Goal: Contribute content: Contribute content

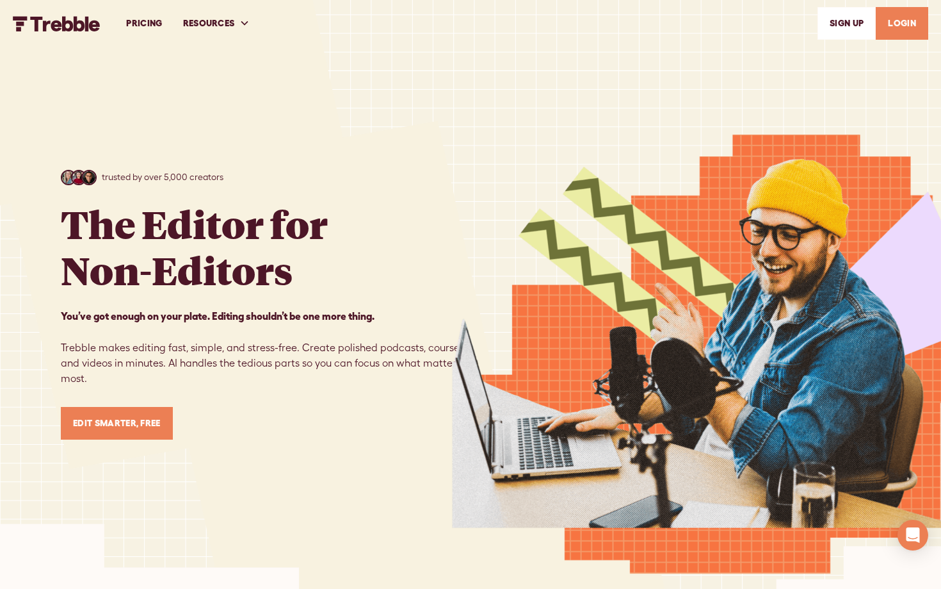
click at [908, 26] on link "LOGIN" at bounding box center [902, 23] width 53 height 33
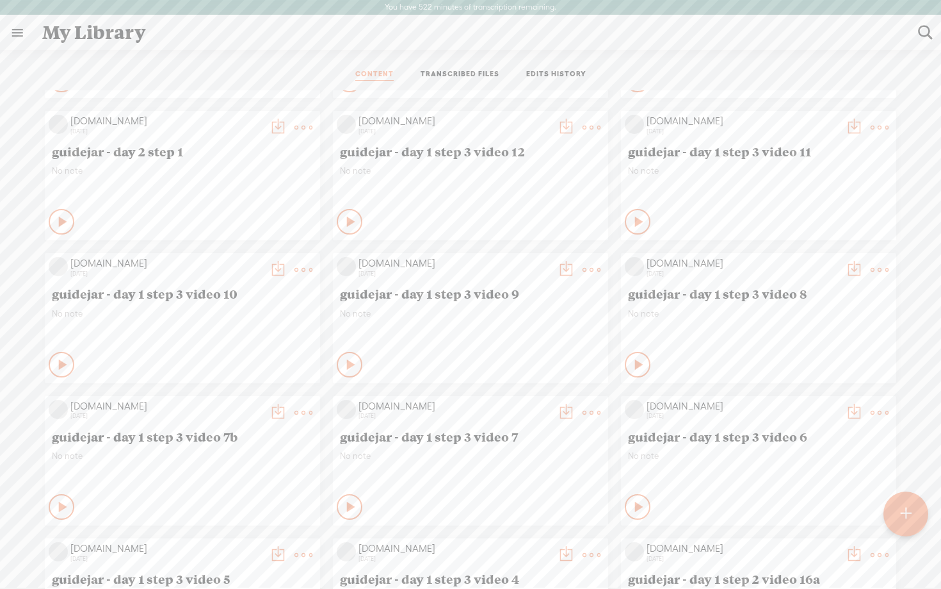
scroll to position [414, 0]
click at [57, 509] on icon at bounding box center [63, 506] width 13 height 13
click at [309, 411] on t at bounding box center [304, 412] width 18 height 18
click at [912, 72] on div at bounding box center [913, 67] width 16 height 13
click at [298, 409] on t at bounding box center [304, 412] width 18 height 18
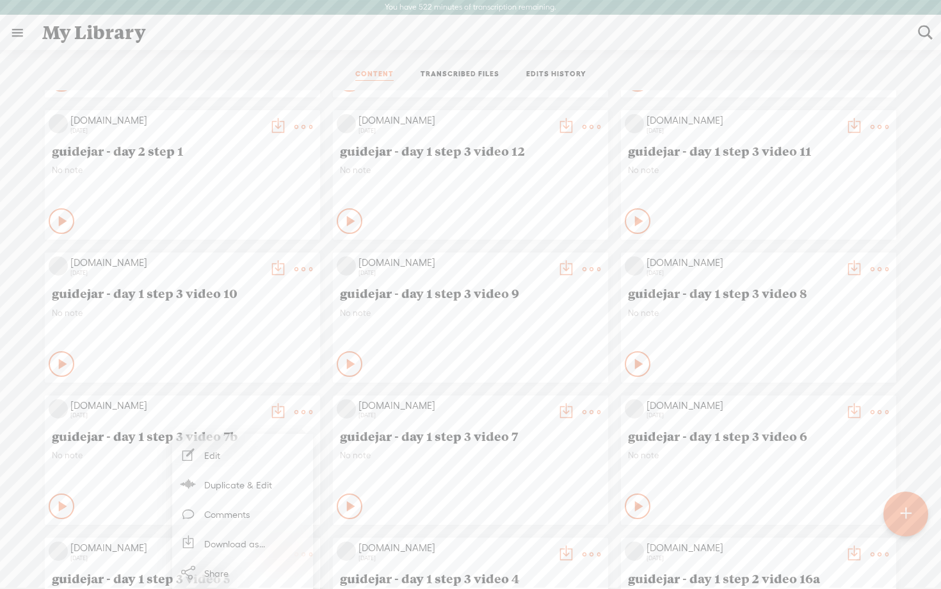
click at [246, 459] on link "Edit" at bounding box center [243, 454] width 128 height 29
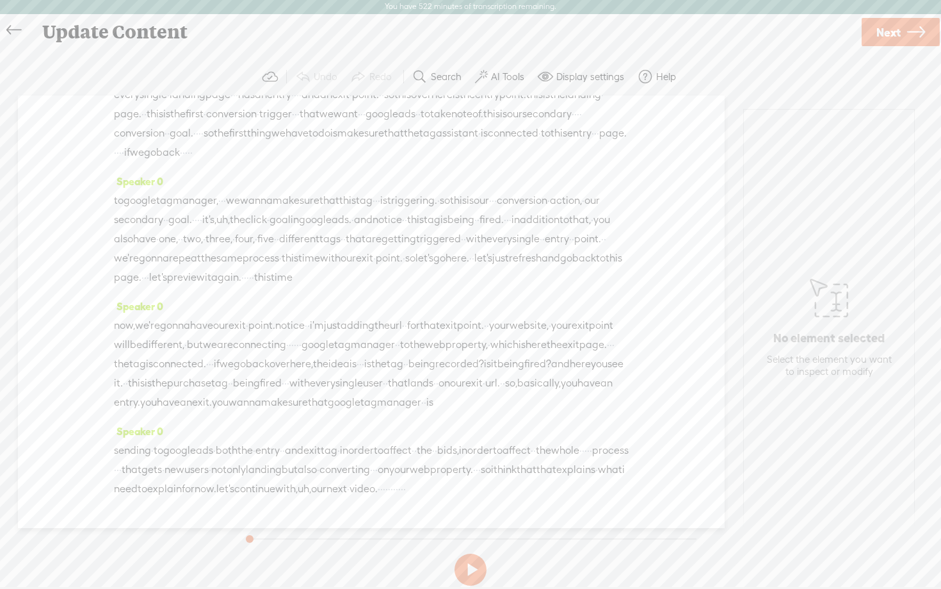
scroll to position [204, 0]
click at [457, 565] on button at bounding box center [471, 569] width 32 height 32
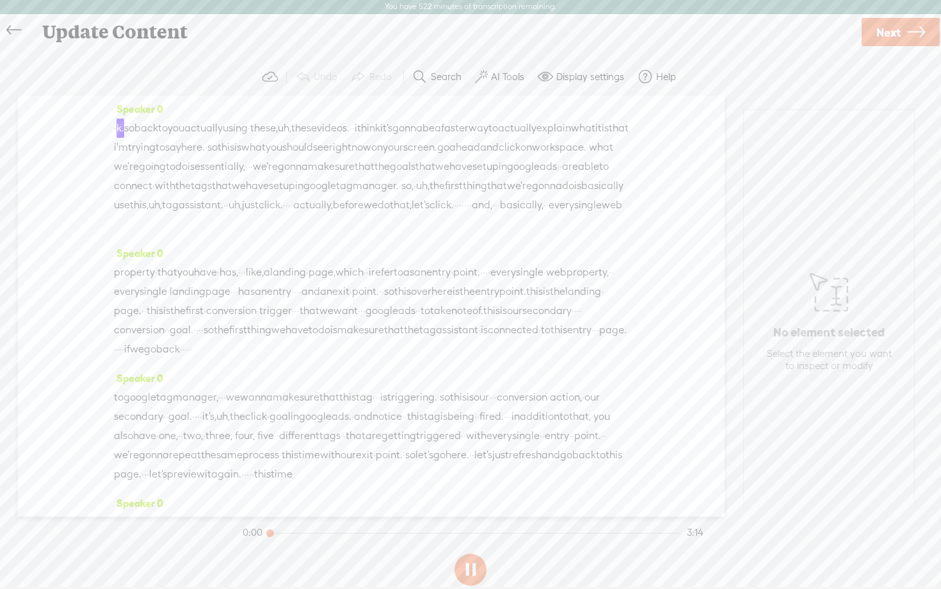
scroll to position [0, 0]
click at [475, 567] on button at bounding box center [471, 569] width 32 height 32
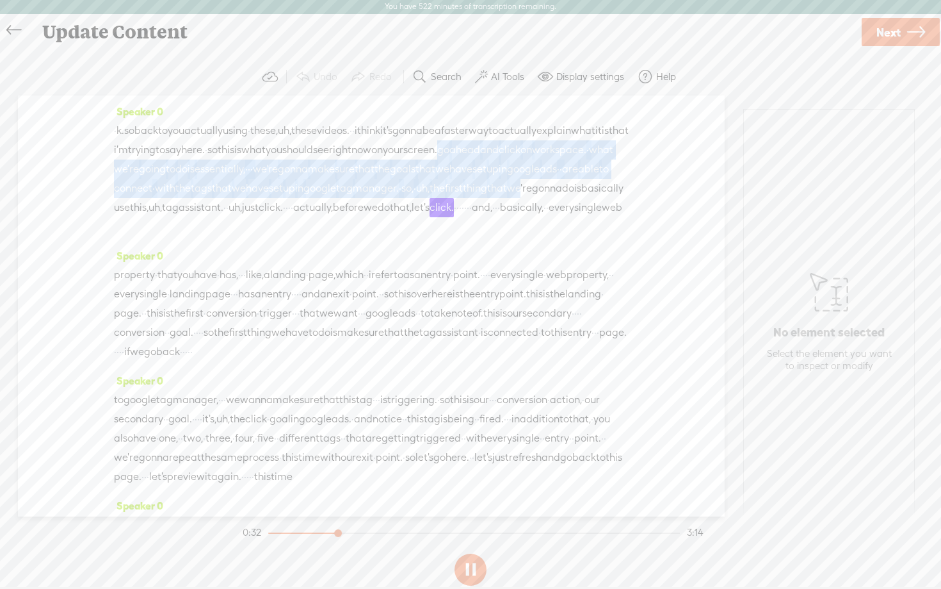
drag, startPoint x: 173, startPoint y: 169, endPoint x: 563, endPoint y: 229, distance: 394.6
click at [556, 219] on div "· k. so back to you actually using · these, uh, these videos. · · i think it's …" at bounding box center [371, 178] width 515 height 115
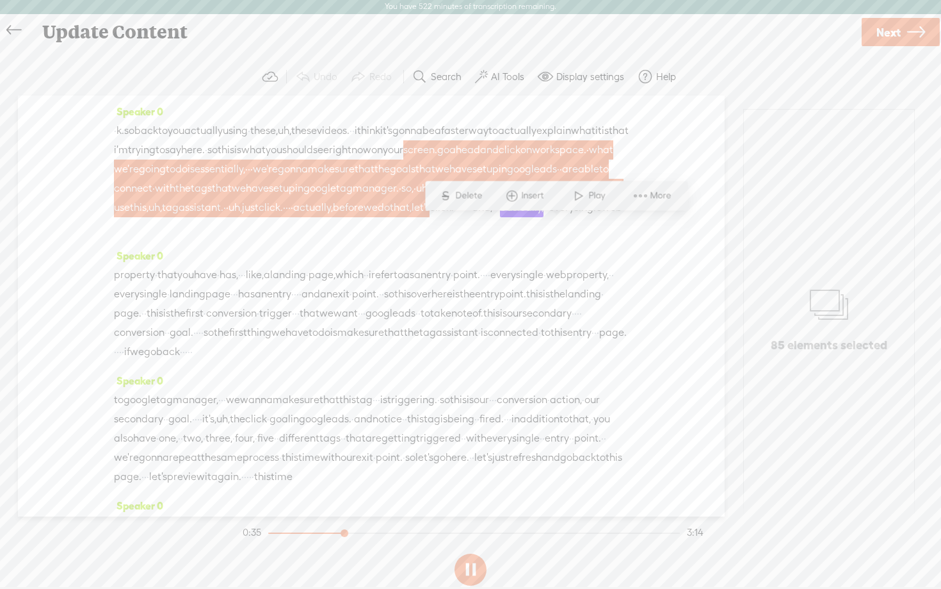
click at [357, 131] on span "i" at bounding box center [356, 130] width 3 height 19
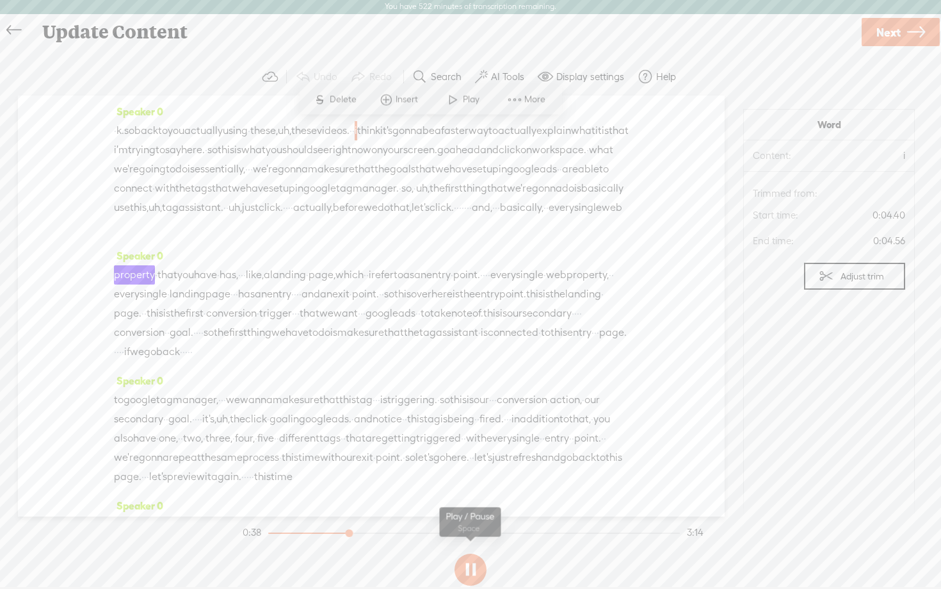
click at [469, 566] on button at bounding box center [471, 569] width 32 height 32
click at [562, 236] on div "· k. so back to you actually using · these, uh, these videos. · · i think it's …" at bounding box center [371, 178] width 515 height 115
click at [473, 569] on button at bounding box center [471, 569] width 32 height 32
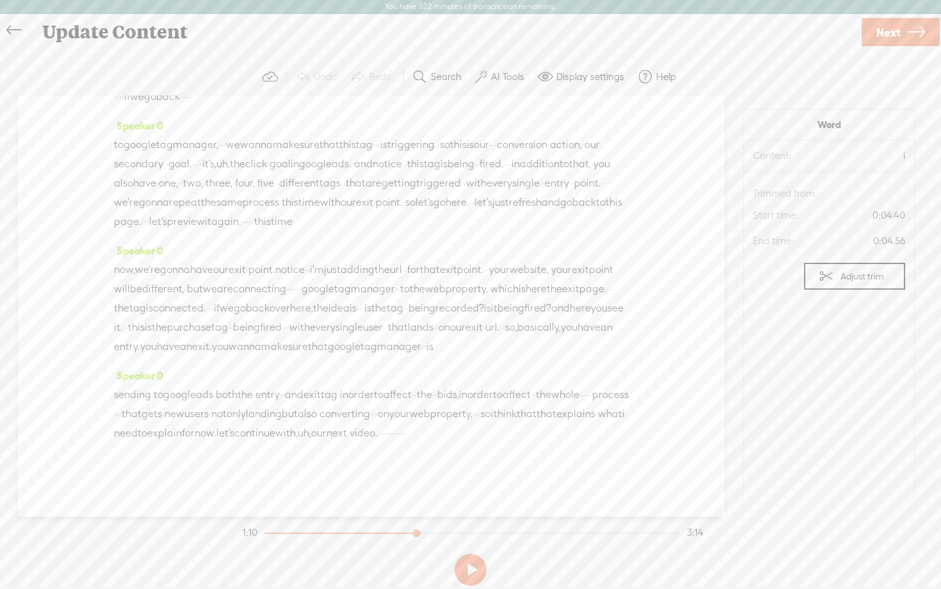
click at [10, 30] on icon at bounding box center [13, 30] width 15 height 29
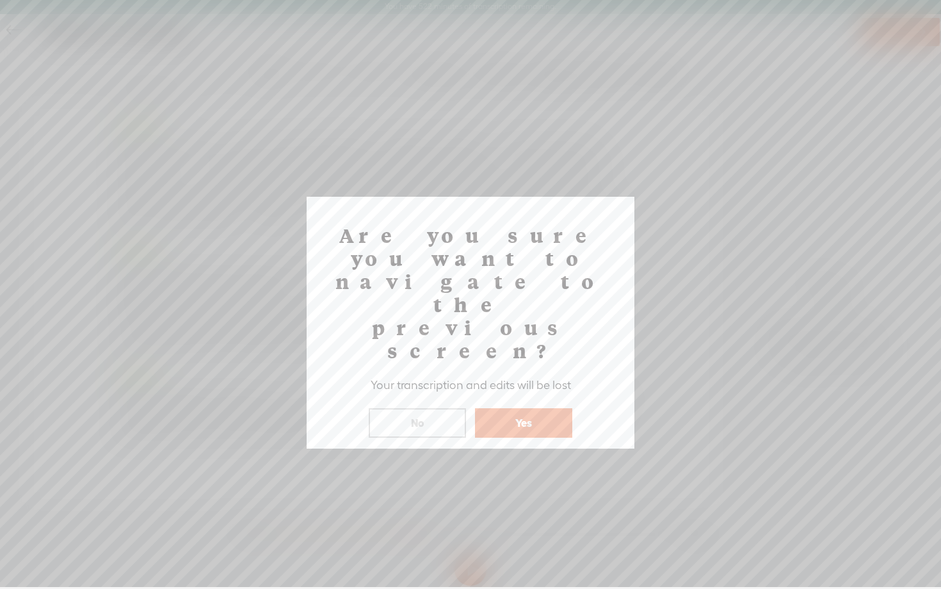
click at [517, 408] on button "Yes" at bounding box center [523, 422] width 97 height 29
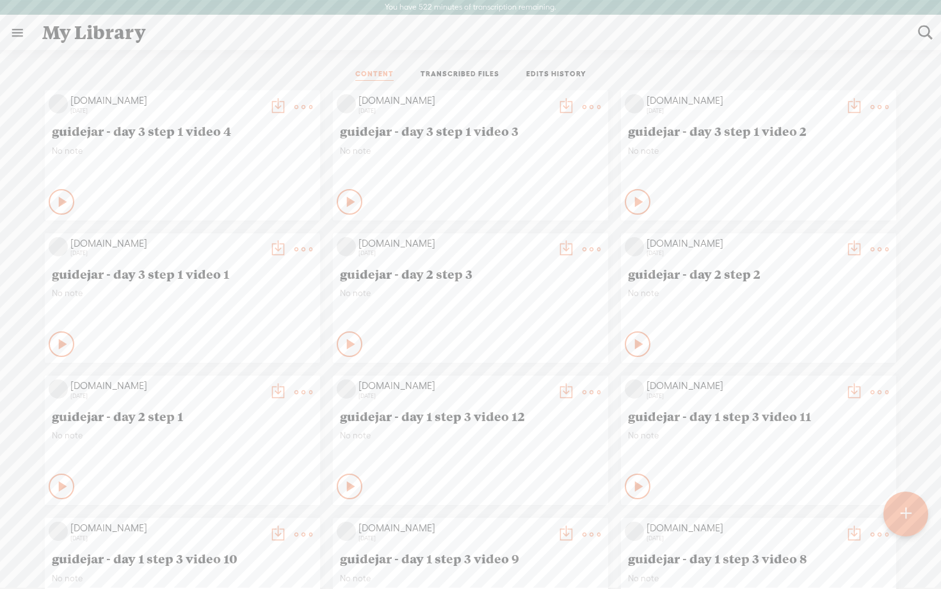
scroll to position [148, 0]
click at [905, 512] on t at bounding box center [905, 514] width 11 height 28
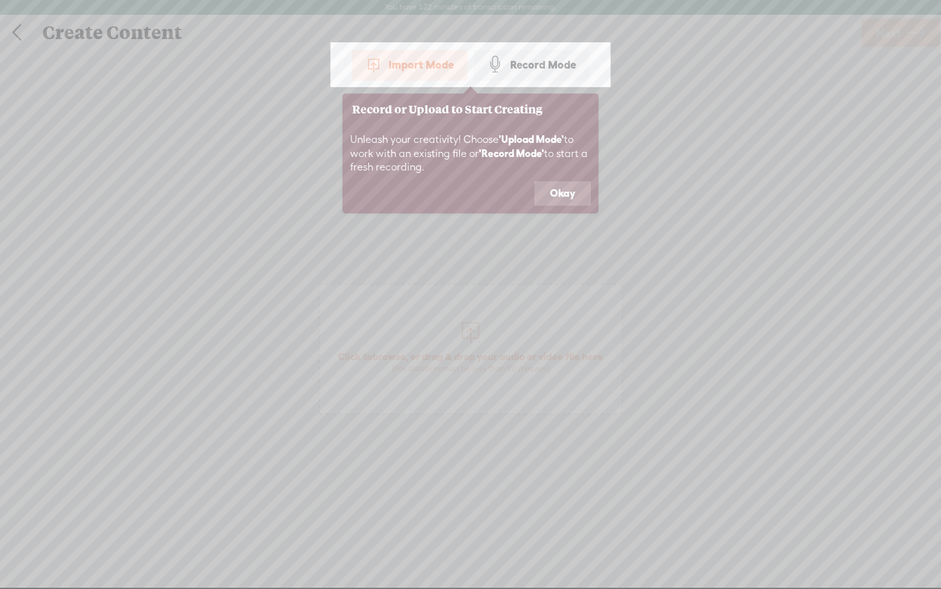
click at [541, 66] on div "Record Mode" at bounding box center [532, 65] width 116 height 32
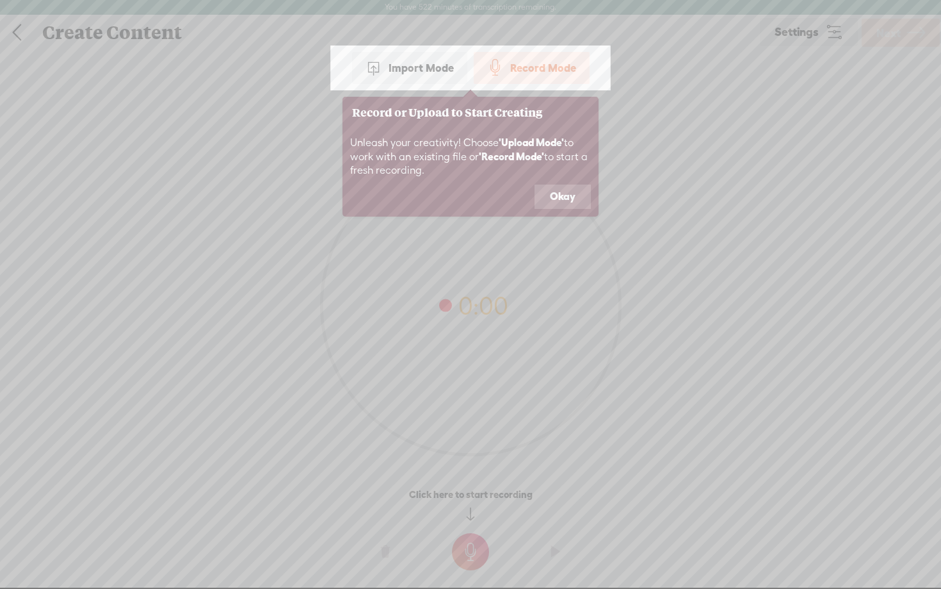
click at [571, 200] on button "Okay" at bounding box center [563, 196] width 56 height 24
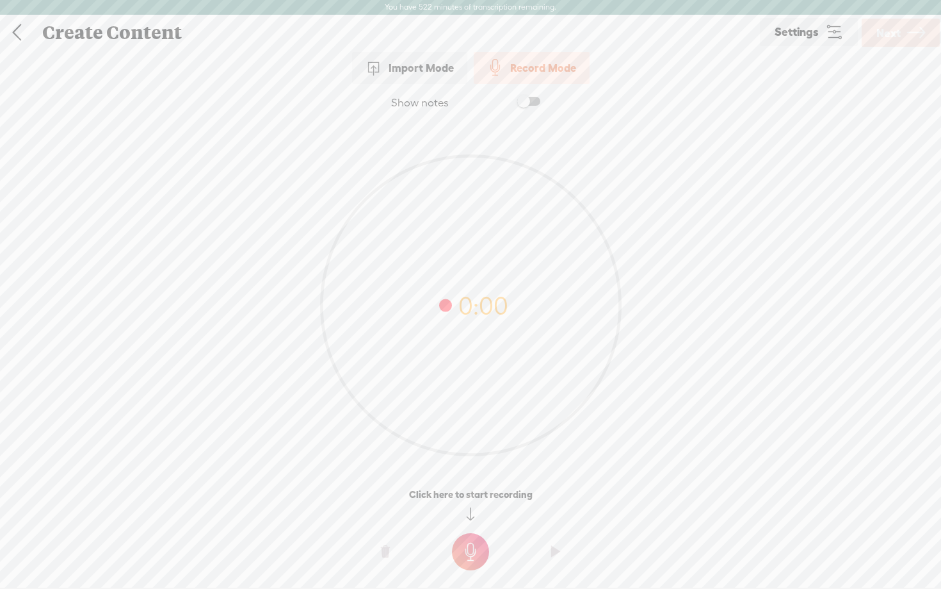
click at [466, 552] on t at bounding box center [470, 551] width 37 height 37
click at [466, 552] on t at bounding box center [470, 560] width 37 height 37
click at [382, 557] on t at bounding box center [385, 560] width 9 height 38
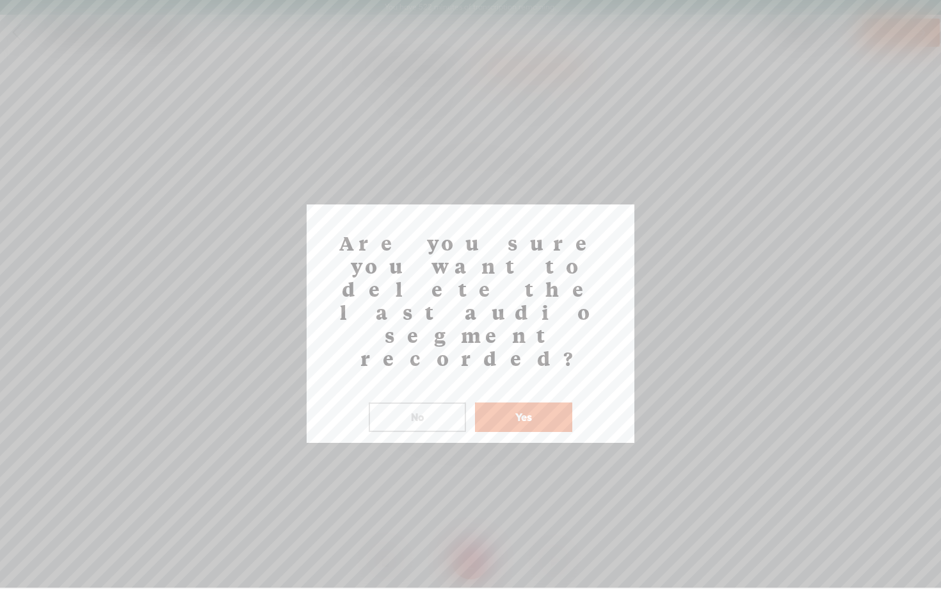
click at [505, 402] on button "Yes" at bounding box center [523, 416] width 97 height 29
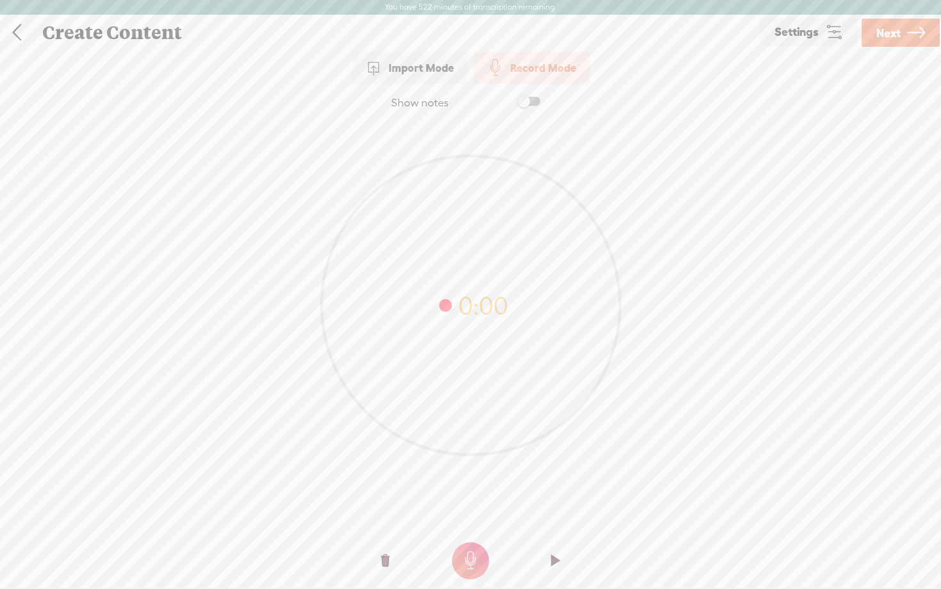
click at [382, 562] on t at bounding box center [385, 560] width 9 height 38
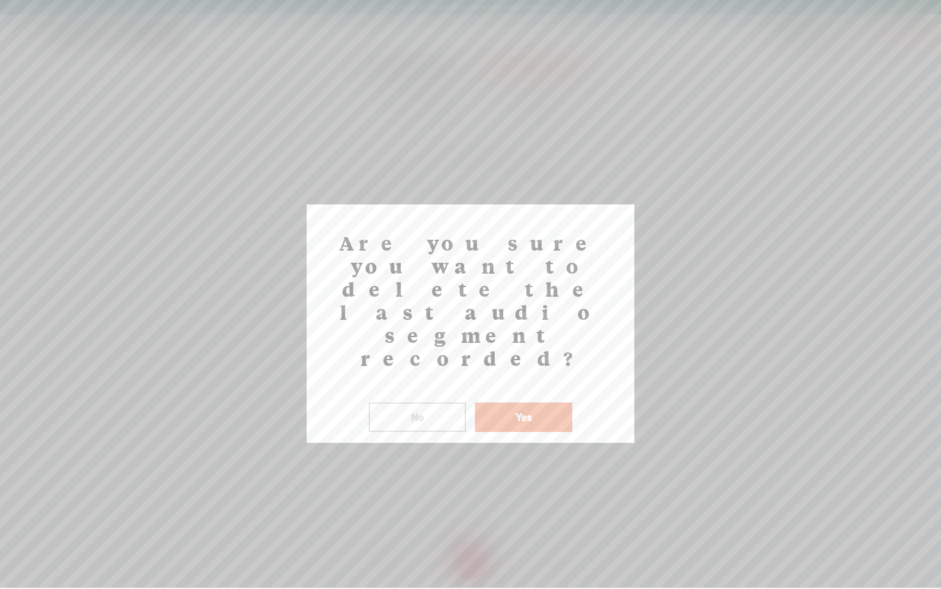
click at [513, 402] on button "Yes" at bounding box center [523, 416] width 97 height 29
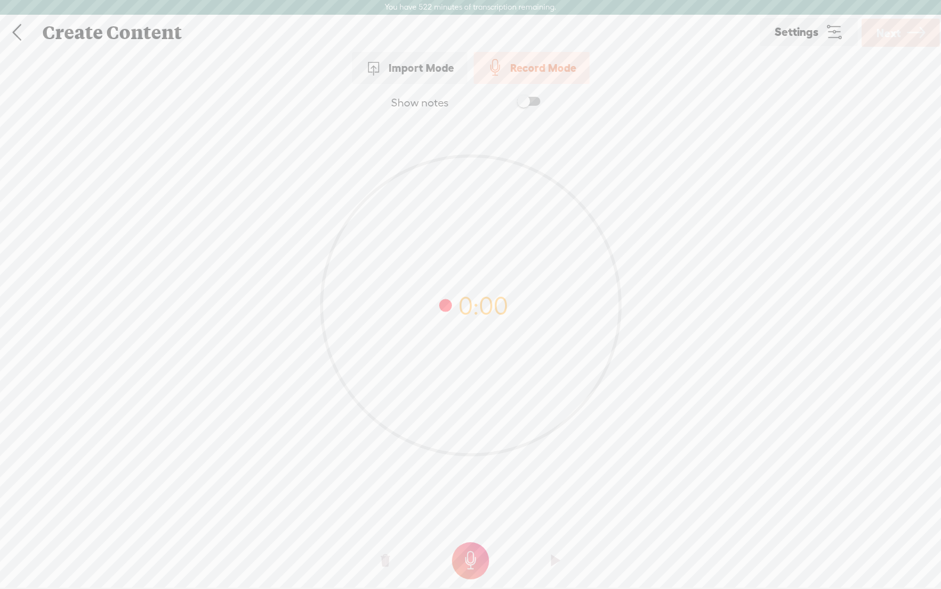
click at [476, 551] on t at bounding box center [470, 560] width 37 height 37
click at [382, 554] on t at bounding box center [385, 560] width 9 height 38
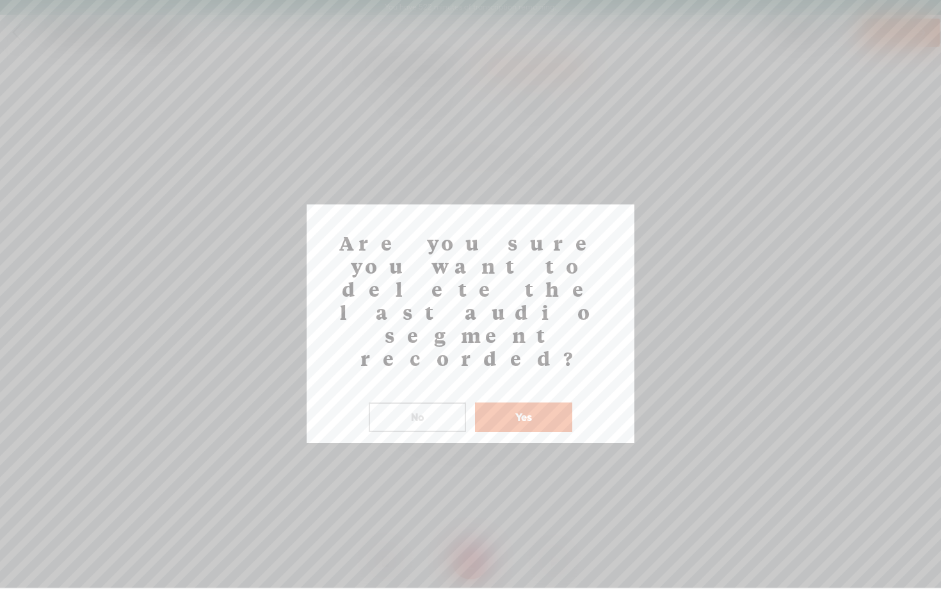
click at [413, 402] on button "No" at bounding box center [417, 416] width 97 height 29
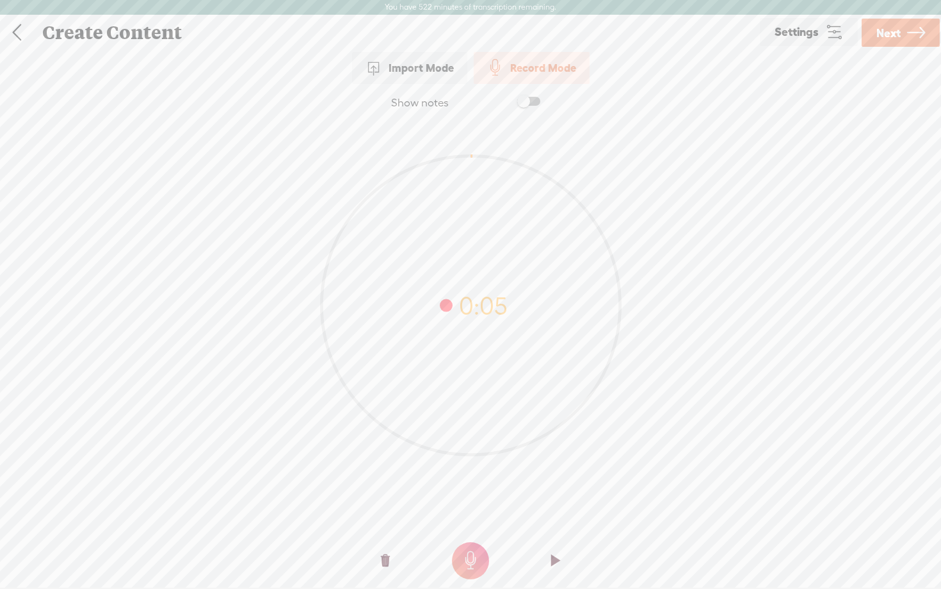
click at [901, 32] on link "Next" at bounding box center [901, 33] width 78 height 28
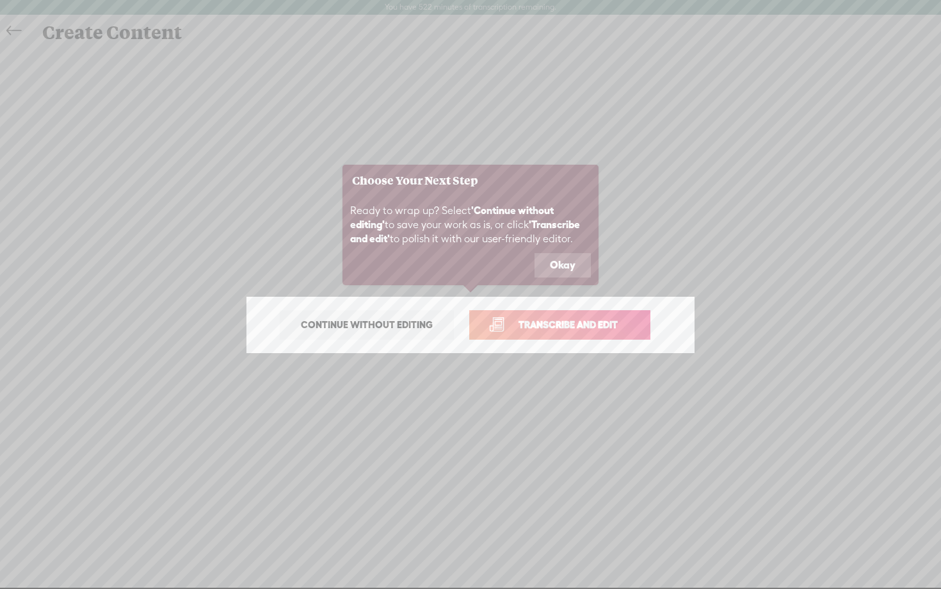
click at [564, 330] on span "Transcribe and edit" at bounding box center [568, 324] width 126 height 15
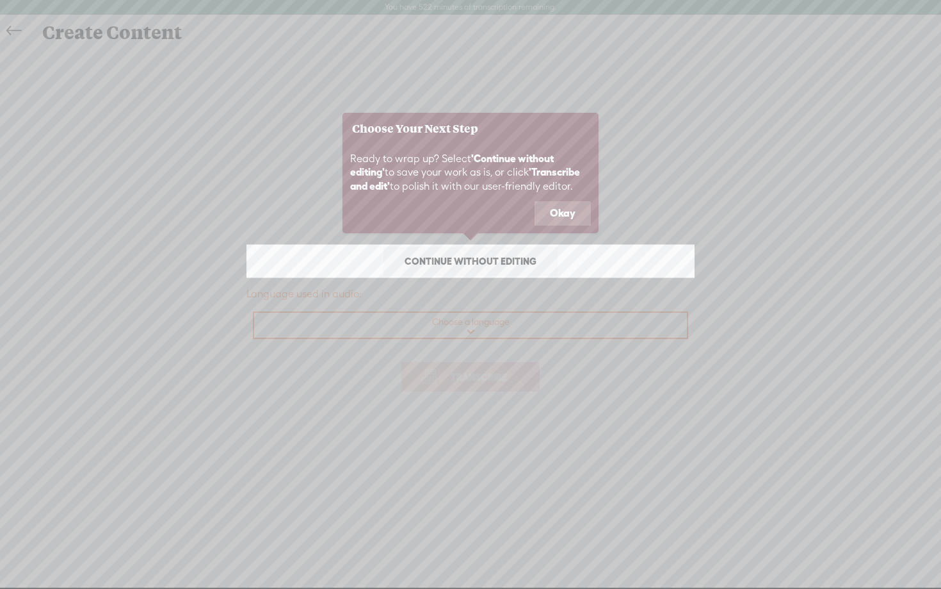
click at [466, 303] on icon at bounding box center [470, 294] width 941 height 589
click at [466, 316] on icon at bounding box center [470, 294] width 941 height 589
click at [563, 211] on button "Okay" at bounding box center [563, 213] width 56 height 24
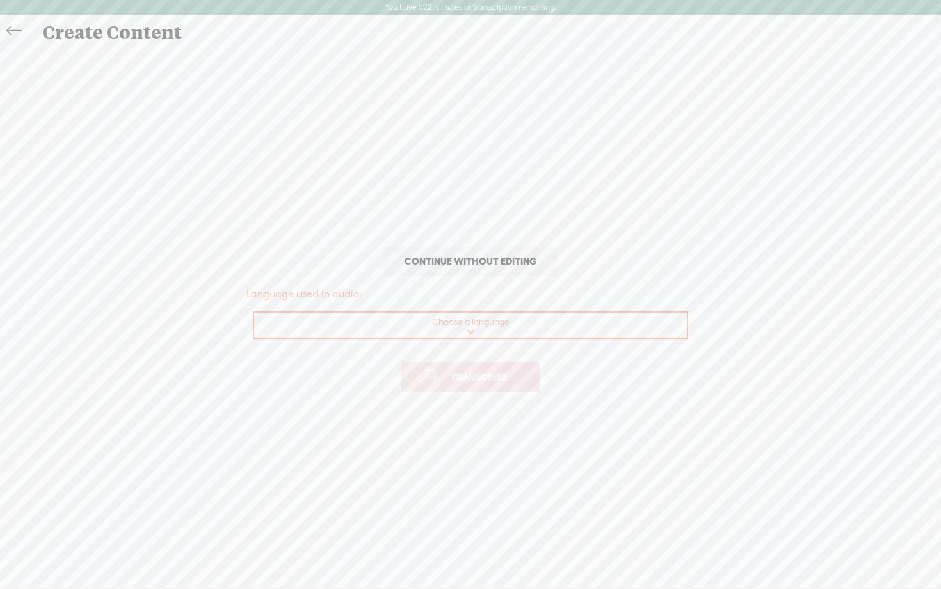
click at [471, 324] on select "Choose a language Afrikaans Albanian Amharic Arabic, Gulf Arabic, Modern Standa…" at bounding box center [471, 326] width 434 height 26
click at [482, 250] on link "Continue without editing" at bounding box center [471, 261] width 174 height 29
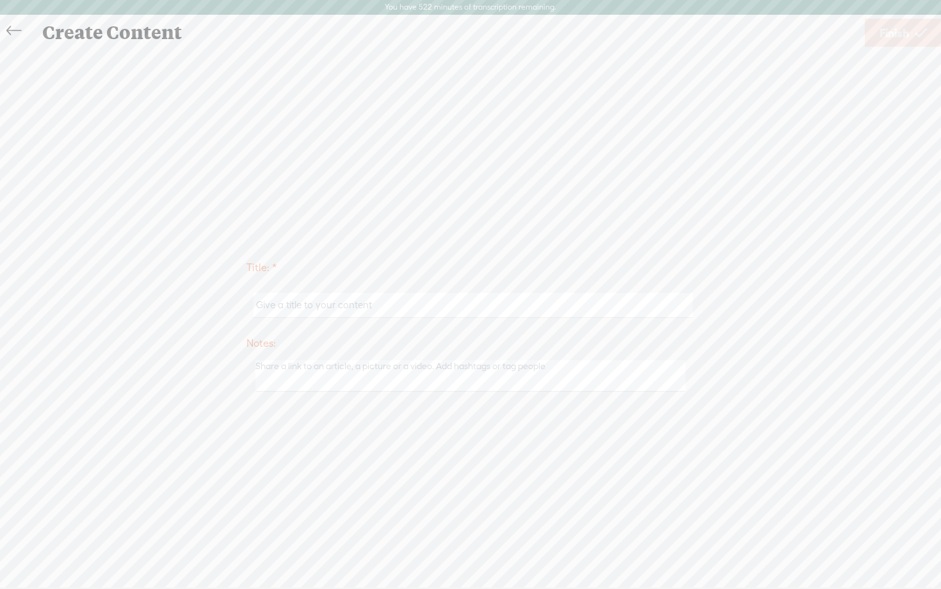
click at [5, 35] on link at bounding box center [17, 31] width 29 height 26
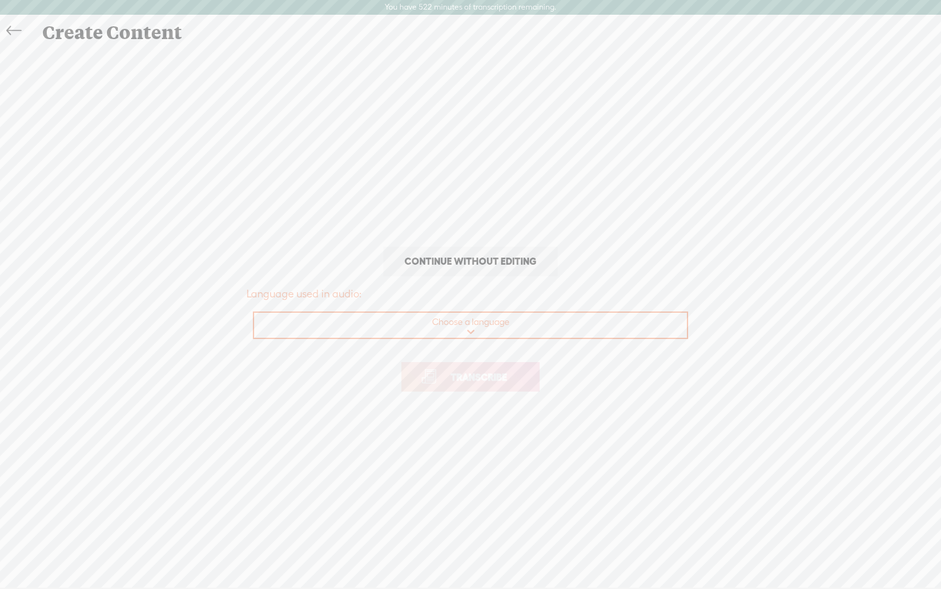
click at [483, 329] on select "Choose a language Afrikaans Albanian Amharic Arabic, Gulf Arabic, Modern Standa…" at bounding box center [471, 326] width 434 height 26
select select "en-US"
click at [254, 313] on select "Choose a language Afrikaans Albanian Amharic Arabic, Gulf Arabic, Modern Standa…" at bounding box center [471, 326] width 434 height 26
click at [475, 377] on span "Transcribe" at bounding box center [478, 377] width 83 height 15
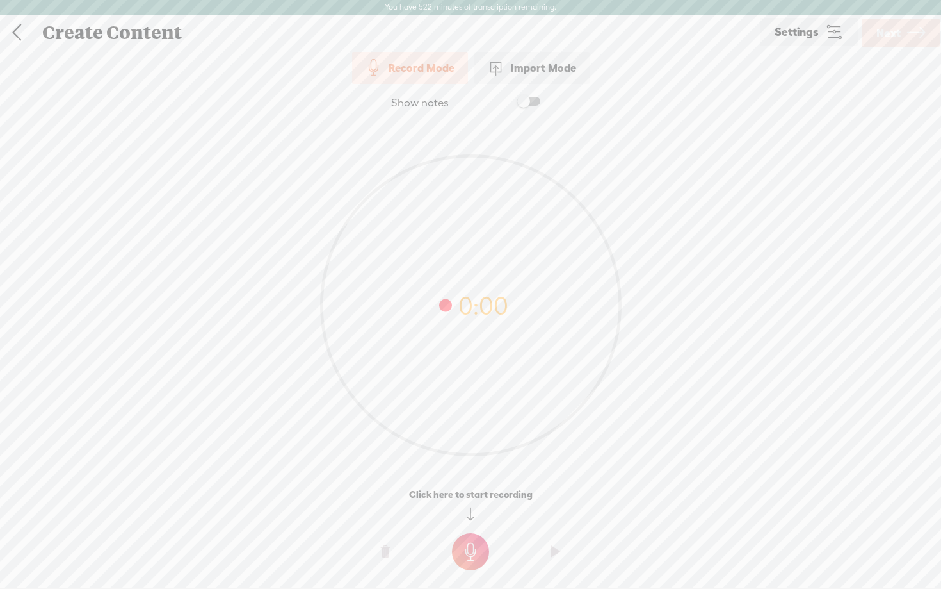
click at [17, 24] on link at bounding box center [17, 32] width 32 height 33
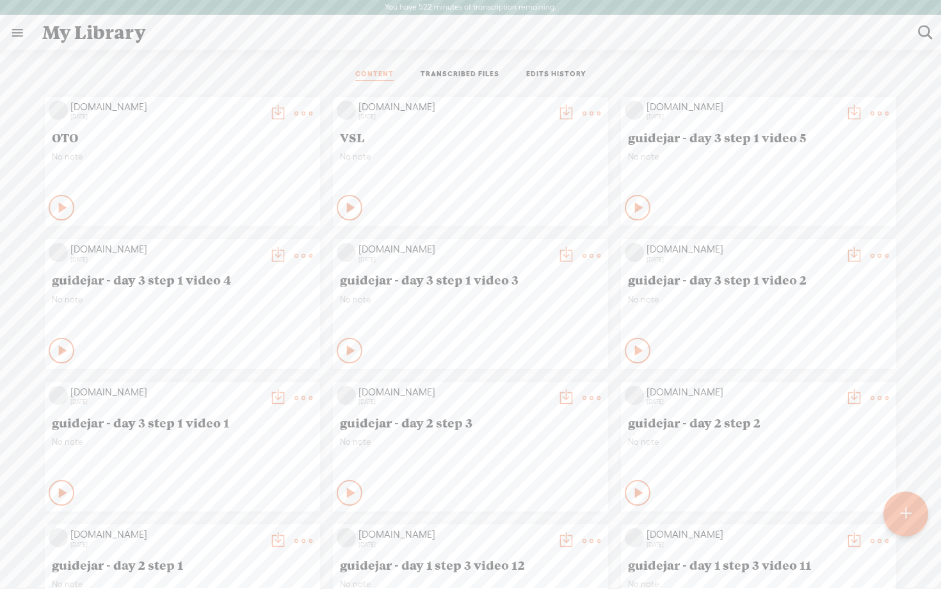
click at [909, 514] on t at bounding box center [906, 514] width 11 height 28
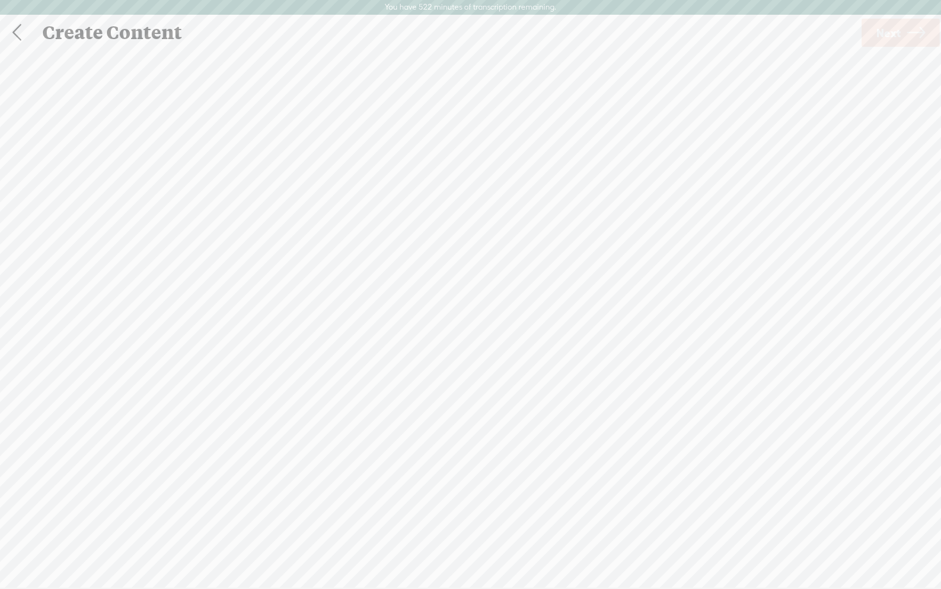
scroll to position [1, 0]
click at [521, 69] on div "Record Mode" at bounding box center [532, 64] width 116 height 32
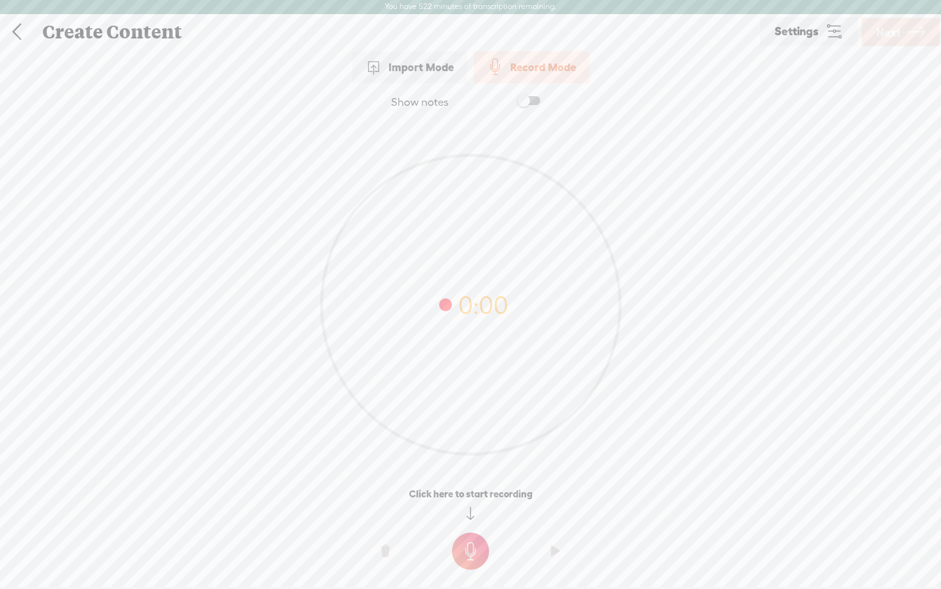
click at [466, 551] on t at bounding box center [470, 550] width 37 height 37
click at [466, 551] on t at bounding box center [470, 559] width 37 height 37
click at [891, 30] on span "Next" at bounding box center [889, 32] width 24 height 33
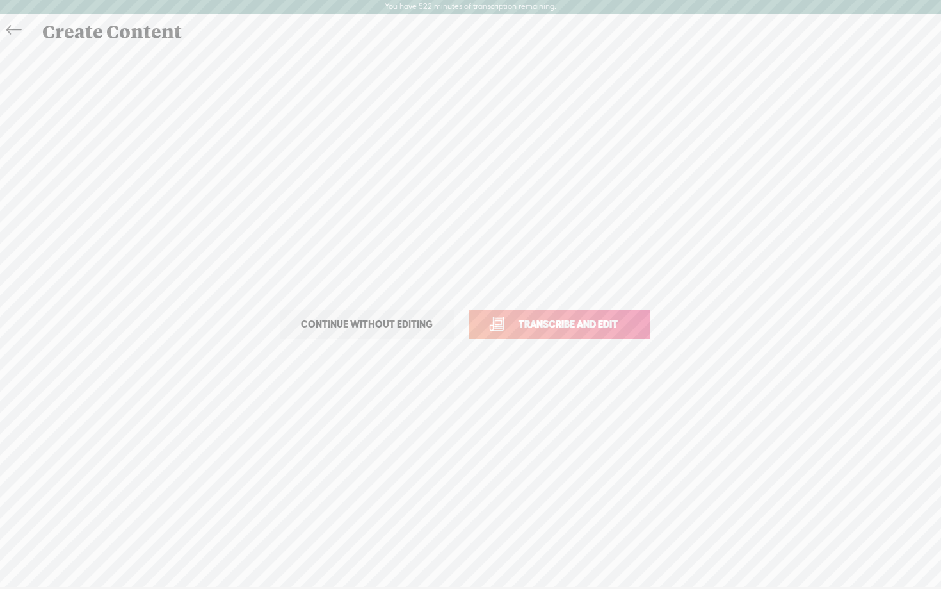
click at [610, 320] on span "Transcribe and edit" at bounding box center [568, 323] width 126 height 15
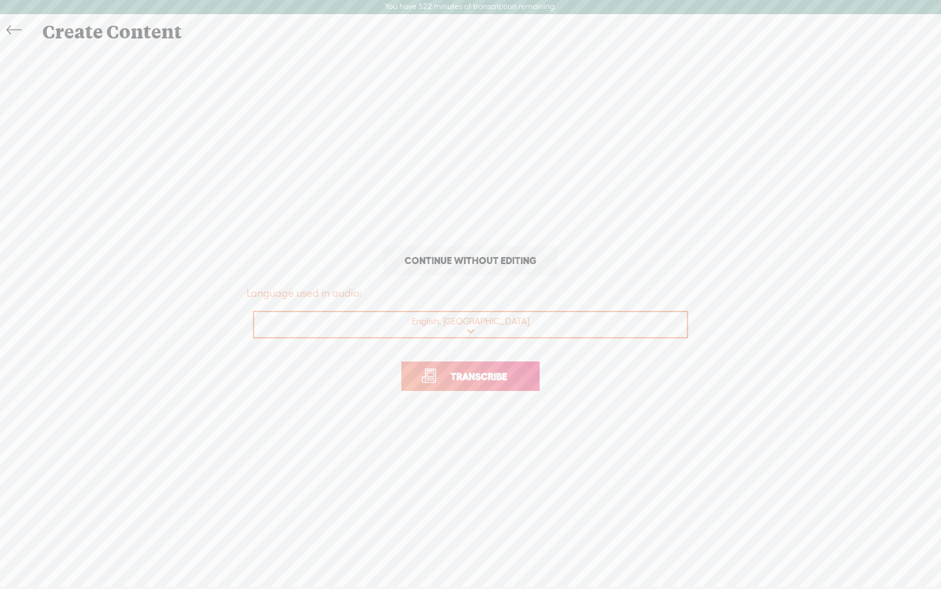
click at [476, 377] on span "Transcribe" at bounding box center [478, 376] width 83 height 15
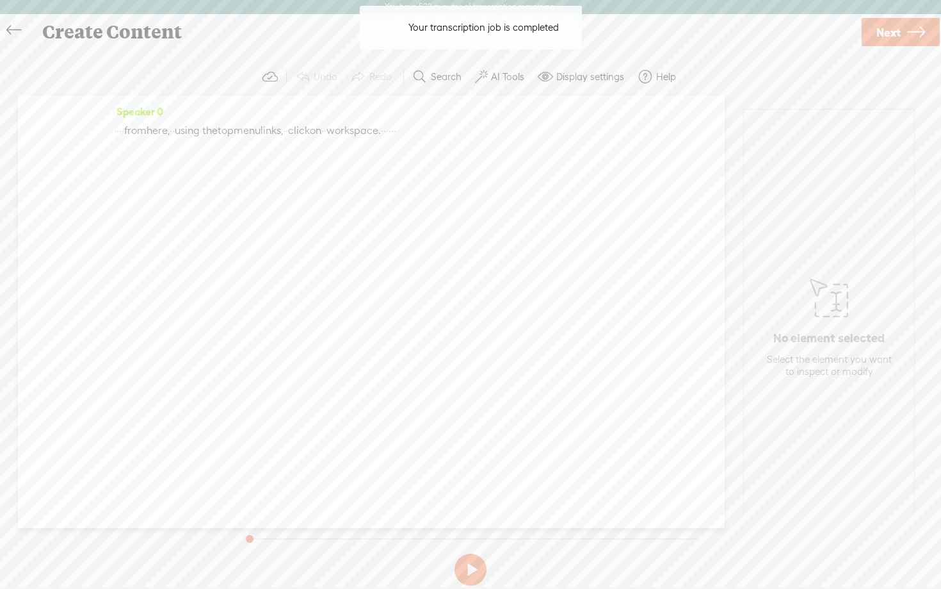
click at [492, 72] on label "AI Tools" at bounding box center [507, 76] width 33 height 13
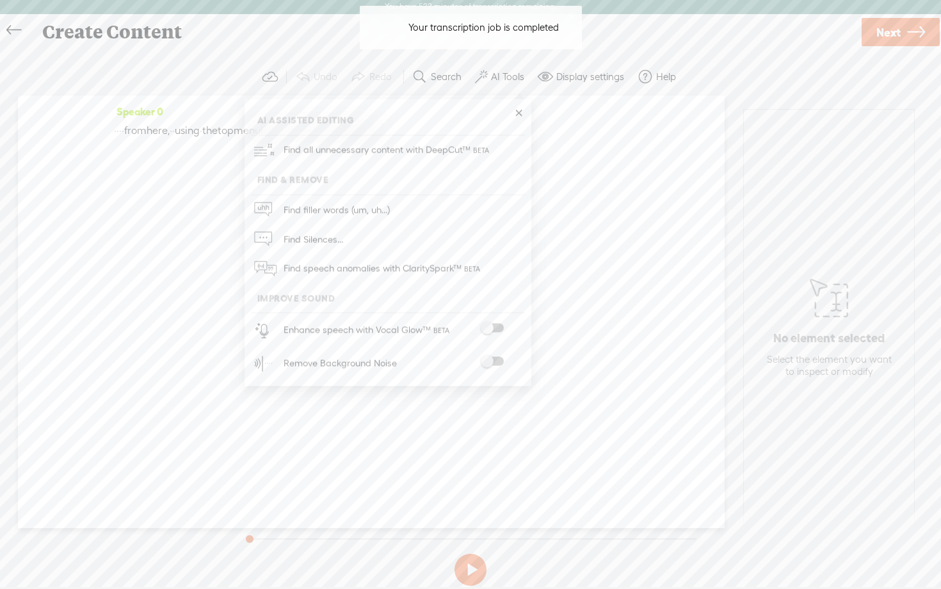
click at [492, 323] on span at bounding box center [492, 327] width 23 height 9
click at [498, 363] on span at bounding box center [492, 362] width 23 height 9
click at [890, 40] on span "Next" at bounding box center [889, 33] width 24 height 33
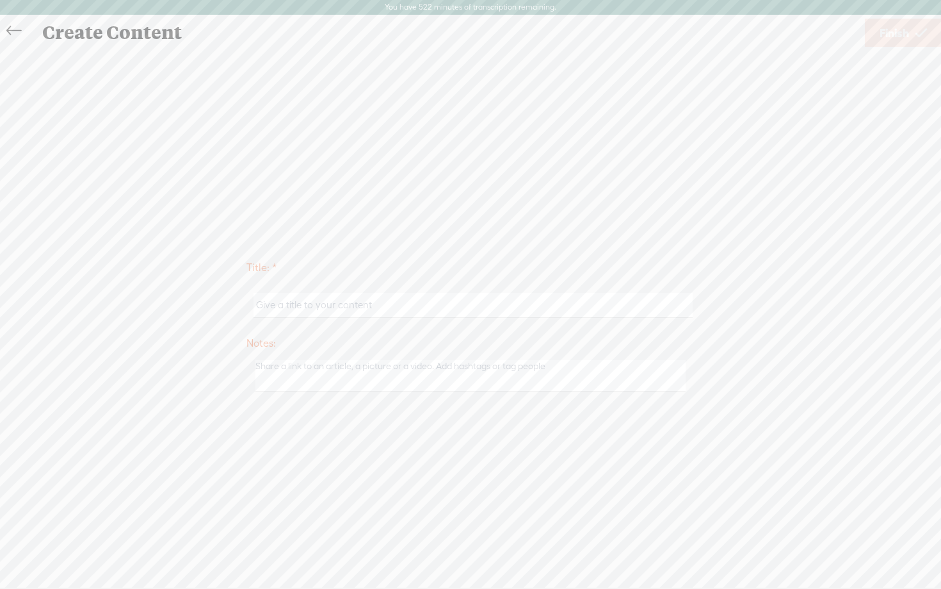
click at [323, 304] on input "text" at bounding box center [473, 305] width 439 height 25
click at [345, 307] on input "guidejar - day 1 step 2 video 17" at bounding box center [473, 305] width 439 height 25
type input "guidejar - day 1 step 3 video 7B"
click at [585, 167] on div "Title: * guidejar - day 1 step 3 video 7B Notes: Save as a draft content Publis…" at bounding box center [471, 325] width 916 height 552
click at [906, 41] on span "Finish" at bounding box center [894, 33] width 29 height 33
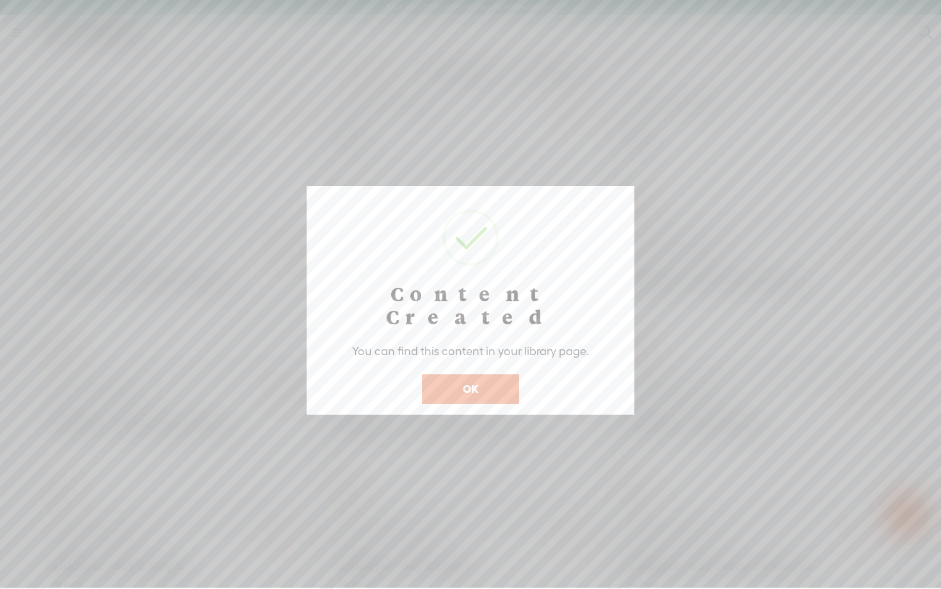
click at [459, 379] on button "OK" at bounding box center [470, 388] width 97 height 29
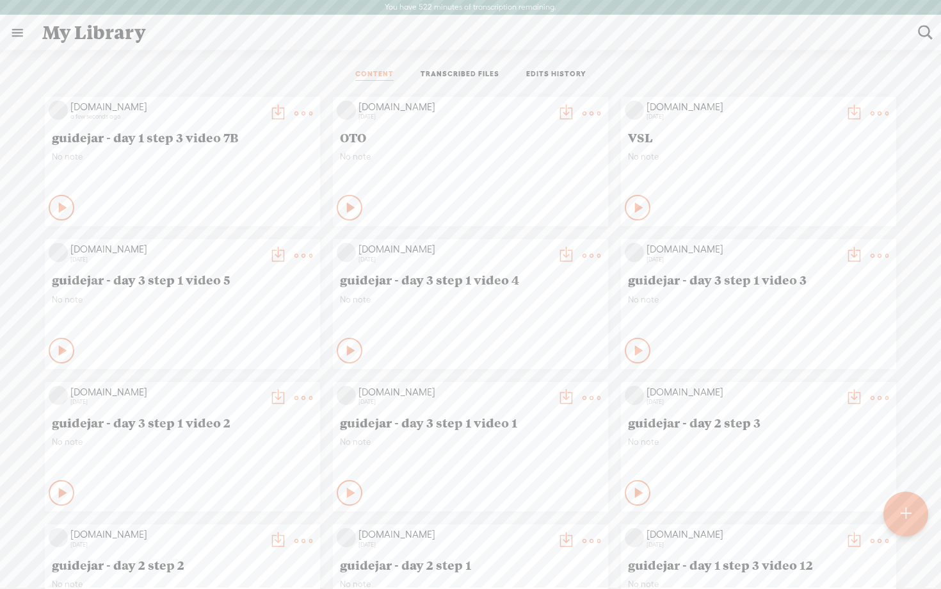
click at [913, 516] on div at bounding box center [906, 513] width 47 height 47
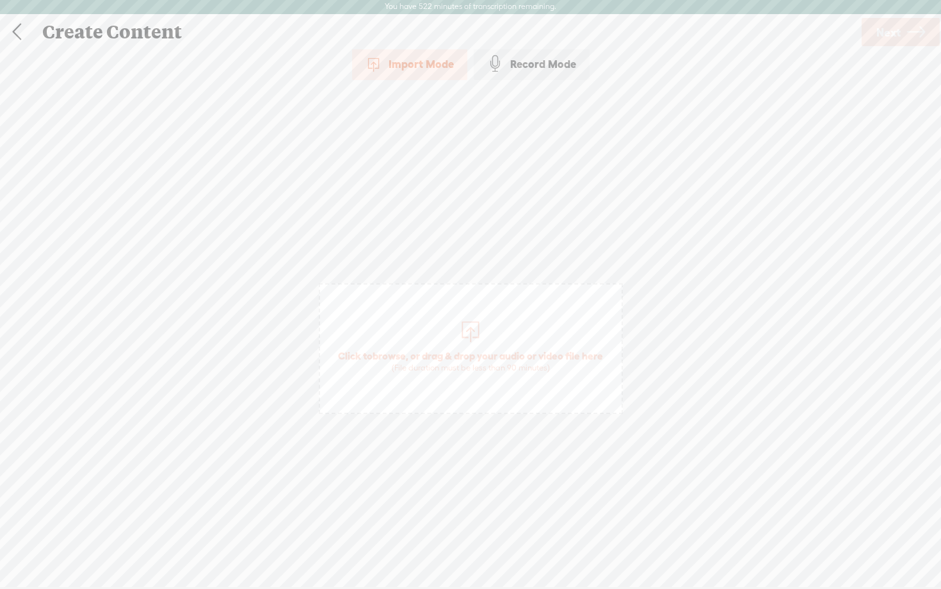
click at [545, 58] on div "Record Mode" at bounding box center [532, 64] width 116 height 32
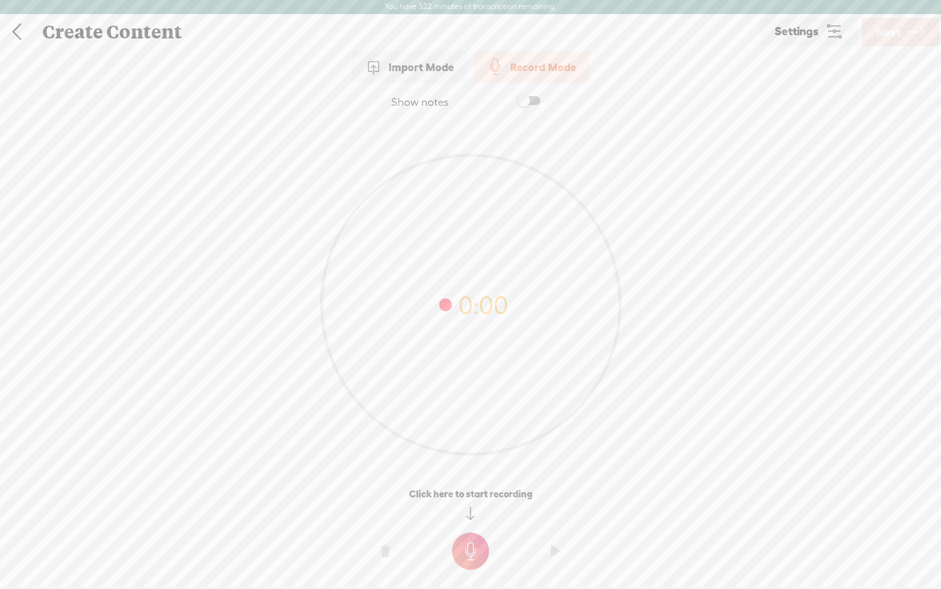
click at [530, 100] on span at bounding box center [528, 100] width 23 height 9
click at [441, 204] on textarea at bounding box center [471, 280] width 494 height 298
paste textarea "Firing Triggers GA4 - 01 - SS - Config All Pages Tag Google Tag All Pages Tags …"
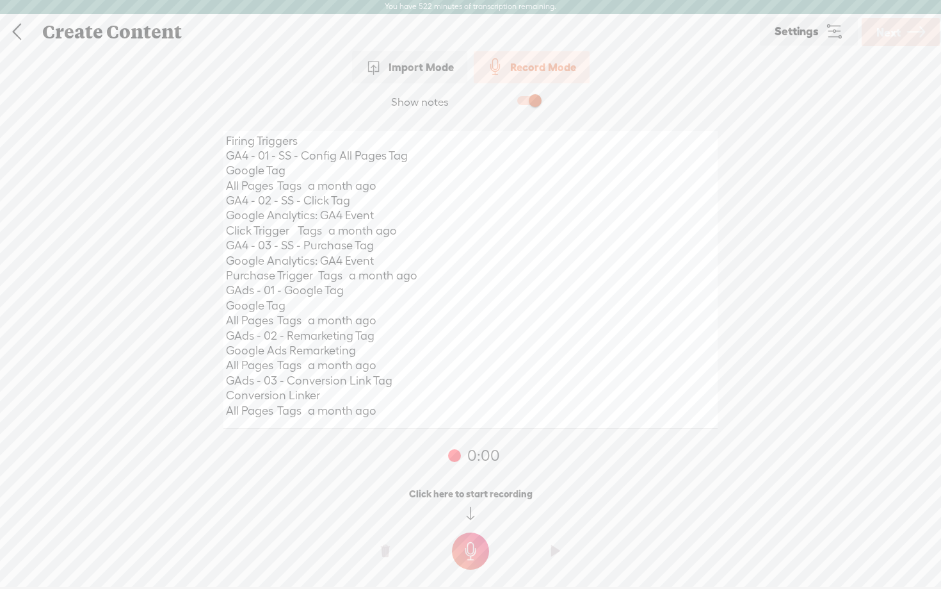
scroll to position [19, 0]
drag, startPoint x: 382, startPoint y: 187, endPoint x: 198, endPoint y: 138, distance: 190.8
click at [198, 138] on div "Show notes Firing Triggers GA4 - 01 - SS - Config All Pages Tag Google Tag All …" at bounding box center [470, 340] width 941 height 514
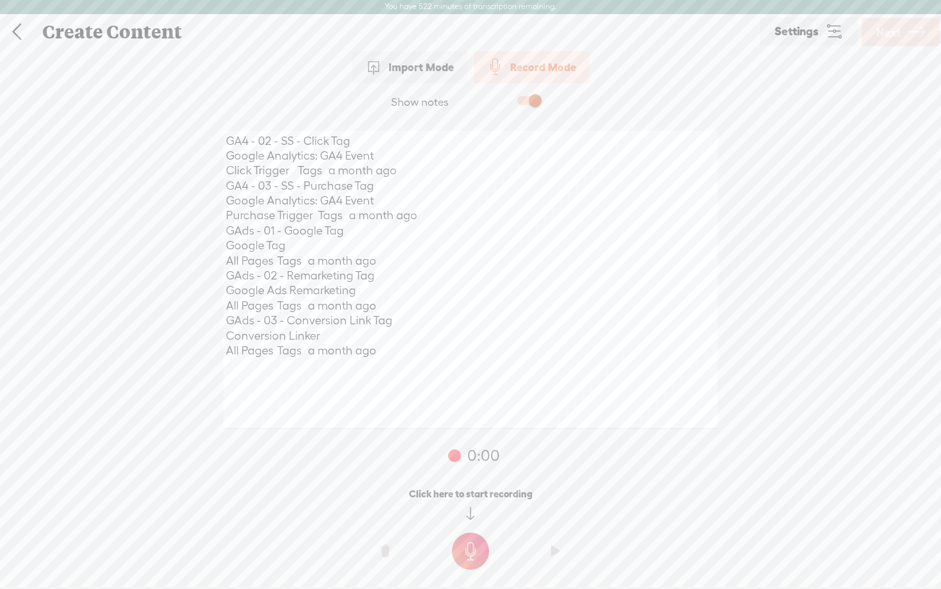
scroll to position [0, 0]
drag, startPoint x: 368, startPoint y: 332, endPoint x: 204, endPoint y: 327, distance: 163.4
click at [204, 327] on div "Show notes GA4 - 02 - SS - Click Tag Google Analytics: GA4 Event Click Trigger …" at bounding box center [470, 340] width 941 height 514
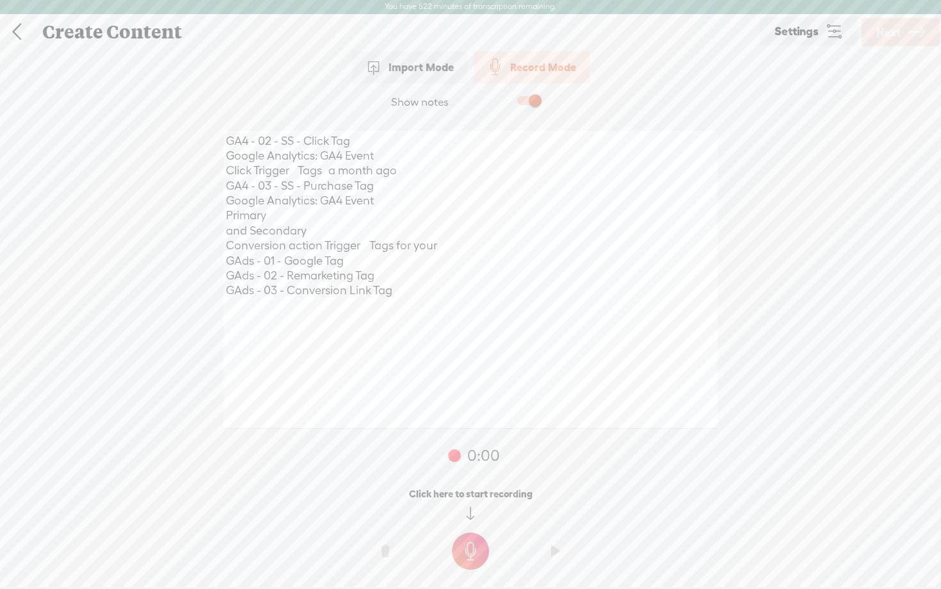
drag, startPoint x: 341, startPoint y: 225, endPoint x: 219, endPoint y: 210, distance: 123.3
click at [219, 209] on div "GA4 - 02 - SS - Click Tag Google Analytics: GA4 Event Click Trigger Tags a mont…" at bounding box center [471, 281] width 512 height 318
paste textarea "Primary and Secondary"
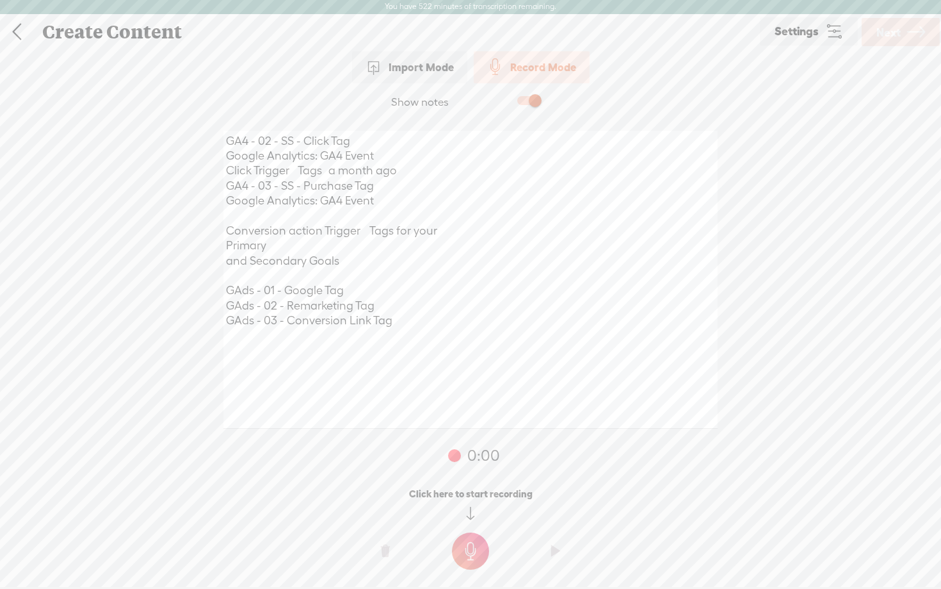
drag, startPoint x: 379, startPoint y: 133, endPoint x: 195, endPoint y: 140, distance: 183.9
click at [195, 140] on div "Show notes GA4 - 02 - SS - Click Tag Google Analytics: GA4 Event Click Trigger …" at bounding box center [470, 340] width 941 height 514
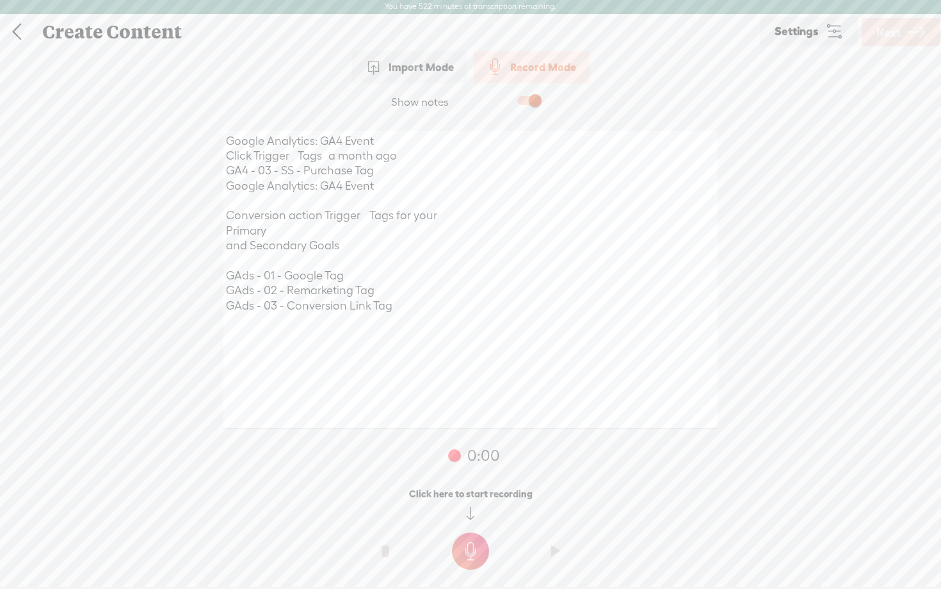
drag, startPoint x: 391, startPoint y: 207, endPoint x: 231, endPoint y: 133, distance: 175.9
click at [231, 133] on textarea "Google Analytics: GA4 Event Click Trigger Tags a month ago GA4 - 03 - SS - Purc…" at bounding box center [471, 280] width 494 height 298
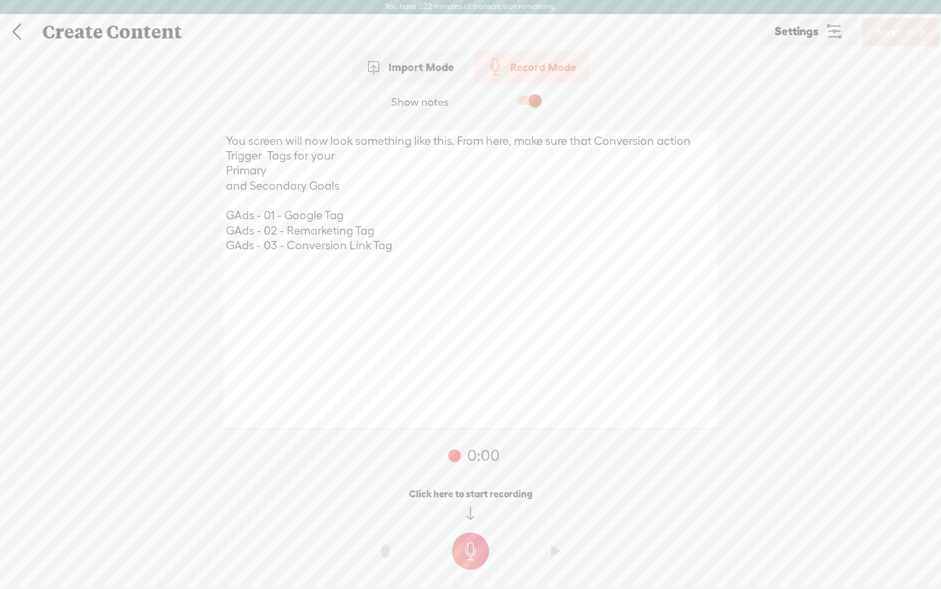
type textarea "You screen will now look something like this. From here, make sure that Convers…"
click at [407, 263] on textarea "You screen will now look something like this. From here, make sure that Convers…" at bounding box center [471, 280] width 494 height 298
click at [53, 23] on div "Create Content" at bounding box center [395, 31] width 725 height 33
click at [15, 35] on link at bounding box center [17, 31] width 32 height 33
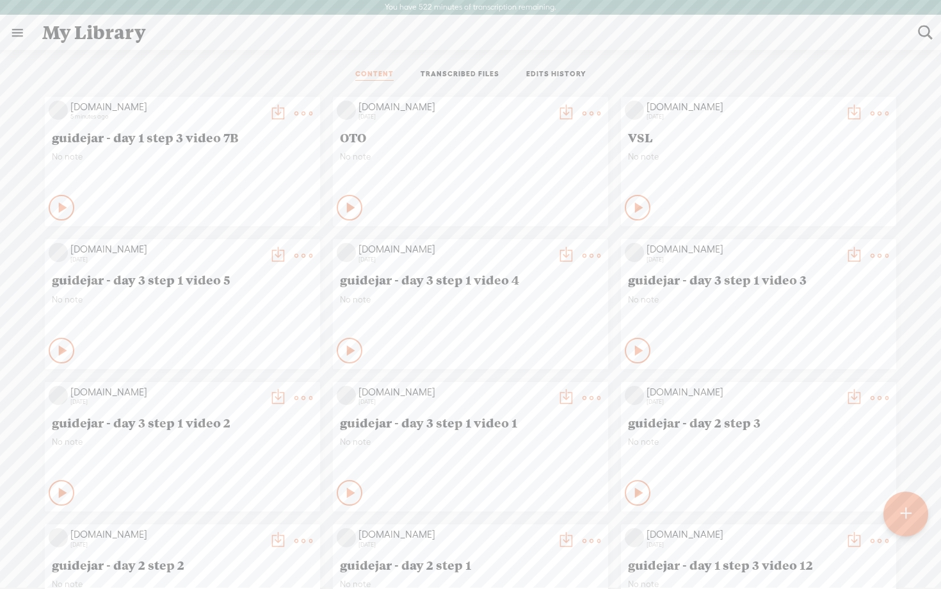
click at [60, 208] on icon at bounding box center [63, 207] width 13 height 13
click at [908, 516] on t at bounding box center [905, 514] width 11 height 29
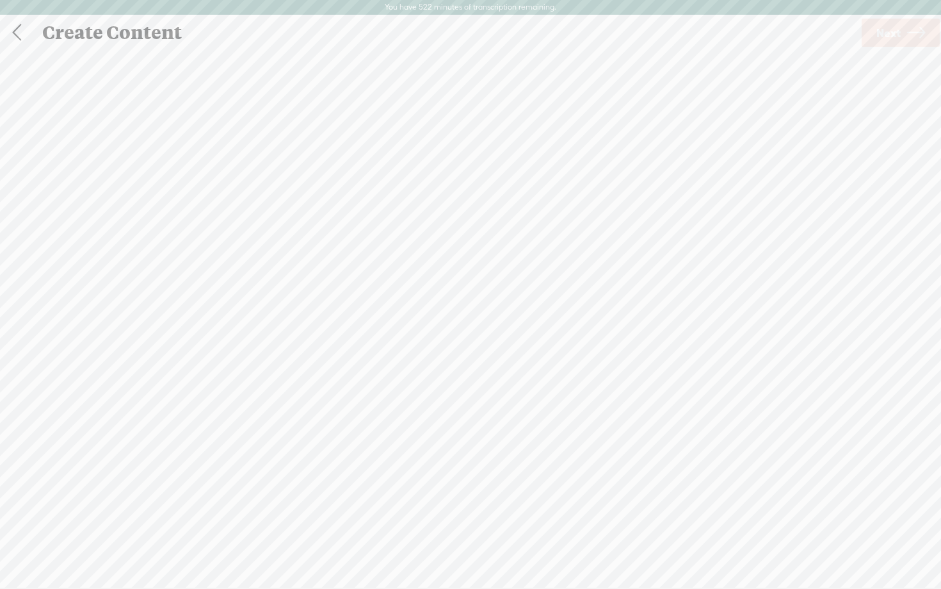
scroll to position [1, 0]
click at [518, 64] on div "Record Mode" at bounding box center [532, 64] width 116 height 32
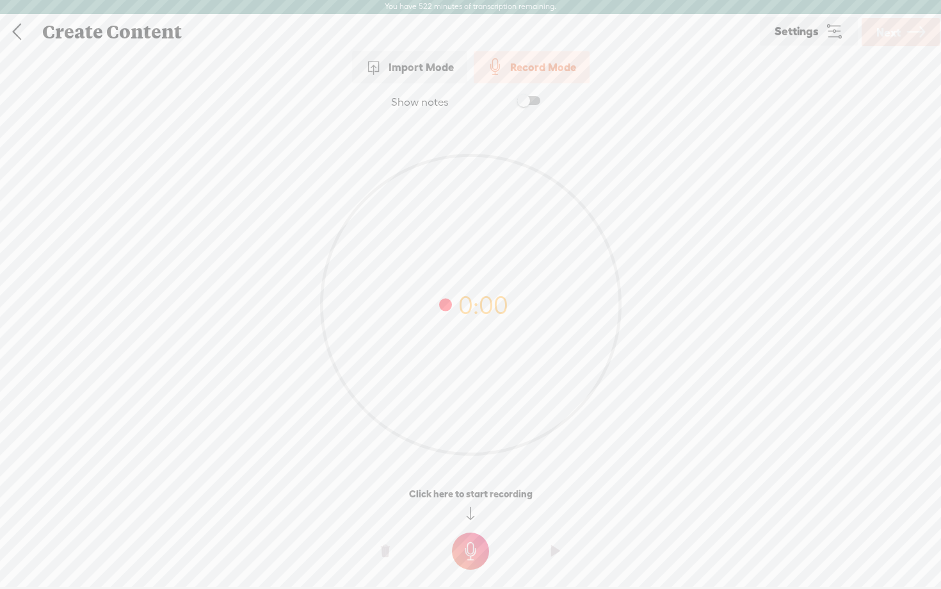
click at [473, 551] on t at bounding box center [470, 550] width 37 height 37
click at [473, 551] on t at bounding box center [470, 559] width 37 height 37
click at [899, 41] on span "Next" at bounding box center [889, 32] width 24 height 33
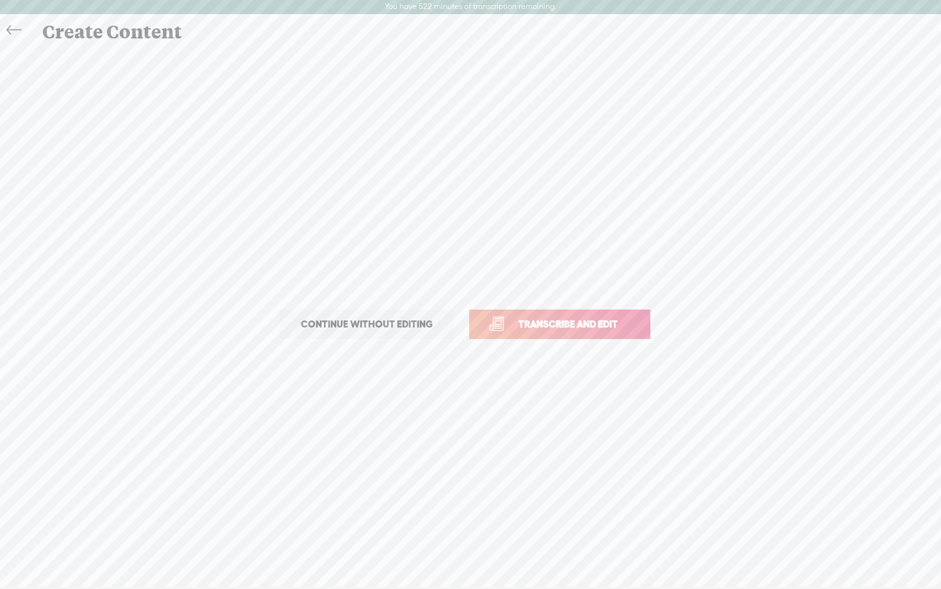
click at [596, 332] on link "Transcribe and edit" at bounding box center [559, 323] width 181 height 29
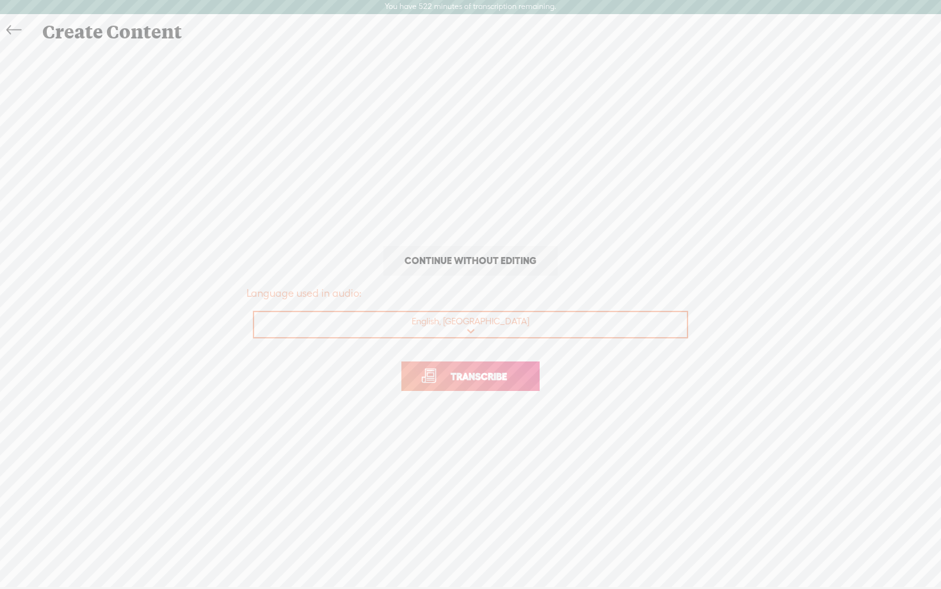
click at [469, 382] on span "Transcribe" at bounding box center [478, 376] width 83 height 15
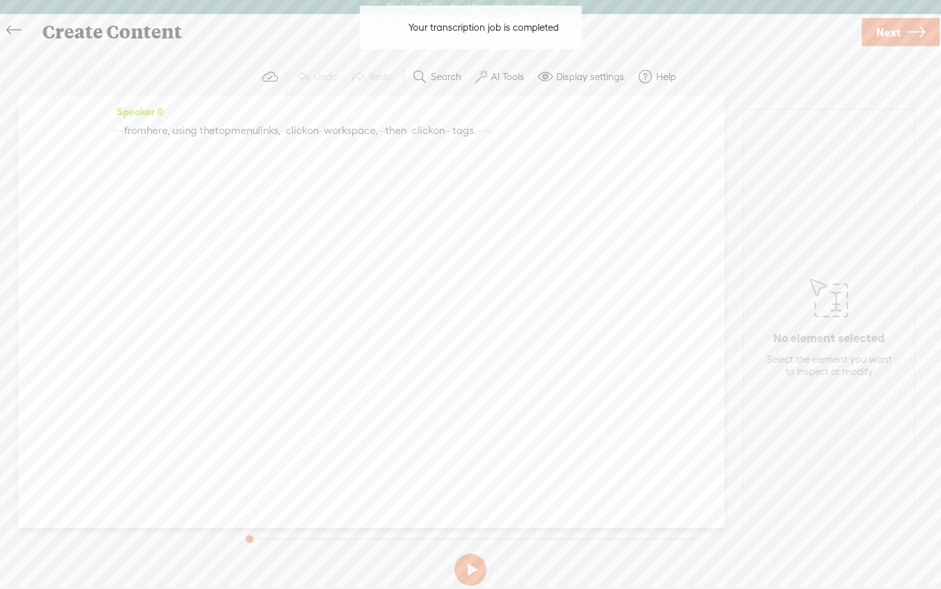
click at [499, 75] on label "AI Tools" at bounding box center [507, 76] width 33 height 13
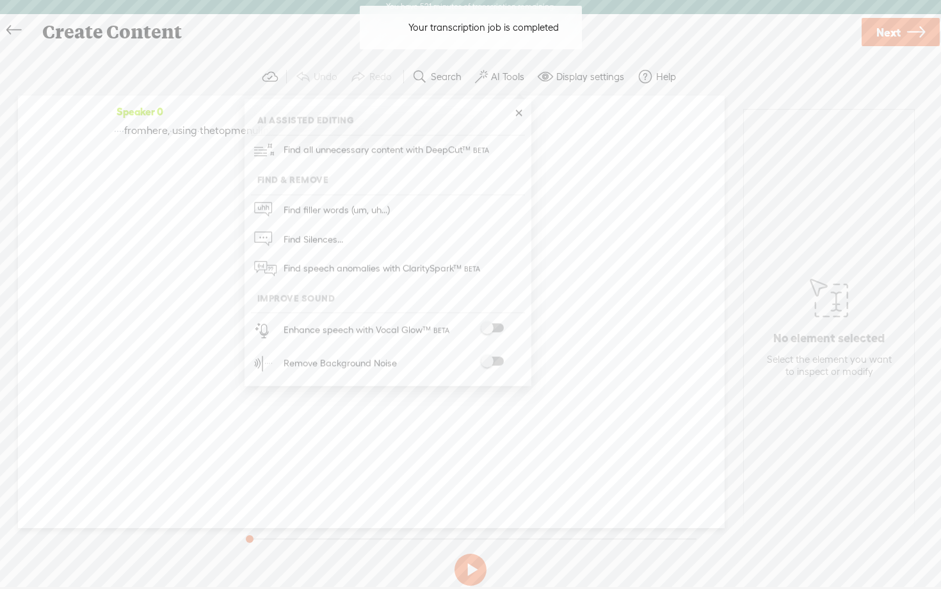
click at [498, 330] on span at bounding box center [492, 327] width 23 height 9
click at [500, 361] on span at bounding box center [492, 362] width 23 height 9
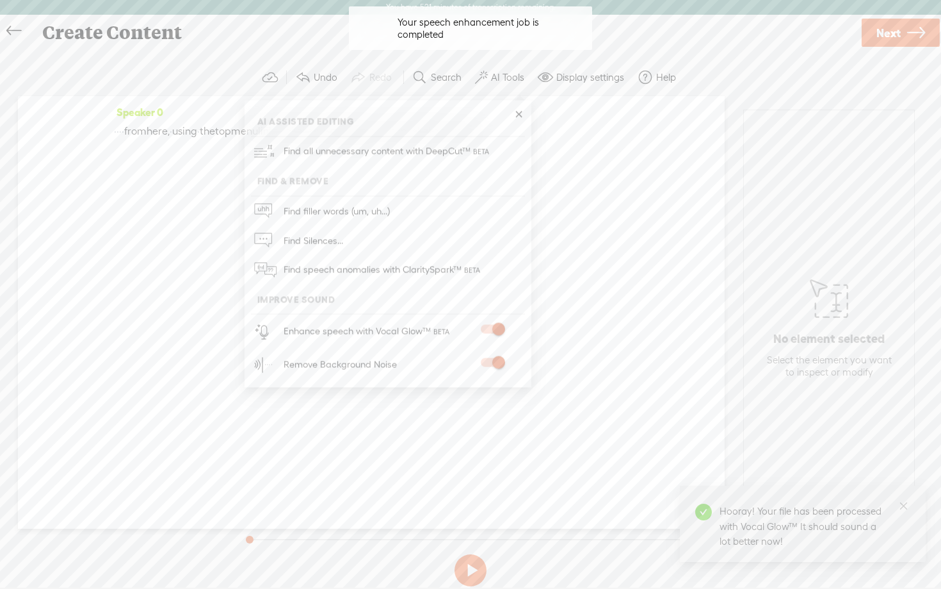
click at [906, 40] on link "Next" at bounding box center [901, 33] width 78 height 28
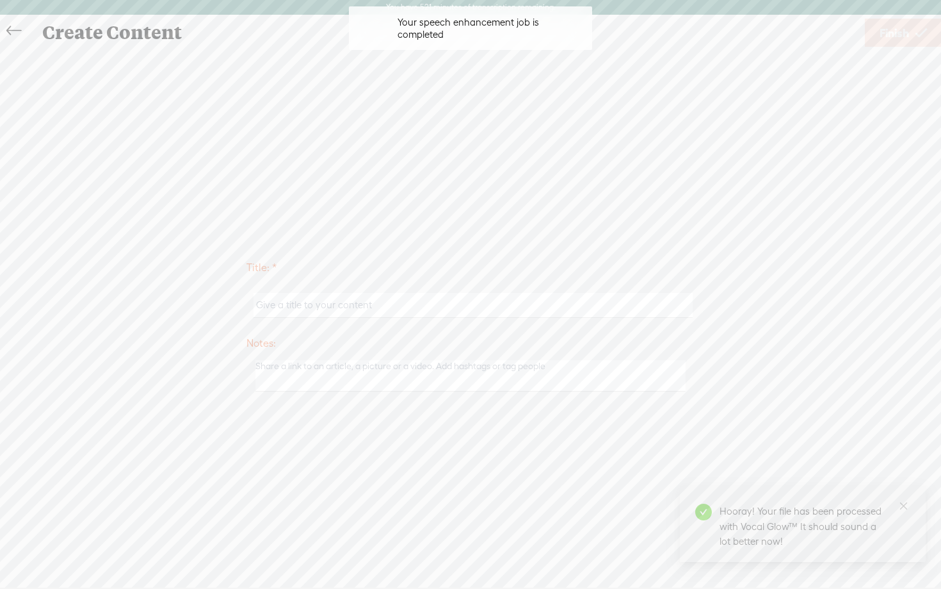
click at [346, 306] on input "text" at bounding box center [473, 305] width 439 height 25
click at [348, 305] on input "guidejar - day 1 step 2 video 17" at bounding box center [473, 305] width 439 height 25
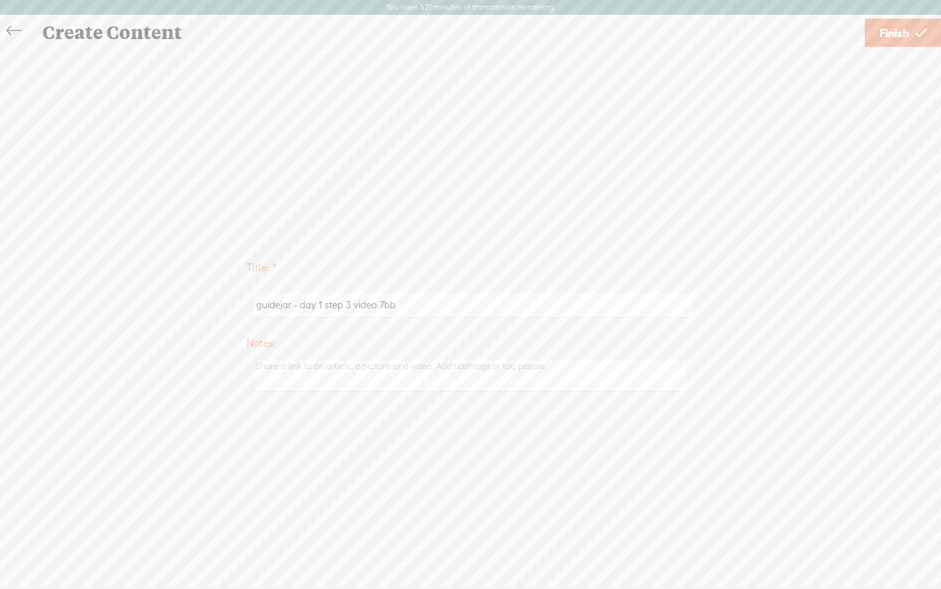
type input "guidejar - day 1 step 3 video 7bb"
click at [801, 250] on div "Title: * guidejar - day 1 step 3 video 7bb Notes: Save as a draft content Publi…" at bounding box center [471, 325] width 916 height 552
click at [908, 31] on span "Finish" at bounding box center [894, 33] width 29 height 33
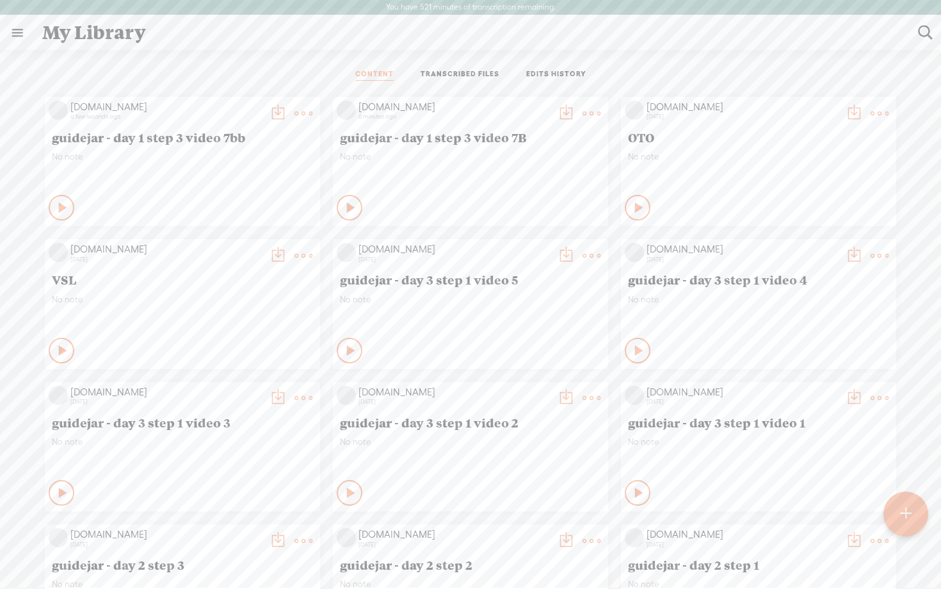
click at [594, 111] on t at bounding box center [592, 113] width 18 height 18
click at [499, 303] on link "Delete" at bounding box center [531, 303] width 128 height 29
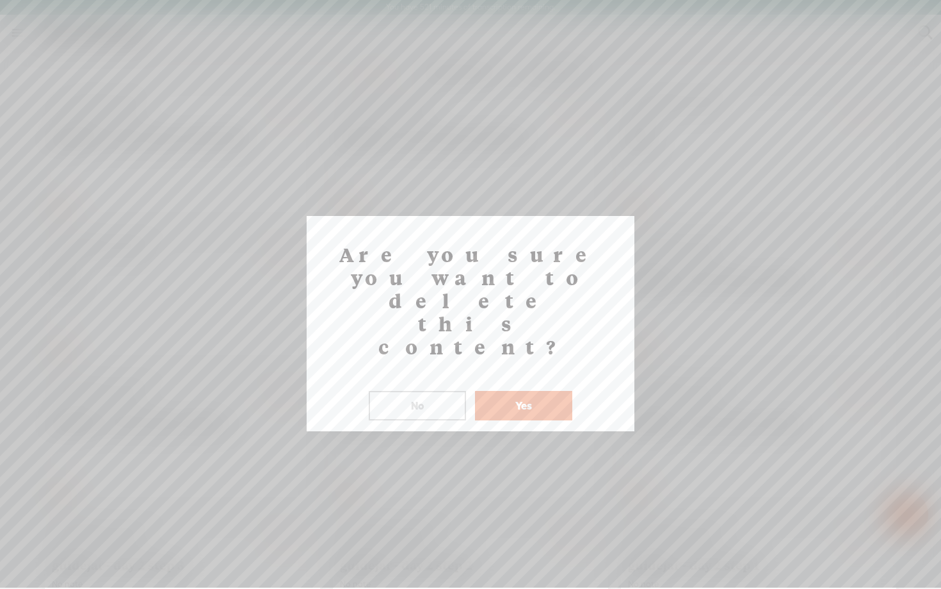
click at [509, 391] on button "Yes" at bounding box center [523, 405] width 97 height 29
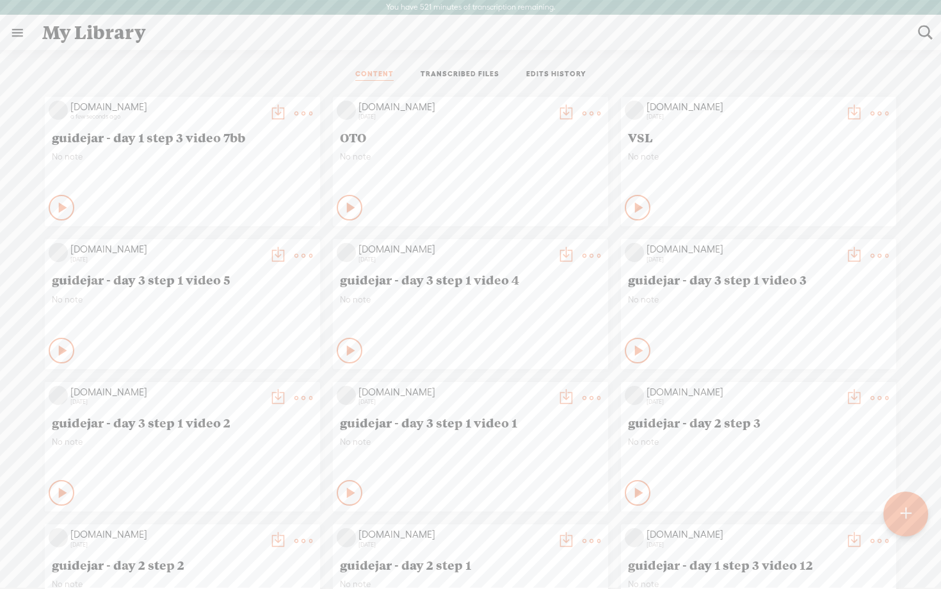
click at [896, 509] on div at bounding box center [906, 513] width 45 height 45
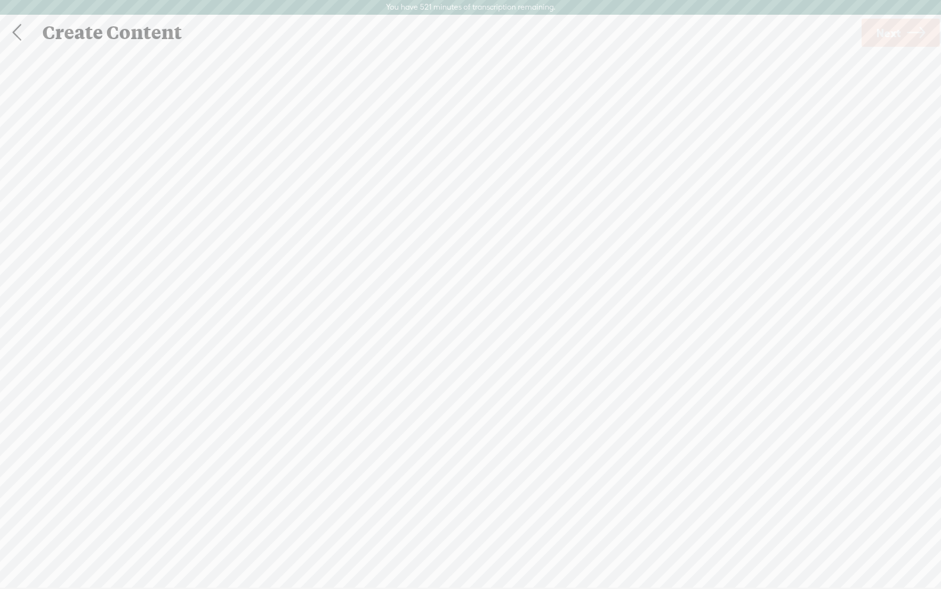
scroll to position [1, 0]
click at [548, 61] on div "Record Mode" at bounding box center [532, 64] width 116 height 32
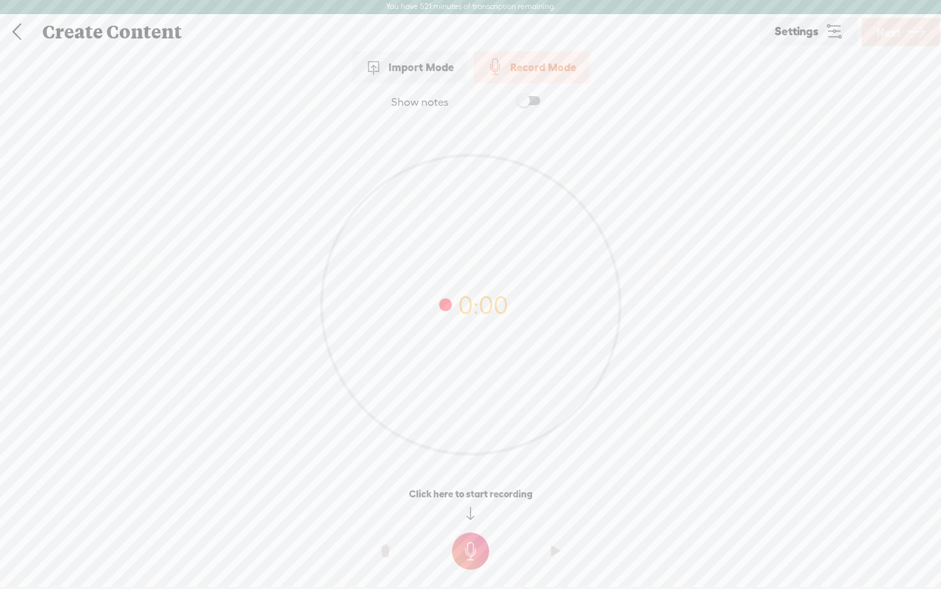
click at [529, 101] on span at bounding box center [528, 100] width 23 height 9
click at [464, 209] on textarea at bounding box center [471, 280] width 494 height 298
paste textarea "You screen will now look something like this. From here, make sure that Convers…"
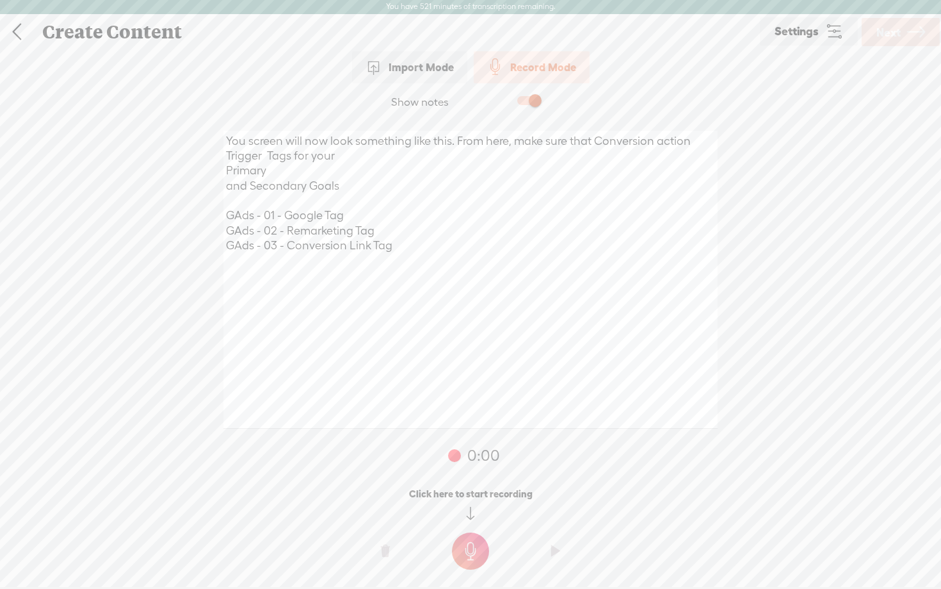
drag, startPoint x: 596, startPoint y: 142, endPoint x: 635, endPoint y: 140, distance: 39.1
click at [635, 140] on textarea "You screen will now look something like this. From here, make sure that Convers…" at bounding box center [471, 280] width 494 height 298
click at [636, 143] on textarea "You screen will now look something like this. From here, make sure that Convers…" at bounding box center [471, 280] width 494 height 298
type textarea "You screen will now look something like this. From here, make sure that you hav…"
click at [475, 542] on t at bounding box center [470, 550] width 37 height 37
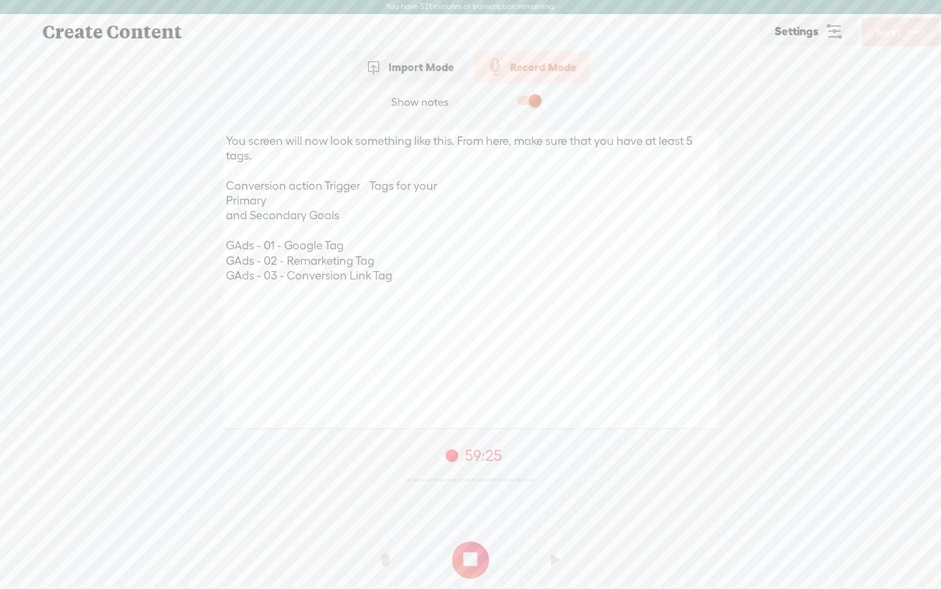
click at [475, 559] on t at bounding box center [470, 559] width 37 height 37
click at [909, 28] on icon at bounding box center [917, 32] width 18 height 33
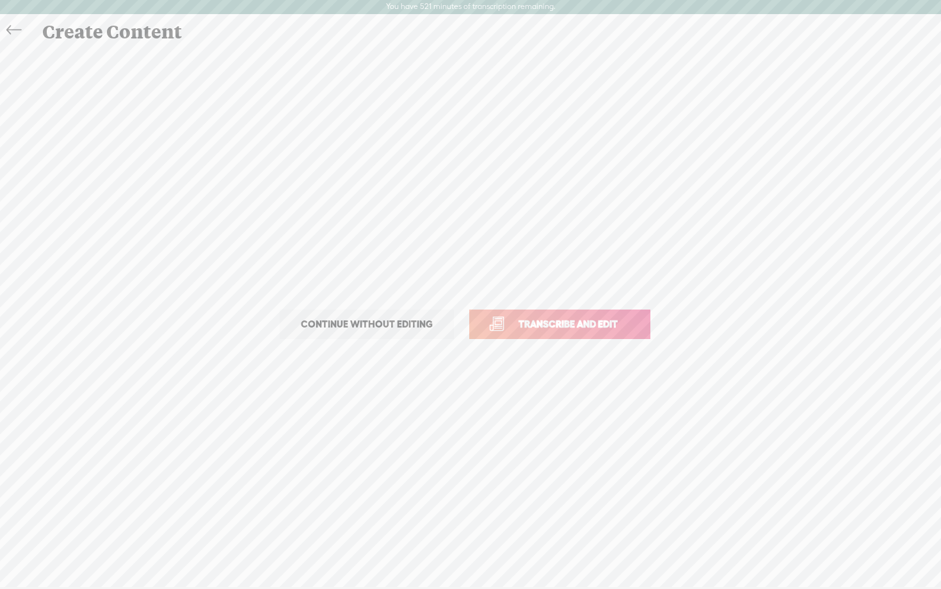
click at [592, 317] on span "Transcribe and edit" at bounding box center [568, 323] width 126 height 15
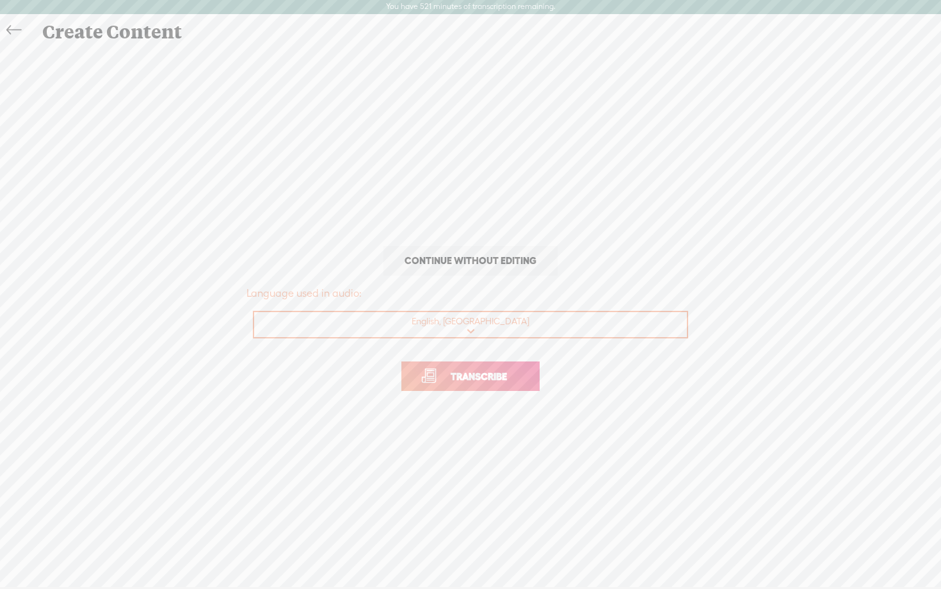
click at [464, 383] on span "Transcribe" at bounding box center [478, 376] width 83 height 15
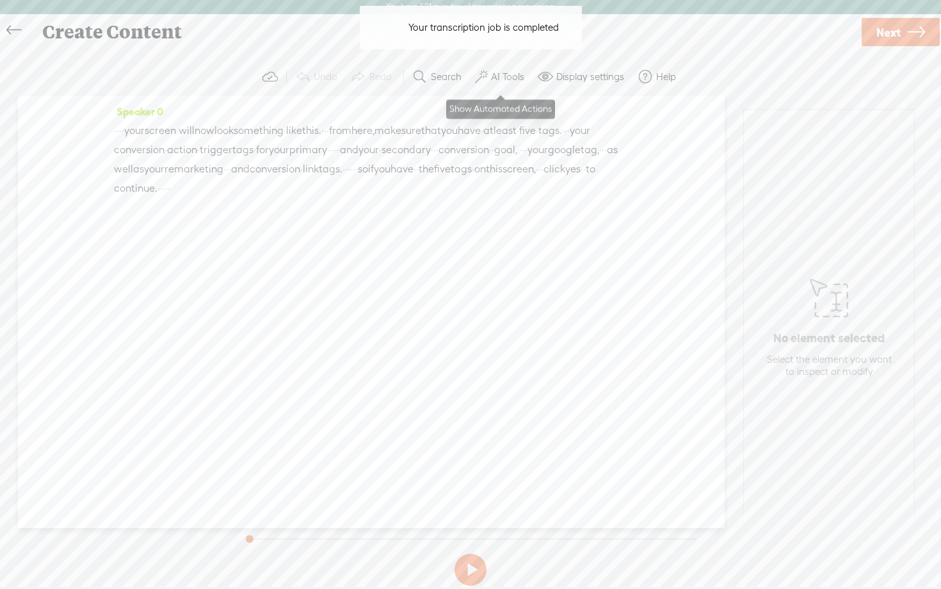
click at [504, 70] on label "AI Tools" at bounding box center [507, 76] width 33 height 13
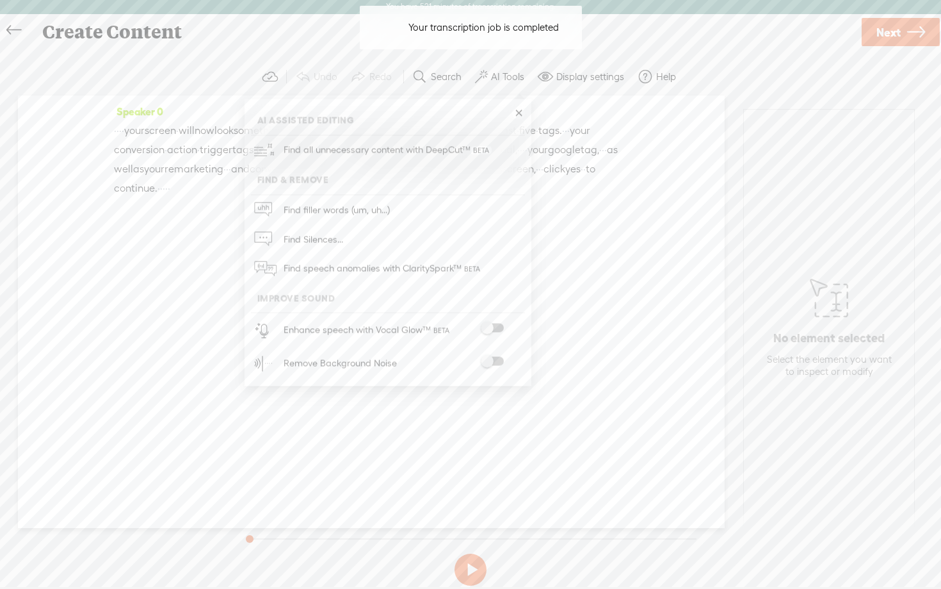
click at [504, 327] on label at bounding box center [492, 327] width 56 height 9
click at [498, 359] on span at bounding box center [492, 362] width 23 height 9
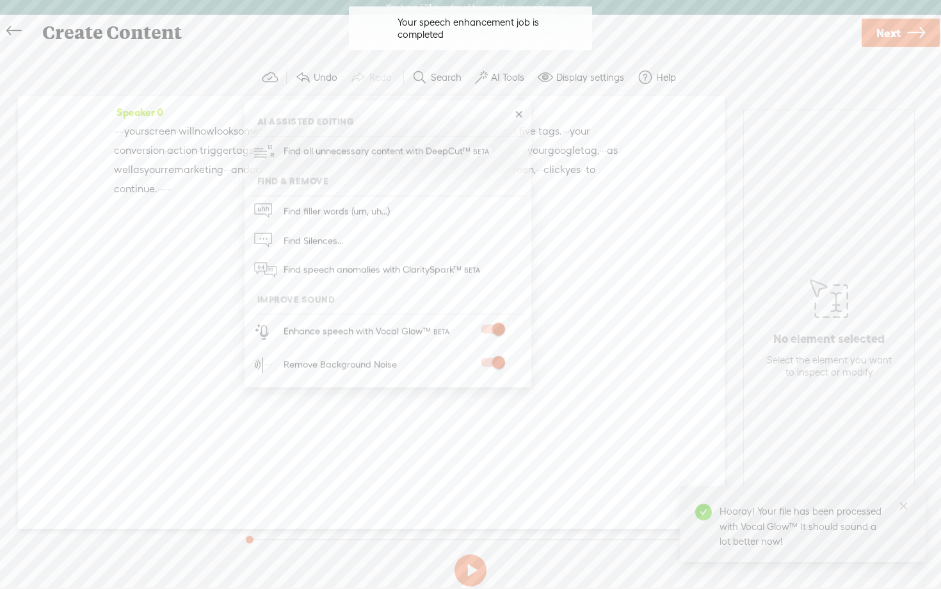
click at [885, 37] on span "Next" at bounding box center [889, 33] width 24 height 33
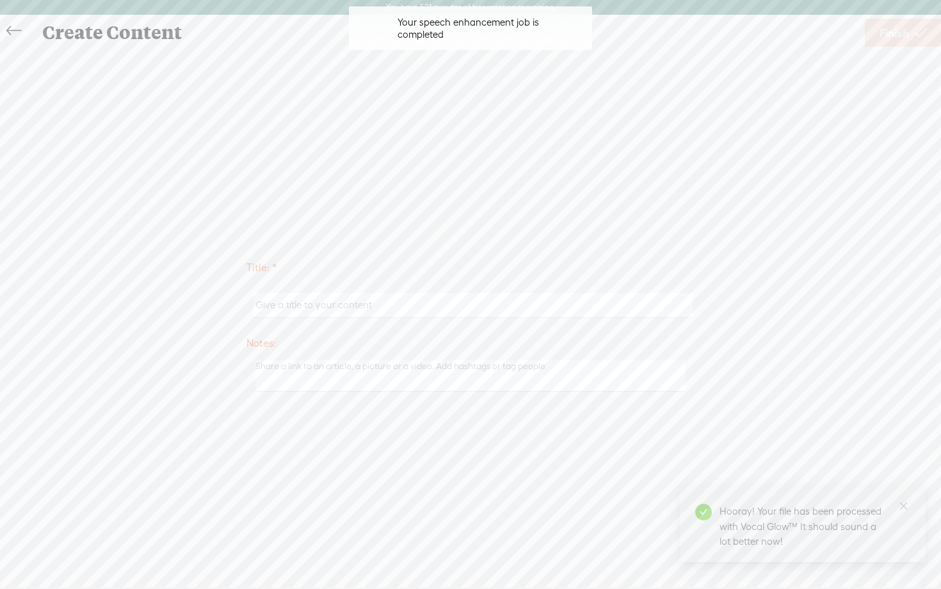
click at [419, 305] on input "text" at bounding box center [473, 305] width 439 height 25
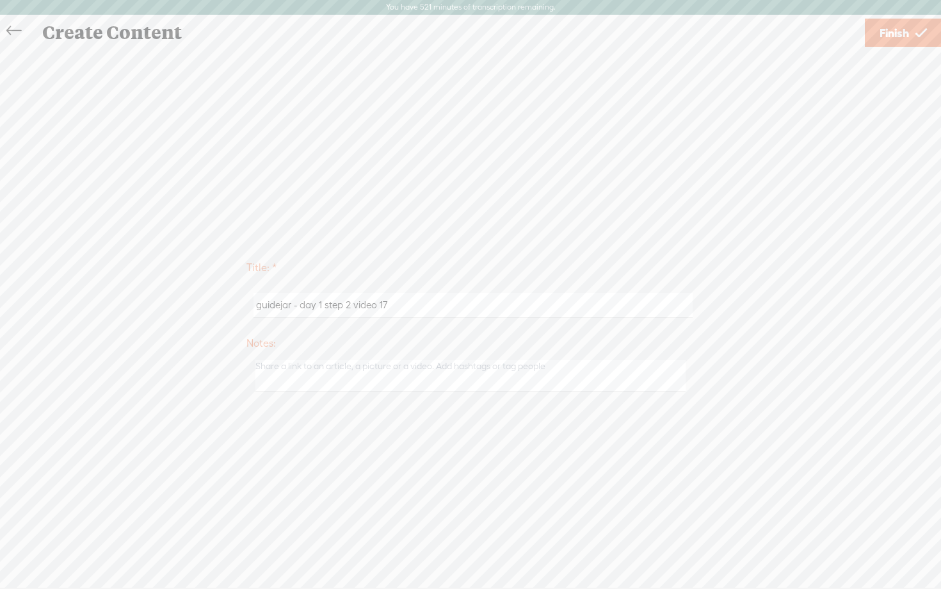
click at [349, 305] on input "guidejar - day 1 step 2 video 17" at bounding box center [473, 305] width 439 height 25
type input "guidejar - day 1 step 3 video 7cc"
click at [897, 42] on span "Finish" at bounding box center [894, 33] width 29 height 33
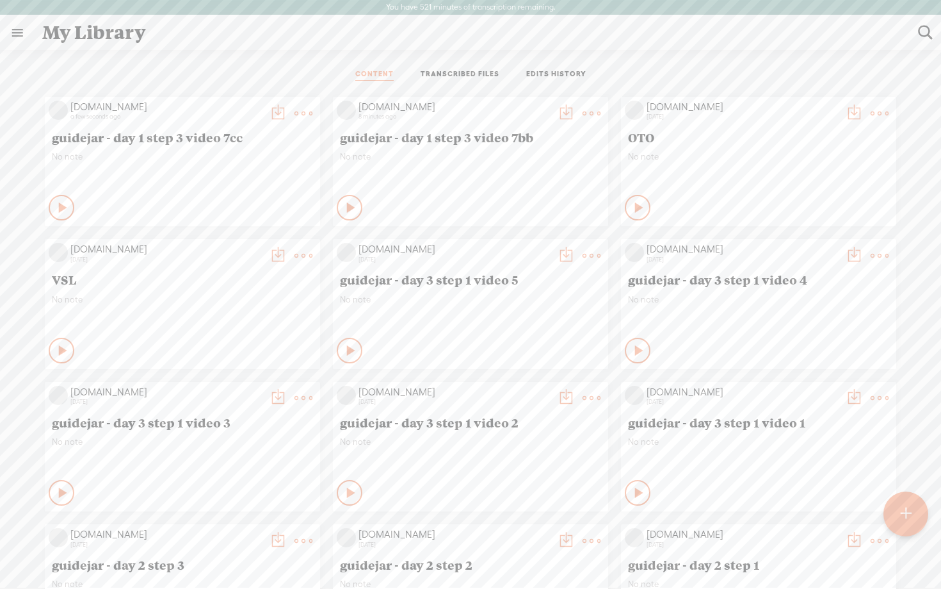
click at [906, 509] on t at bounding box center [906, 514] width 11 height 28
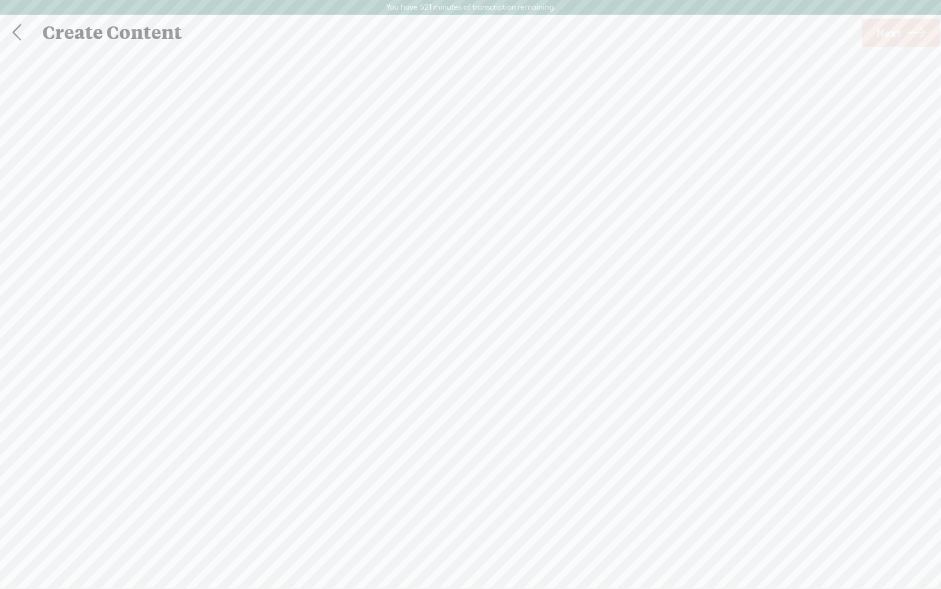
scroll to position [1, 0]
click at [525, 67] on div "Record Mode" at bounding box center [532, 64] width 116 height 32
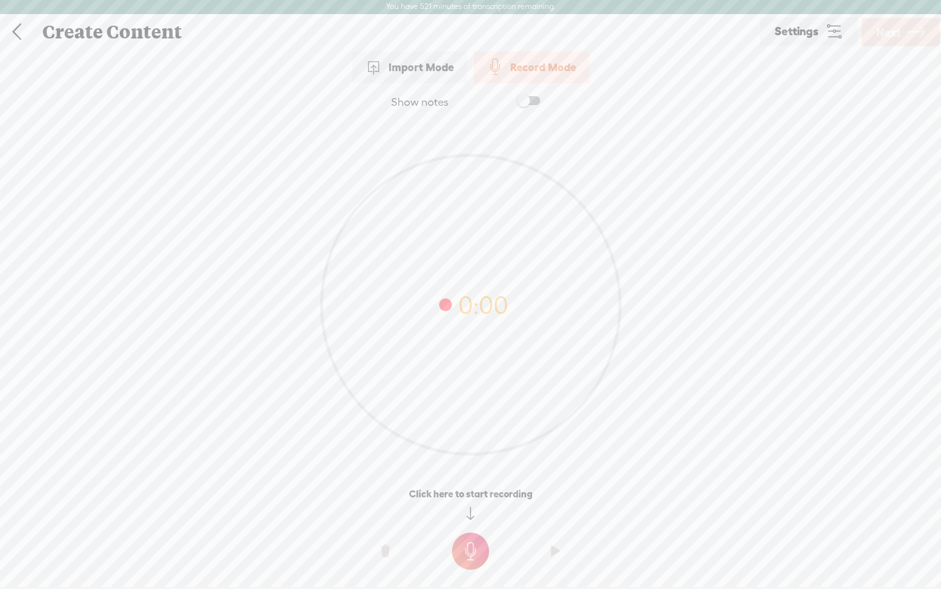
click at [471, 552] on t at bounding box center [470, 550] width 37 height 37
click at [471, 552] on t at bounding box center [470, 559] width 37 height 37
click at [385, 557] on t at bounding box center [385, 560] width 9 height 38
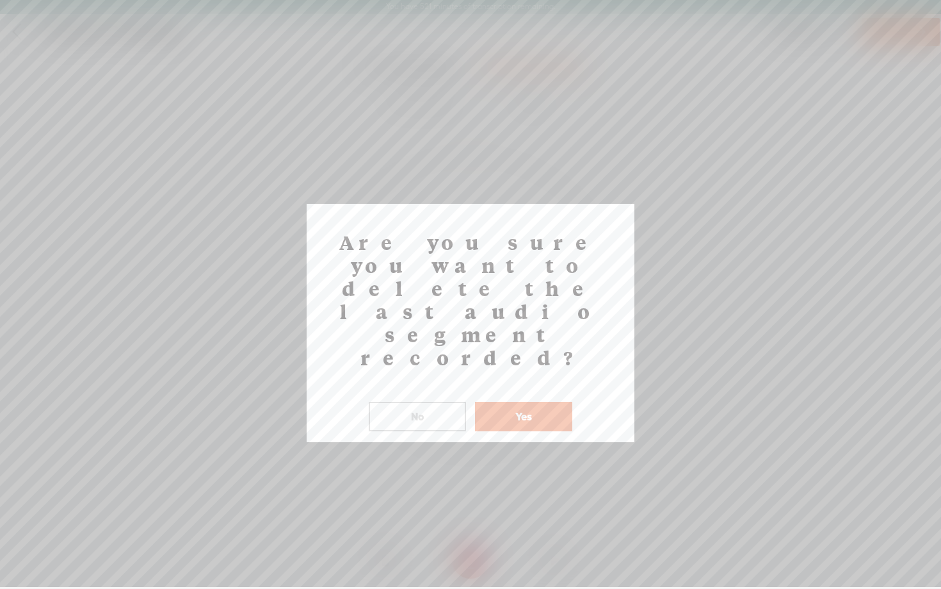
click at [521, 402] on button "Yes" at bounding box center [523, 416] width 97 height 29
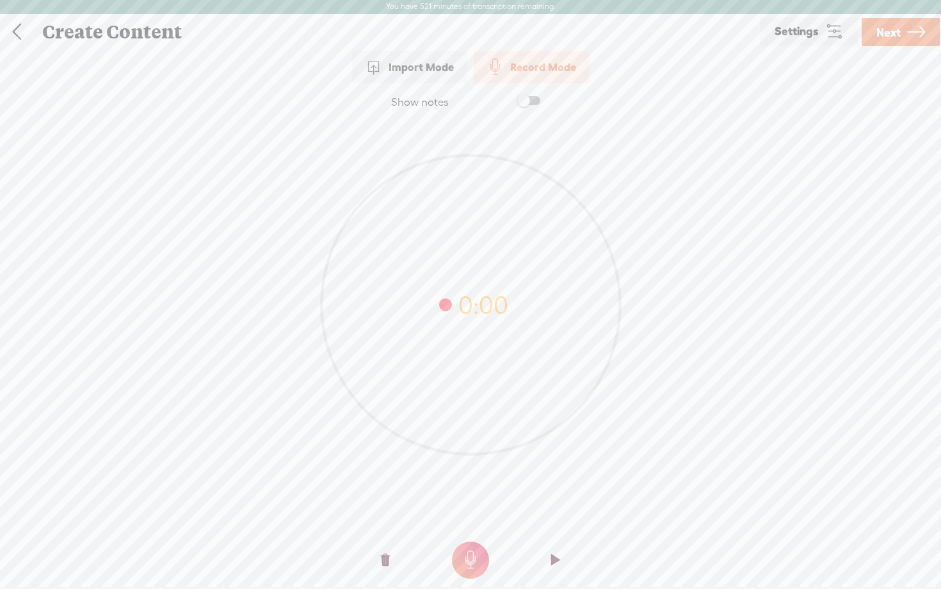
click at [389, 561] on t at bounding box center [385, 560] width 9 height 38
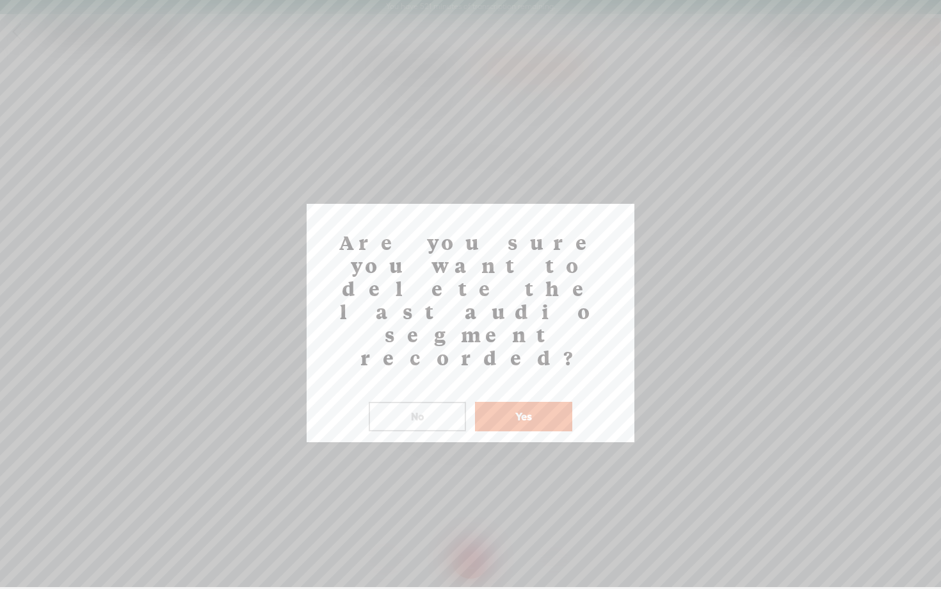
click at [526, 402] on button "Yes" at bounding box center [523, 416] width 97 height 29
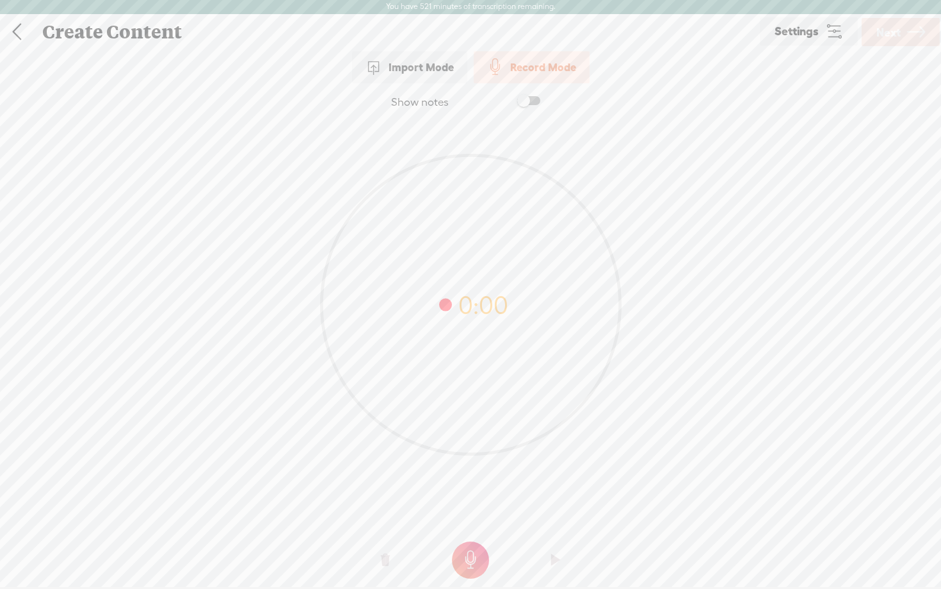
click at [473, 563] on t at bounding box center [470, 559] width 37 height 37
click at [901, 31] on link "Next" at bounding box center [901, 32] width 78 height 28
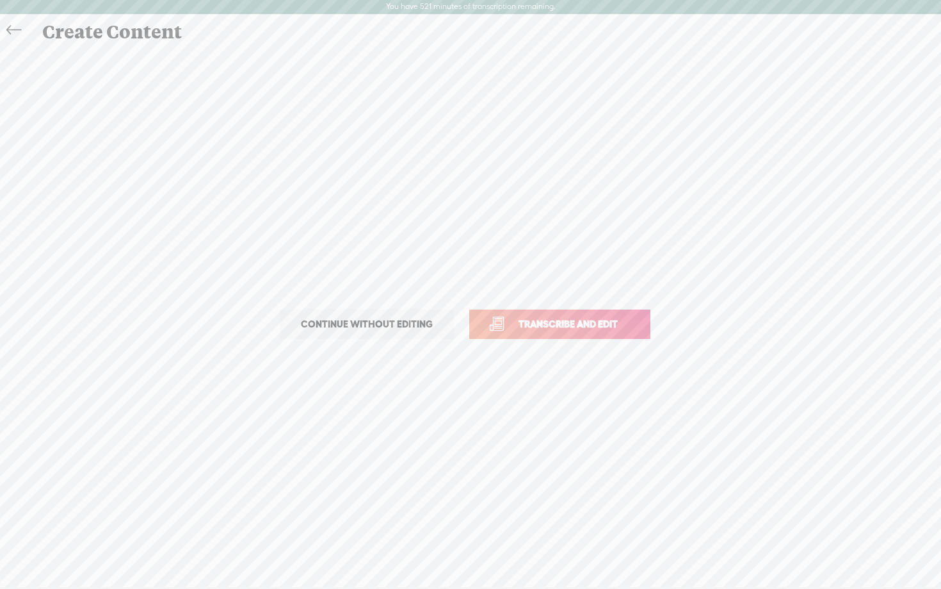
click at [590, 333] on link "Transcribe and edit" at bounding box center [559, 323] width 181 height 29
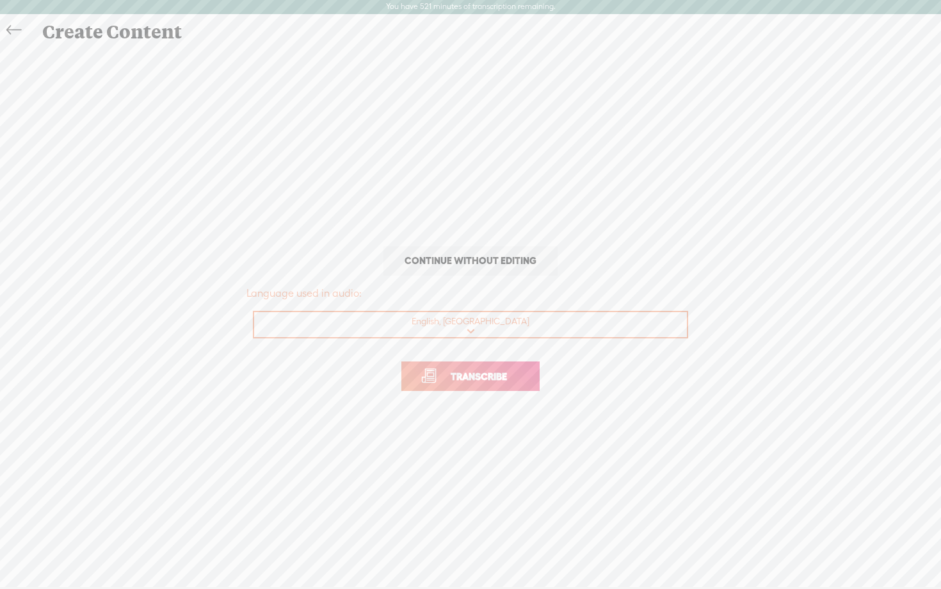
click at [502, 377] on span "Transcribe" at bounding box center [478, 376] width 83 height 15
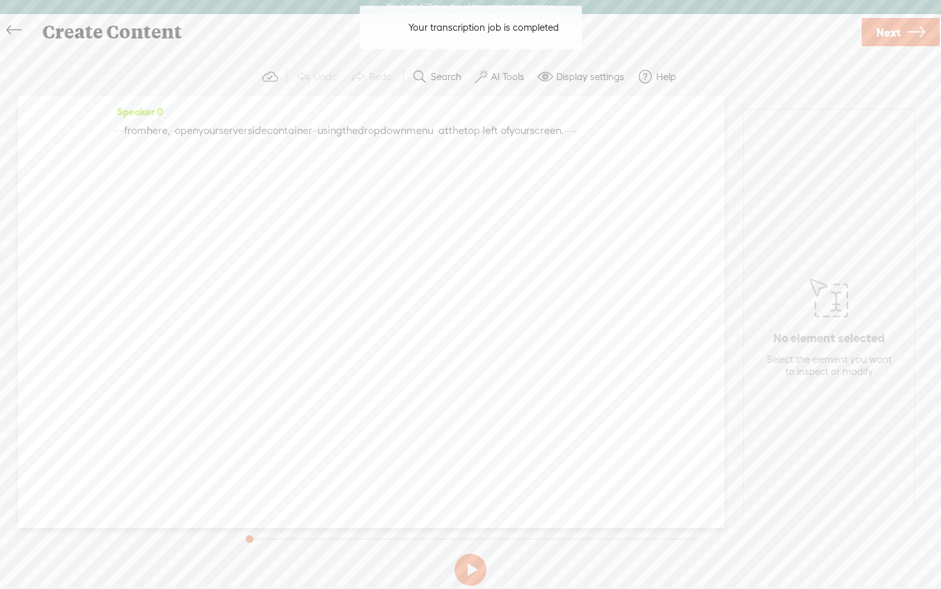
click at [475, 566] on button at bounding box center [471, 569] width 32 height 32
click at [496, 76] on label "AI Tools" at bounding box center [507, 76] width 33 height 13
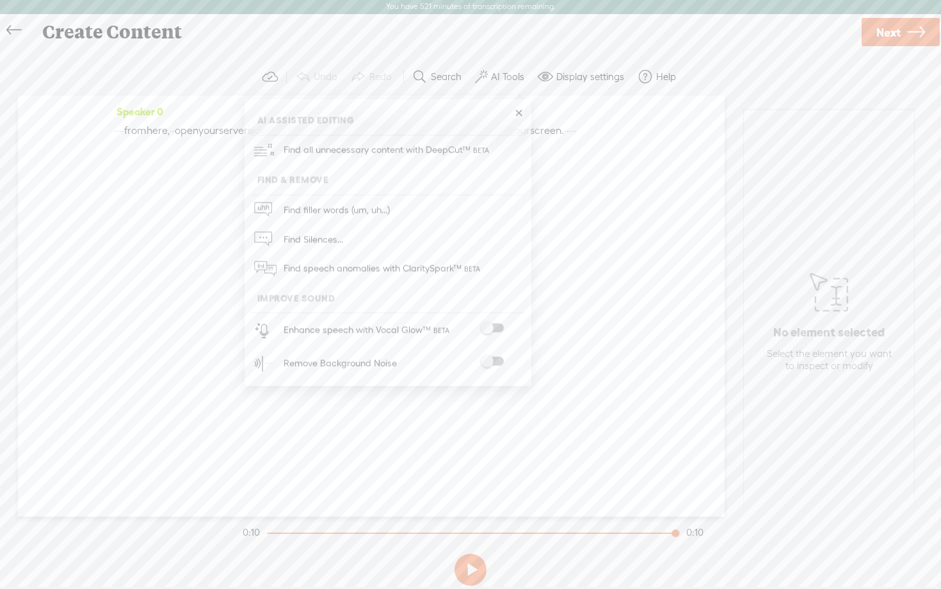
click at [497, 325] on span at bounding box center [492, 327] width 23 height 9
click at [498, 364] on span at bounding box center [492, 362] width 23 height 9
click at [496, 327] on span at bounding box center [492, 329] width 23 height 9
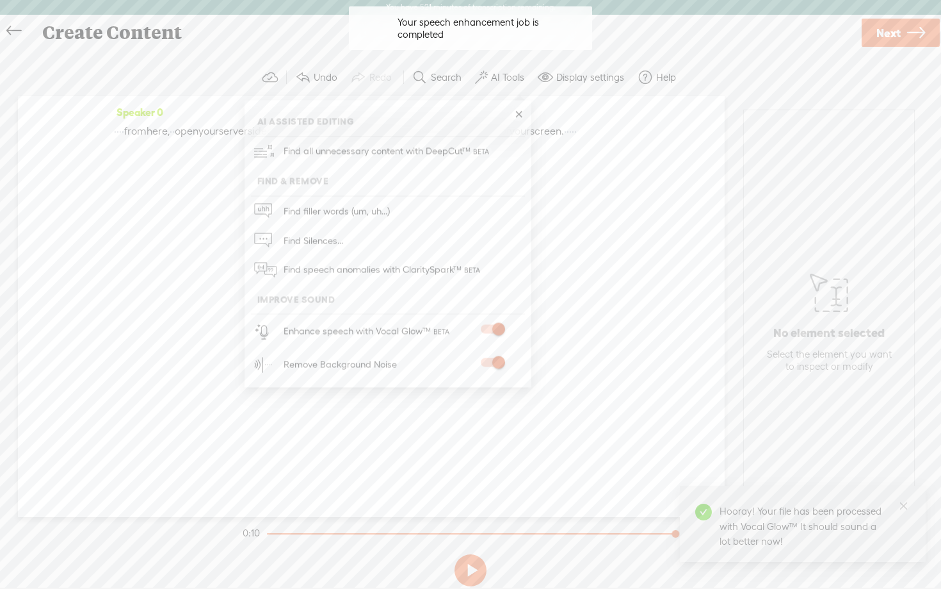
click at [567, 141] on div "· · · · from here, · · open your server side container · · using the drop down …" at bounding box center [371, 131] width 515 height 19
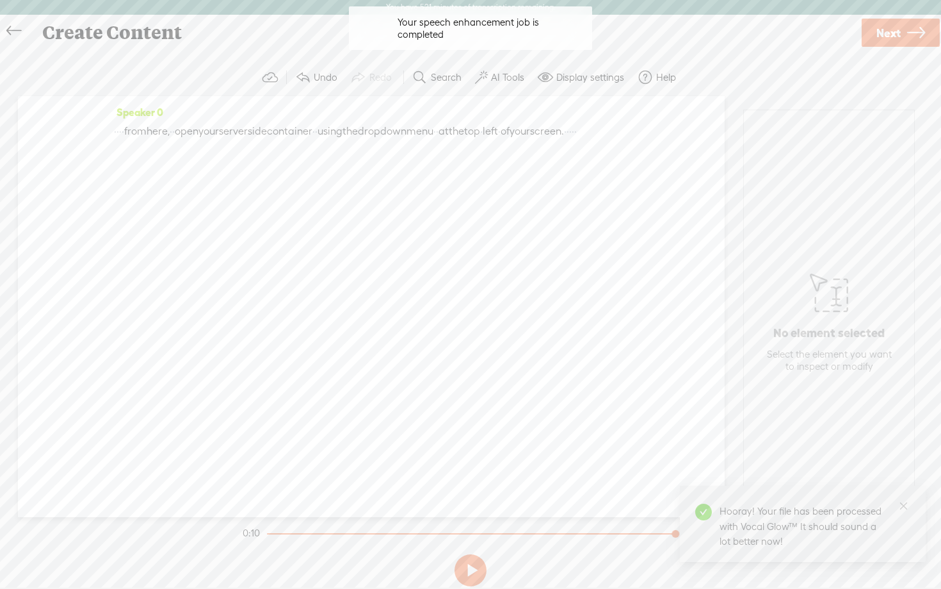
click at [567, 141] on div "· · · · from here, · · open your server side container · · using the drop down …" at bounding box center [371, 131] width 515 height 19
click at [323, 141] on div "· · · · from here, · · open your server side container · · using the drop down …" at bounding box center [371, 131] width 515 height 19
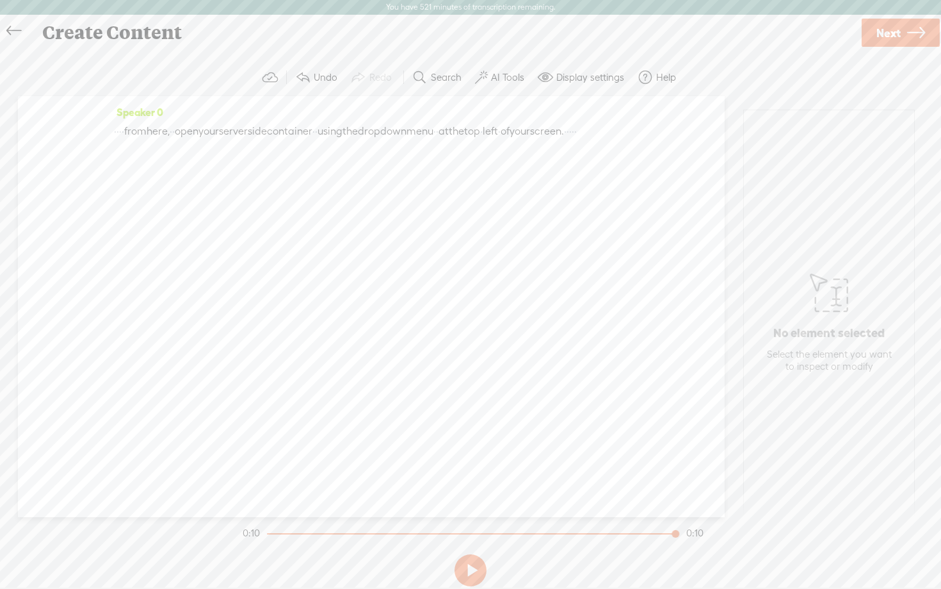
drag, startPoint x: 118, startPoint y: 131, endPoint x: 313, endPoint y: 172, distance: 199.5
click at [313, 172] on div "Speaker 0 · · · · from here, · · open your server side container · · using the …" at bounding box center [371, 306] width 707 height 421
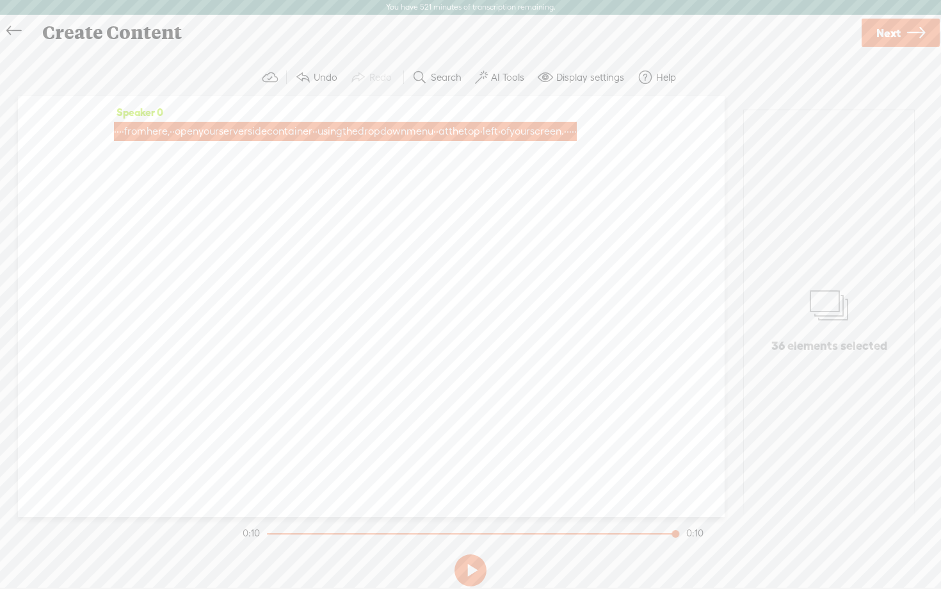
click at [10, 30] on icon at bounding box center [13, 31] width 15 height 29
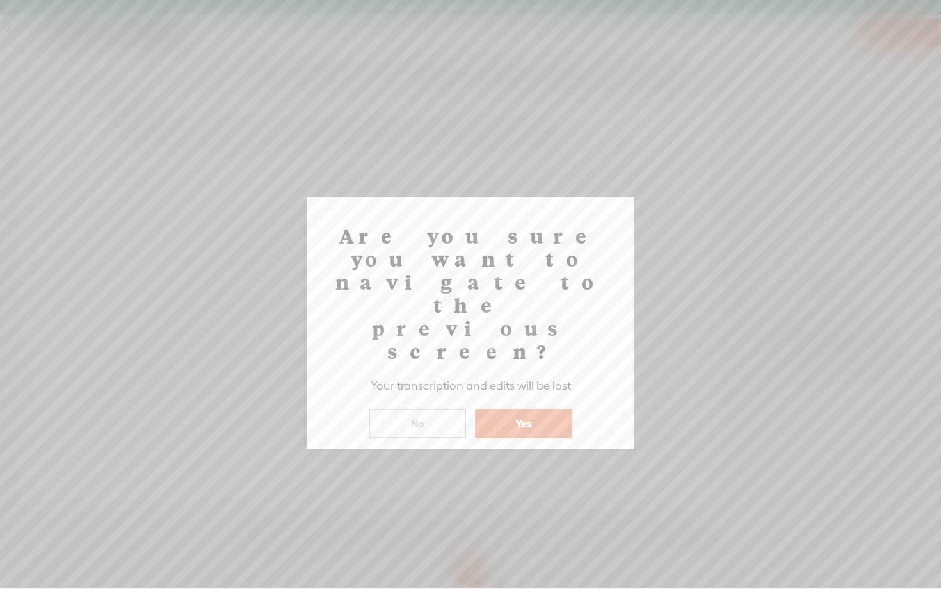
click at [514, 409] on button "Yes" at bounding box center [523, 423] width 97 height 29
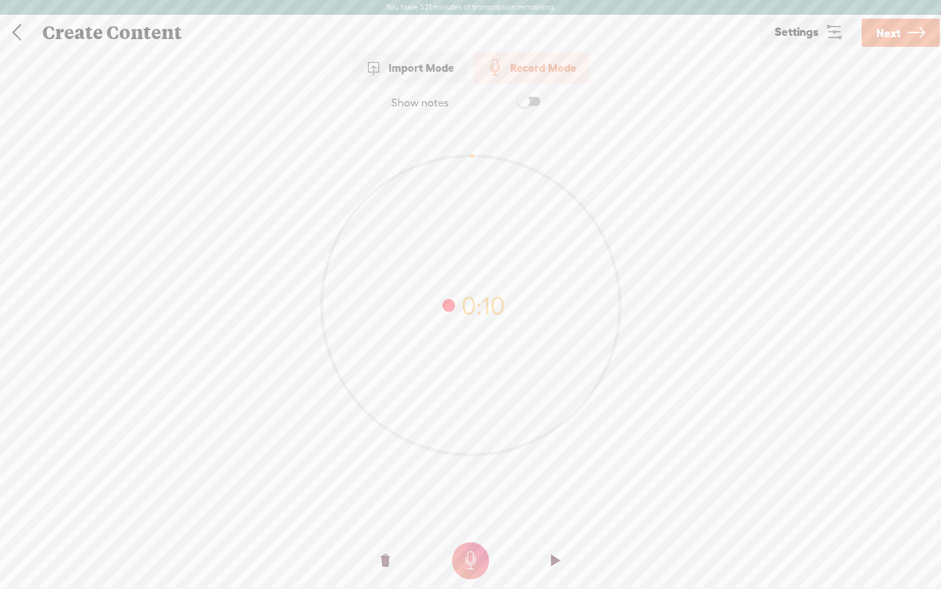
click at [387, 560] on t at bounding box center [385, 560] width 9 height 38
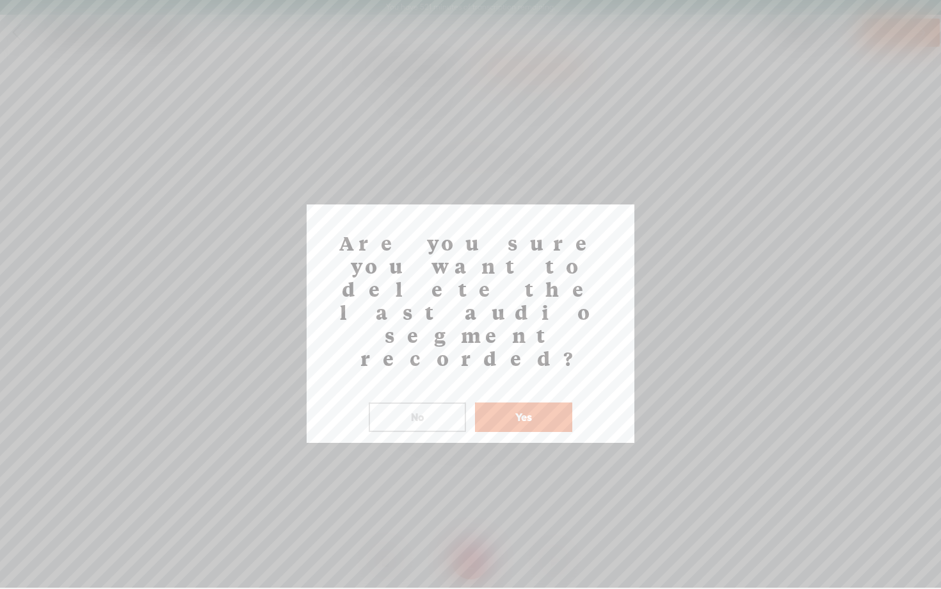
click at [514, 402] on button "Yes" at bounding box center [523, 416] width 97 height 29
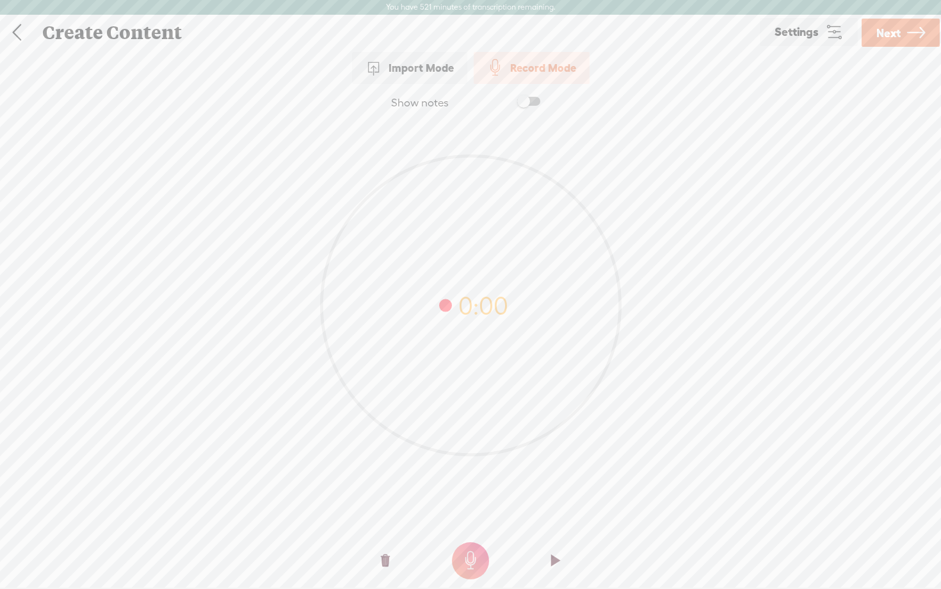
click at [537, 103] on span at bounding box center [528, 101] width 23 height 9
click at [387, 560] on t at bounding box center [385, 560] width 9 height 38
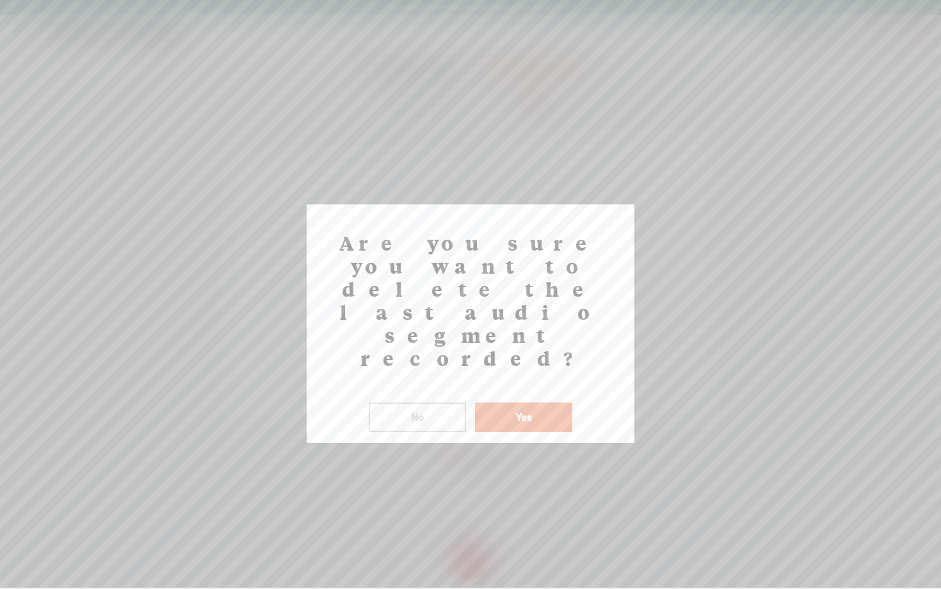
click at [523, 402] on button "Yes" at bounding box center [523, 416] width 97 height 29
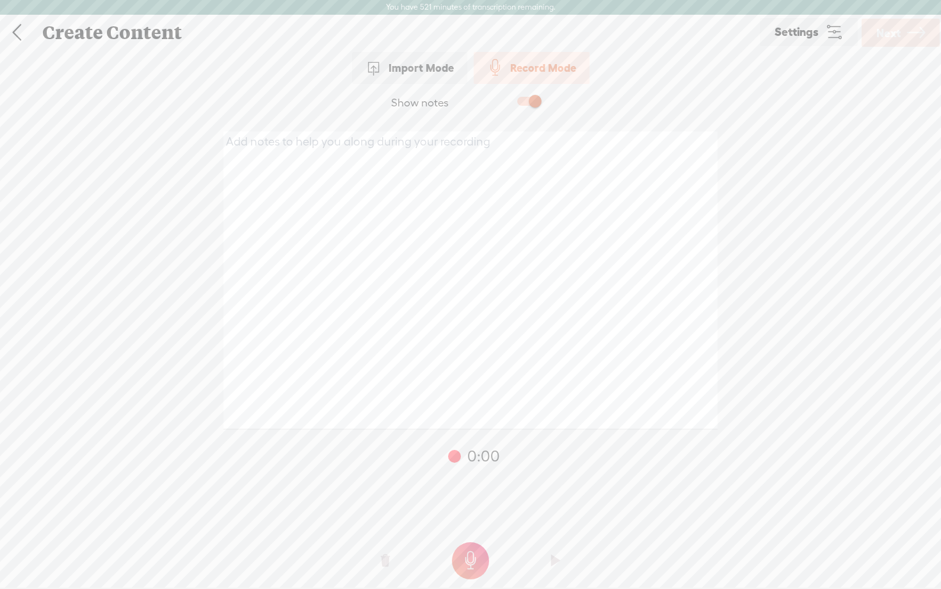
click at [475, 275] on textarea at bounding box center [471, 280] width 494 height 298
paste textarea "Speaker 0: from here, open your server side container using the drop down menu …"
type textarea "Speaker 0: from here, open your server side container using the drop down menu …"
click at [475, 555] on t at bounding box center [470, 560] width 37 height 37
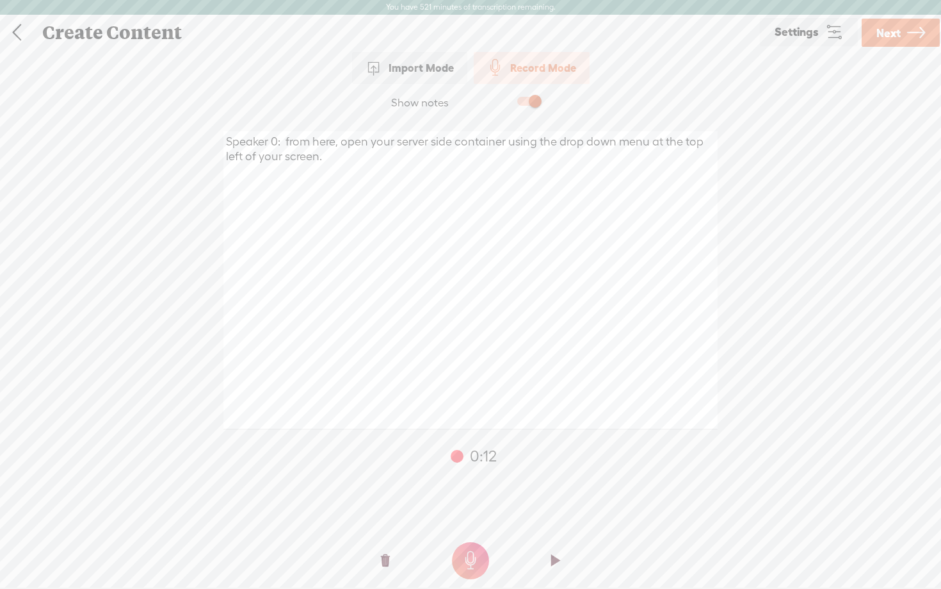
click at [884, 32] on span "Next" at bounding box center [889, 33] width 24 height 33
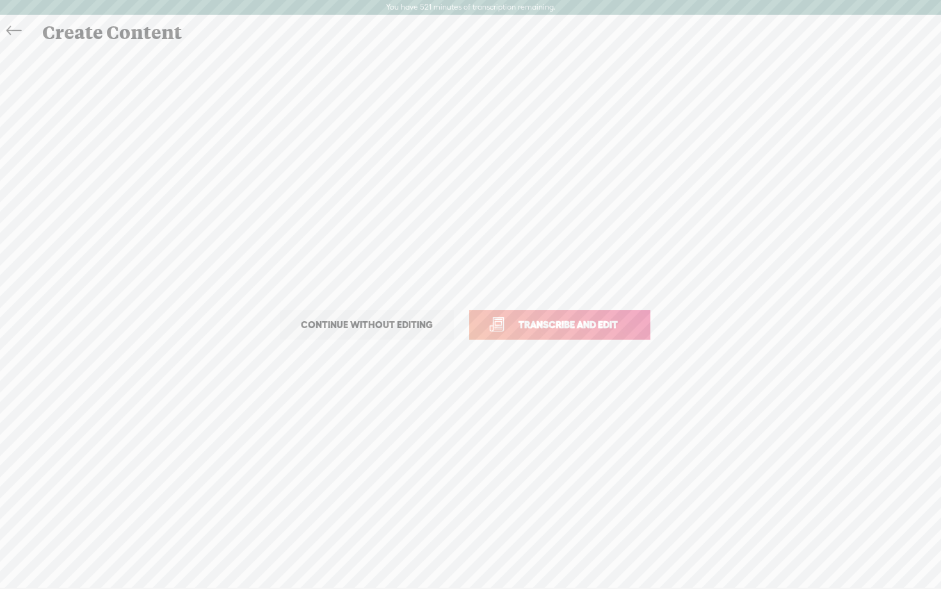
click at [579, 334] on link "Transcribe and edit" at bounding box center [559, 324] width 181 height 29
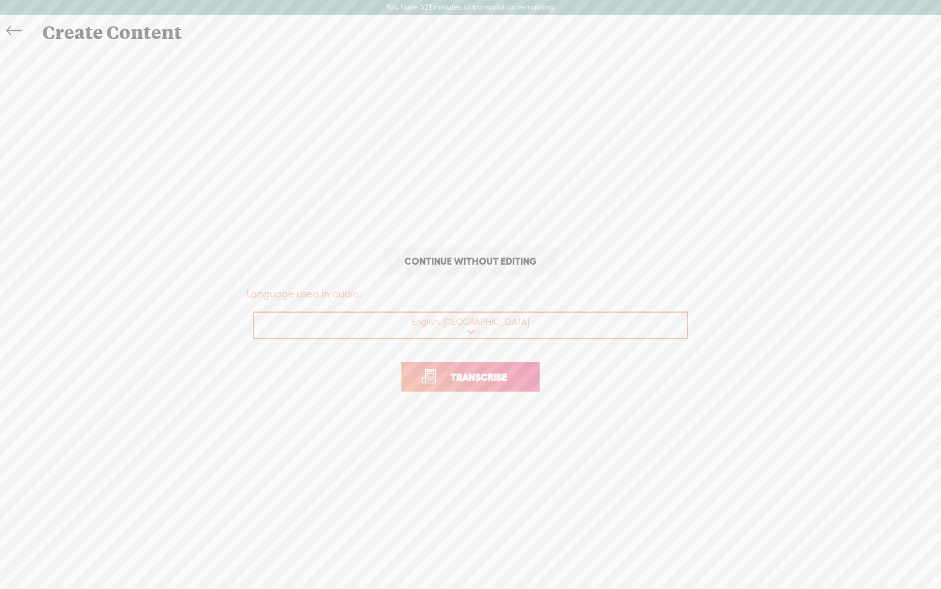
click at [517, 374] on span "Transcribe" at bounding box center [478, 377] width 83 height 15
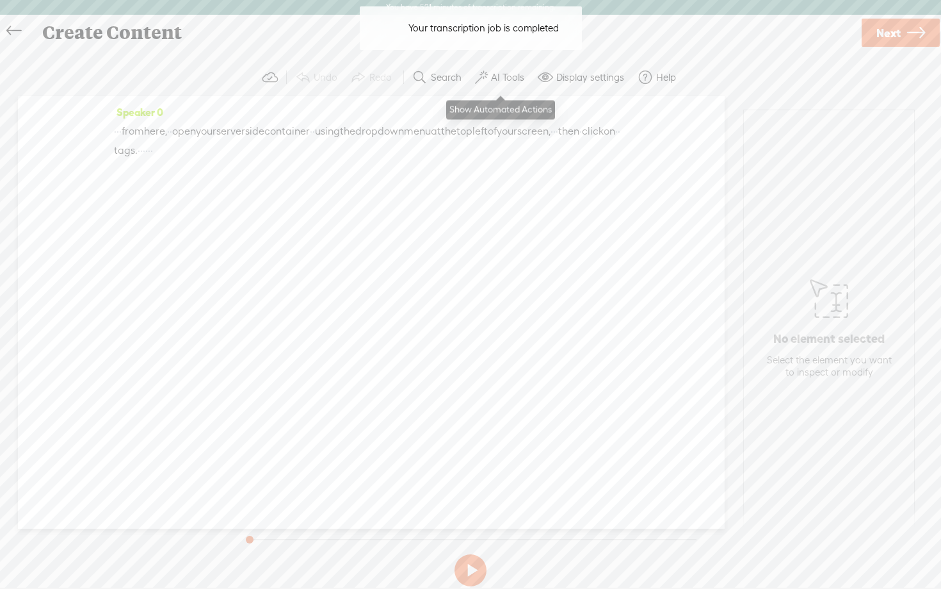
click at [503, 78] on label "AI Tools" at bounding box center [507, 77] width 33 height 13
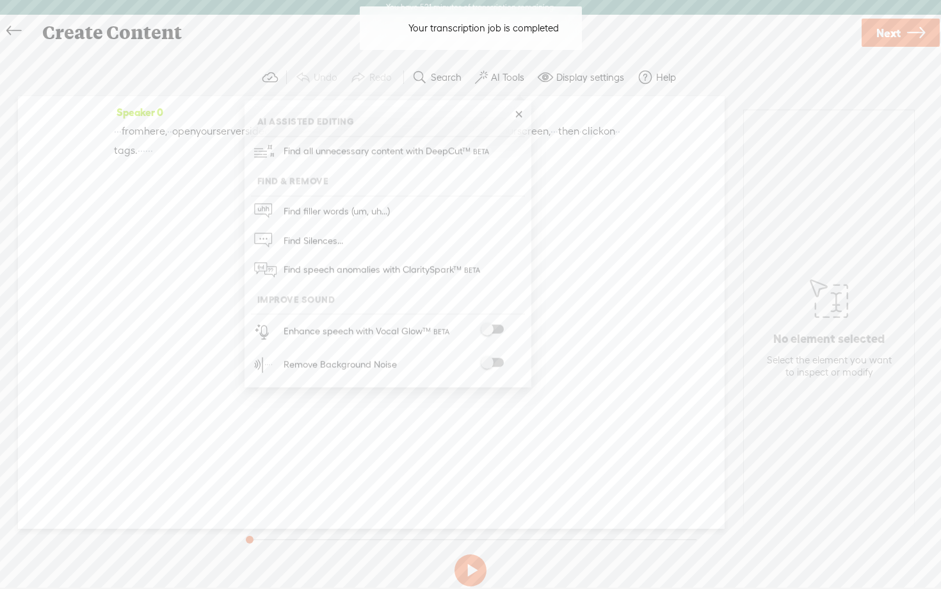
click at [498, 360] on span at bounding box center [492, 362] width 23 height 9
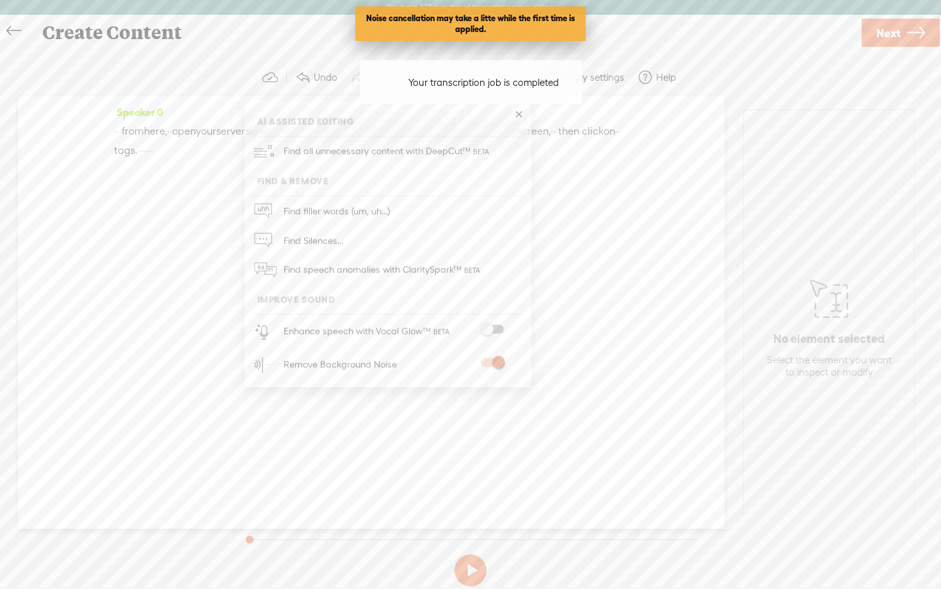
click at [498, 327] on span at bounding box center [492, 329] width 23 height 9
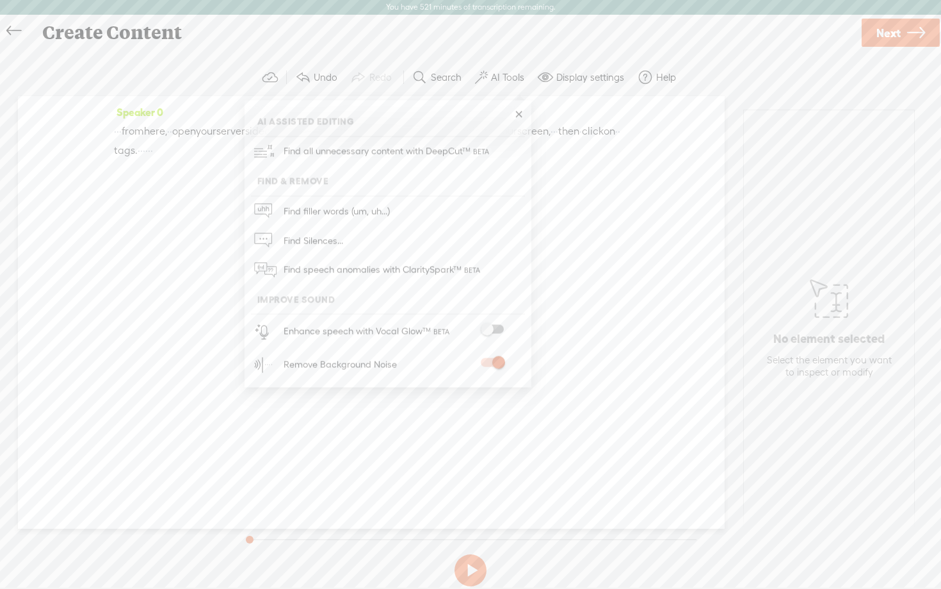
click at [498, 325] on span at bounding box center [492, 329] width 23 height 9
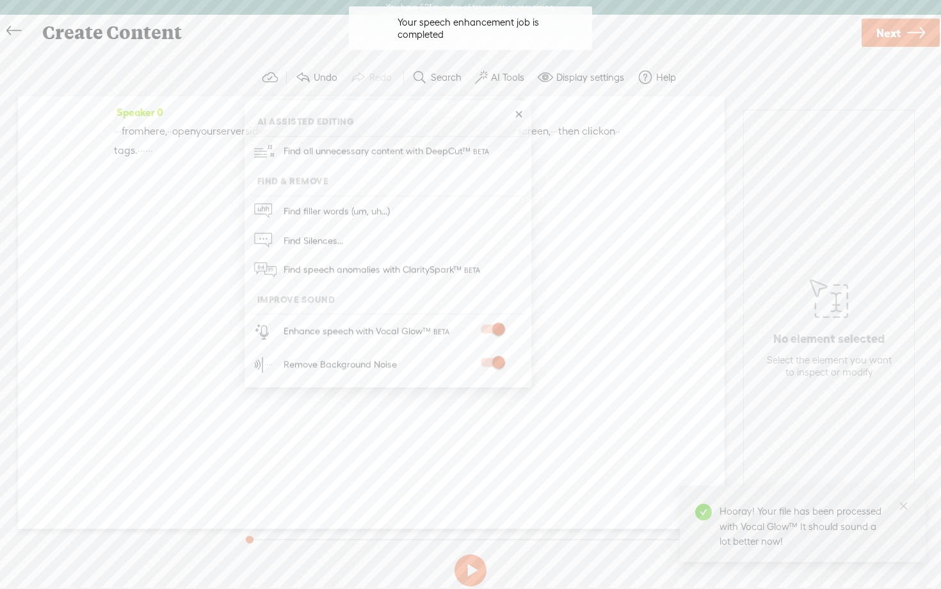
click at [911, 35] on icon at bounding box center [917, 33] width 18 height 33
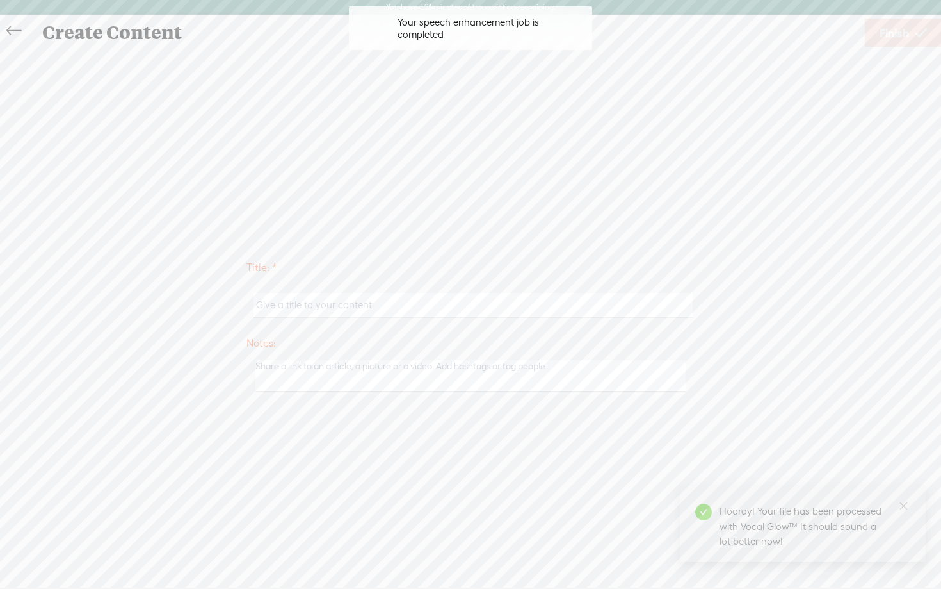
click at [338, 305] on input "text" at bounding box center [473, 305] width 439 height 25
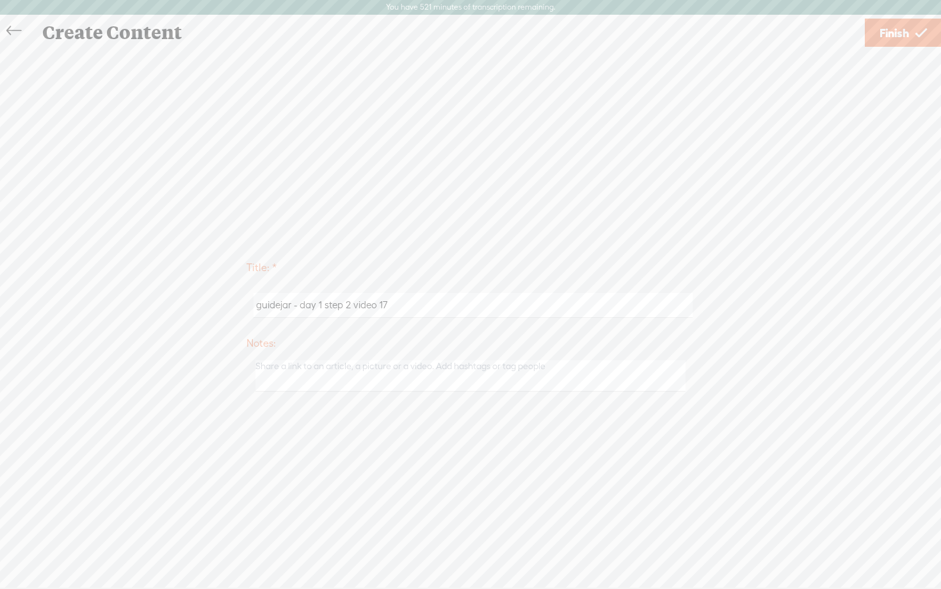
click at [350, 305] on input "guidejar - day 1 step 2 video 17" at bounding box center [473, 305] width 439 height 25
type input "guidejar - day 1 step 3 video 7dd"
click at [654, 279] on label "Title: *" at bounding box center [471, 268] width 448 height 26
click at [897, 37] on span "Finish" at bounding box center [894, 33] width 29 height 33
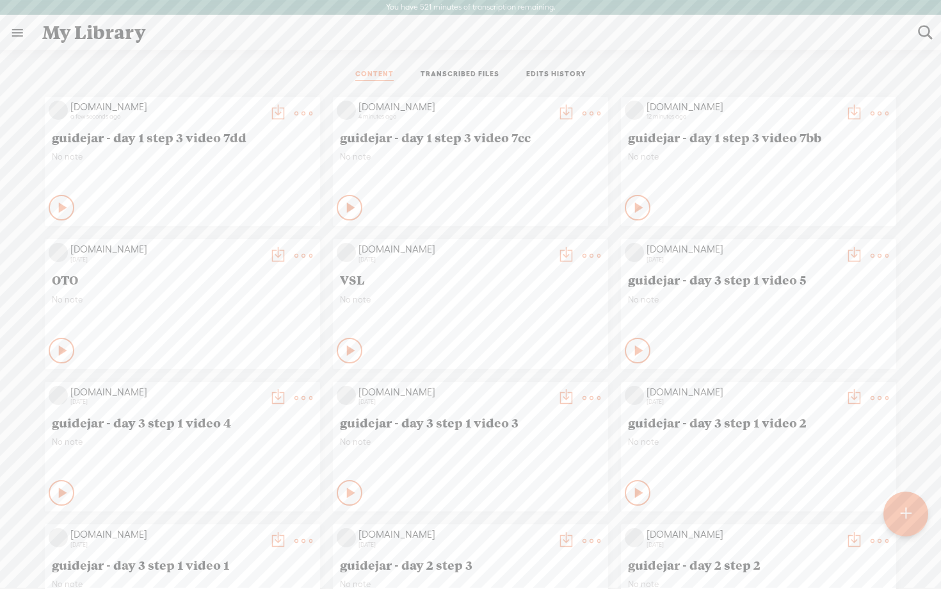
click at [914, 523] on div at bounding box center [906, 514] width 47 height 47
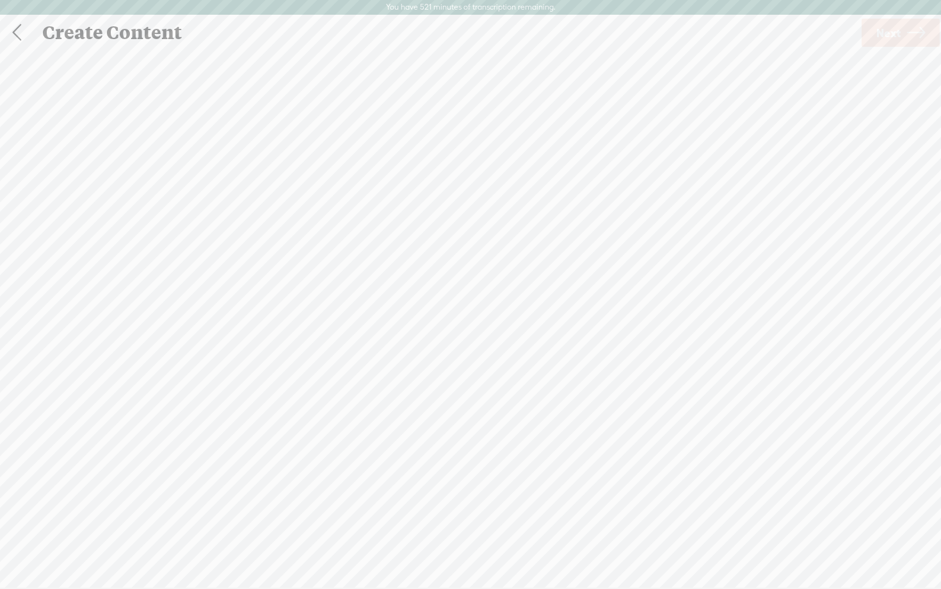
scroll to position [1, 0]
click at [529, 72] on div "Record Mode" at bounding box center [532, 64] width 116 height 32
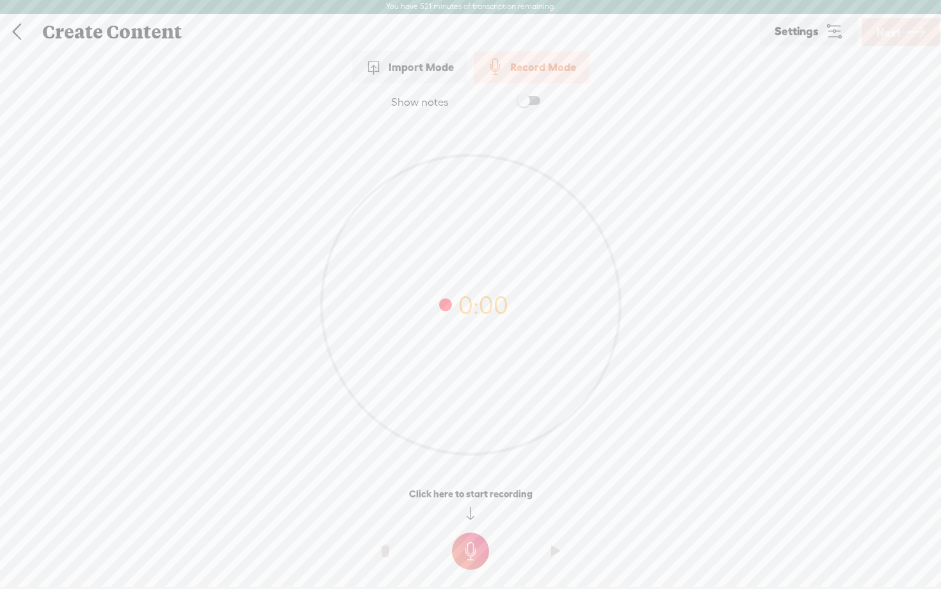
click at [471, 548] on t at bounding box center [470, 550] width 37 height 37
click at [481, 553] on t at bounding box center [470, 559] width 37 height 37
click at [381, 561] on t at bounding box center [385, 560] width 9 height 38
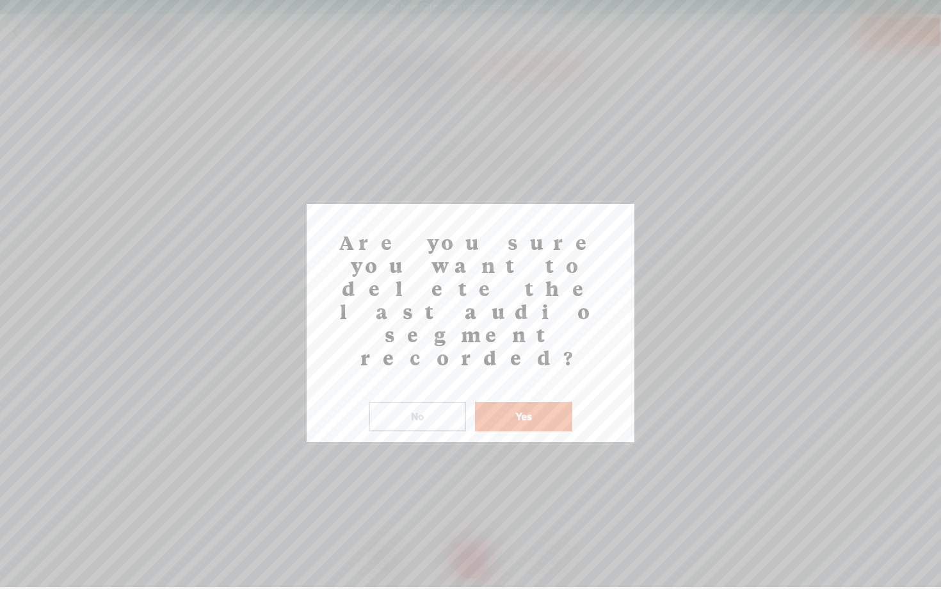
click at [523, 363] on div "Are you sure you want to delete the last audio segment recorded? ! Not valid! N…" at bounding box center [471, 323] width 328 height 238
click at [523, 402] on button "Yes" at bounding box center [523, 416] width 97 height 29
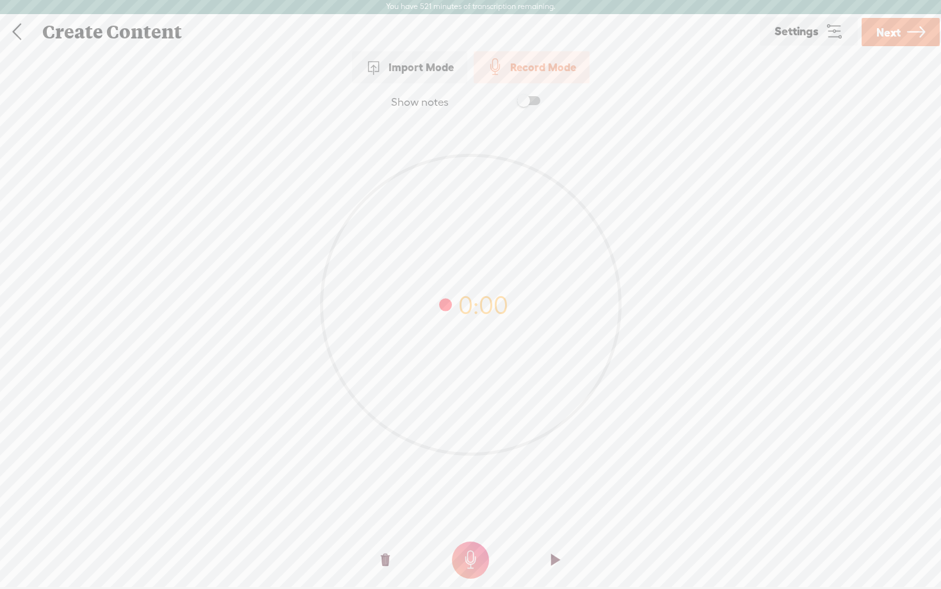
click at [383, 561] on t at bounding box center [385, 560] width 9 height 38
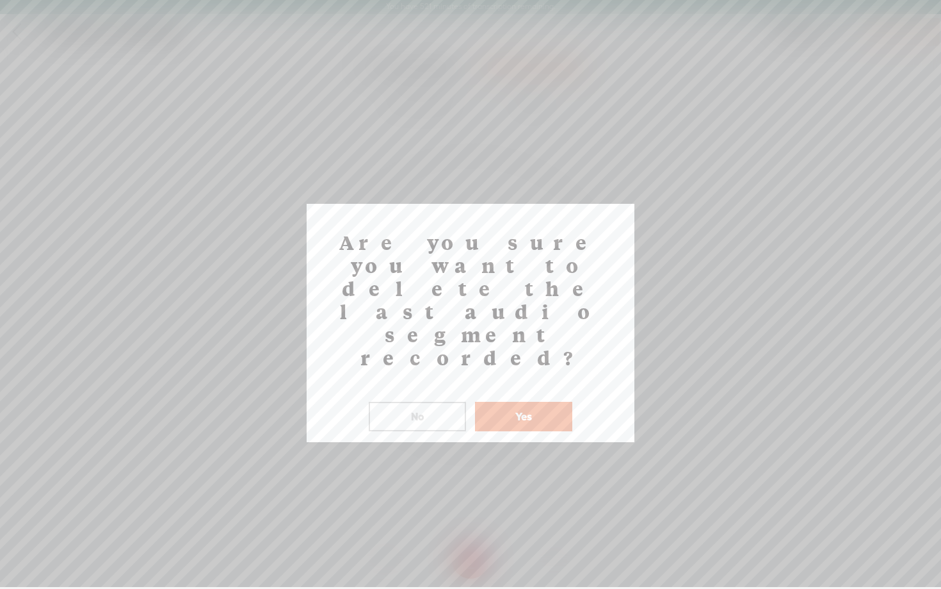
click at [528, 402] on button "Yes" at bounding box center [523, 416] width 97 height 29
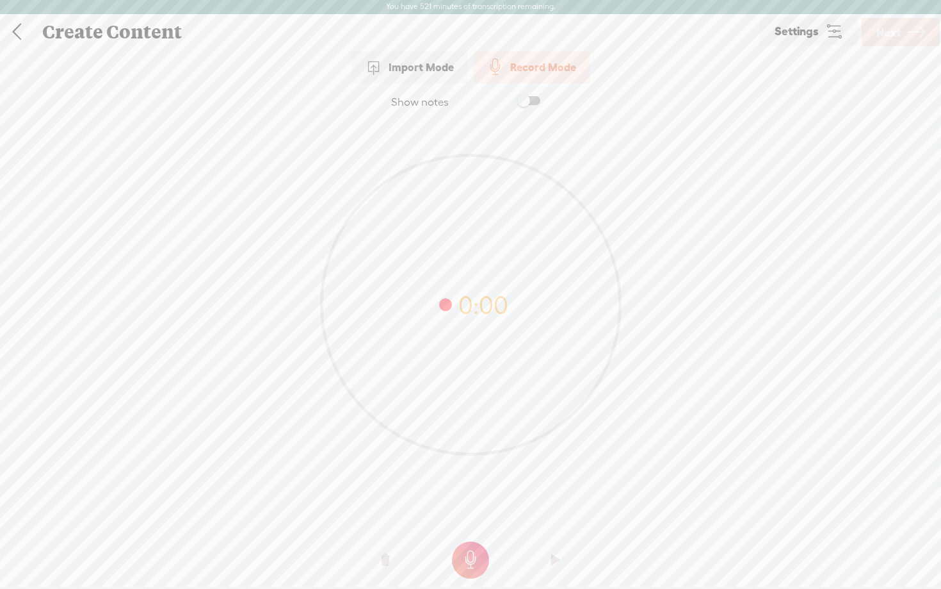
click at [477, 564] on t at bounding box center [470, 559] width 37 height 37
click at [379, 566] on o at bounding box center [385, 560] width 51 height 38
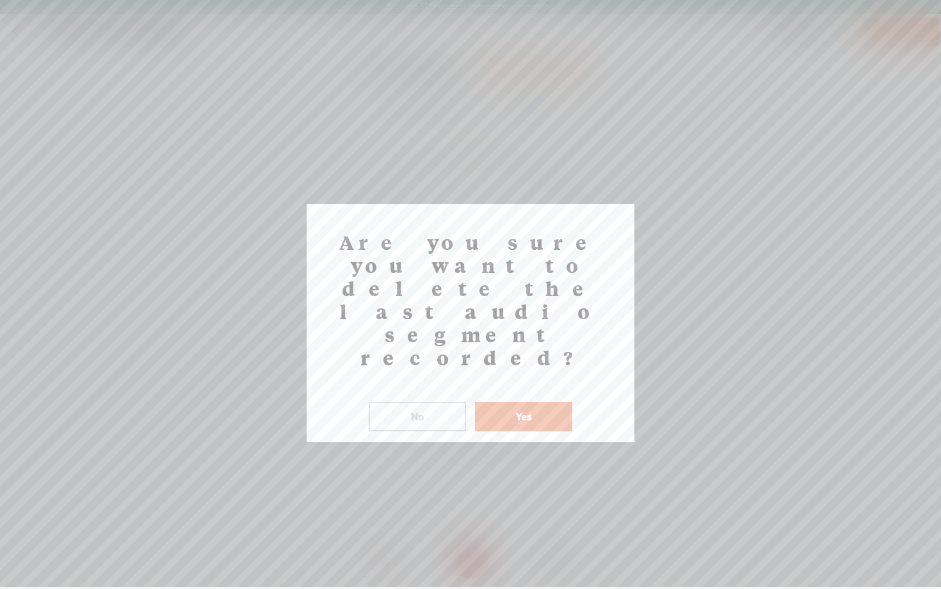
click at [525, 402] on button "Yes" at bounding box center [523, 416] width 97 height 29
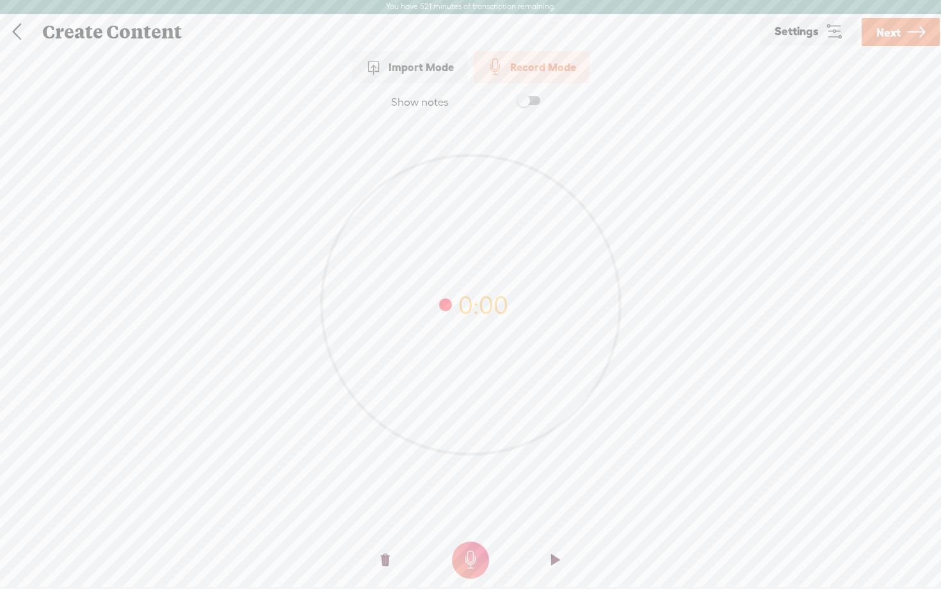
click at [532, 93] on label at bounding box center [516, 101] width 69 height 22
click at [384, 556] on t at bounding box center [385, 560] width 9 height 38
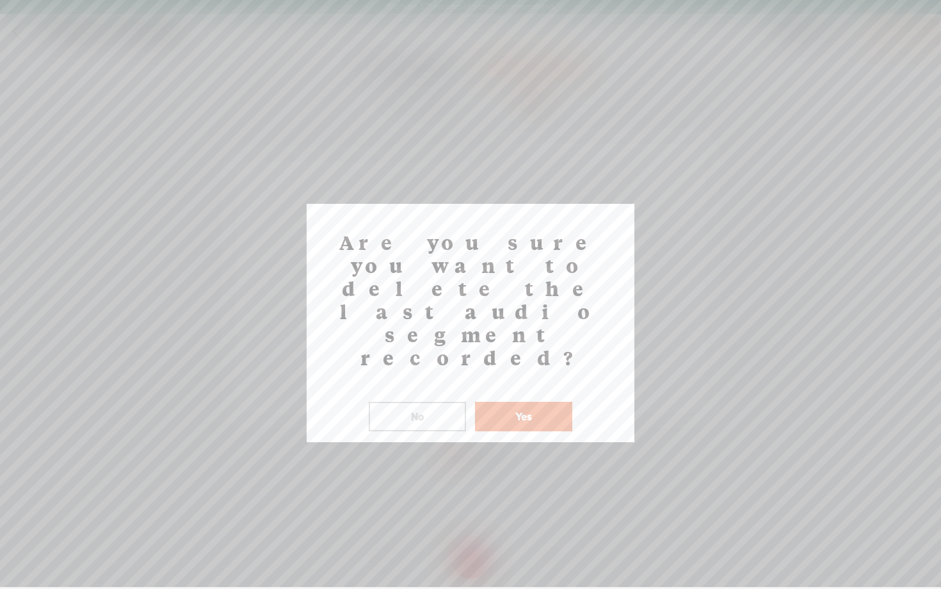
click at [507, 402] on button "Yes" at bounding box center [523, 416] width 97 height 29
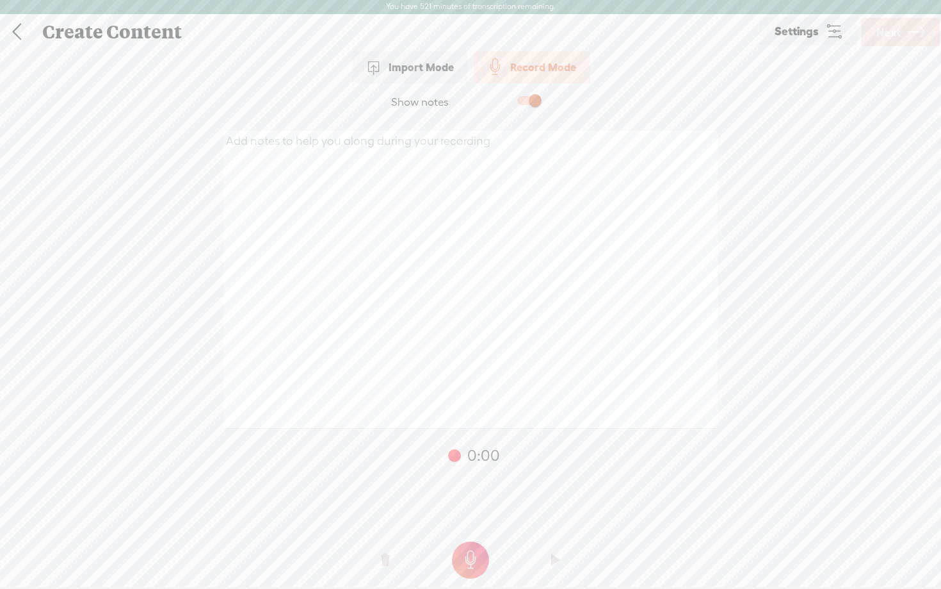
click at [318, 238] on textarea at bounding box center [471, 280] width 494 height 298
paste textarea "https://www.google.com/search?q=You+screen+will+now+look+something+like+this.+F…"
click at [503, 156] on textarea "https://www.google.com/search?q=You+screen+will+now+look+something+like+this.+F…" at bounding box center [471, 280] width 494 height 298
drag, startPoint x: 498, startPoint y: 155, endPoint x: 250, endPoint y: 102, distance: 252.9
click at [250, 102] on div "Show notes https://www.google.com/search?q=You+screen+will+now+look+something+l…" at bounding box center [470, 340] width 941 height 514
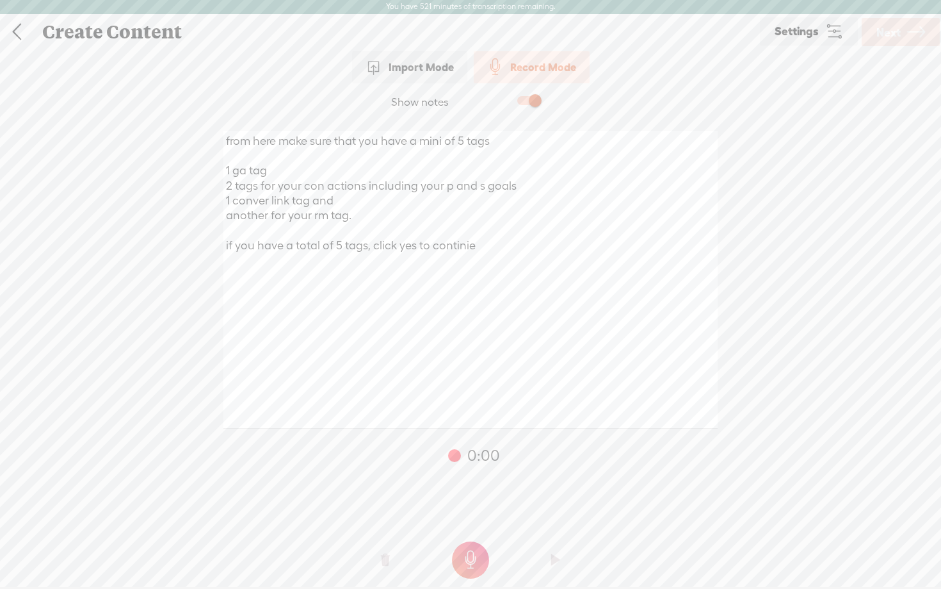
type textarea "from here make sure that you have a mini of 5 tags 1 ga tag 2 tags for your con…"
click at [464, 562] on t at bounding box center [470, 559] width 37 height 37
click at [895, 24] on span "Next" at bounding box center [889, 32] width 24 height 33
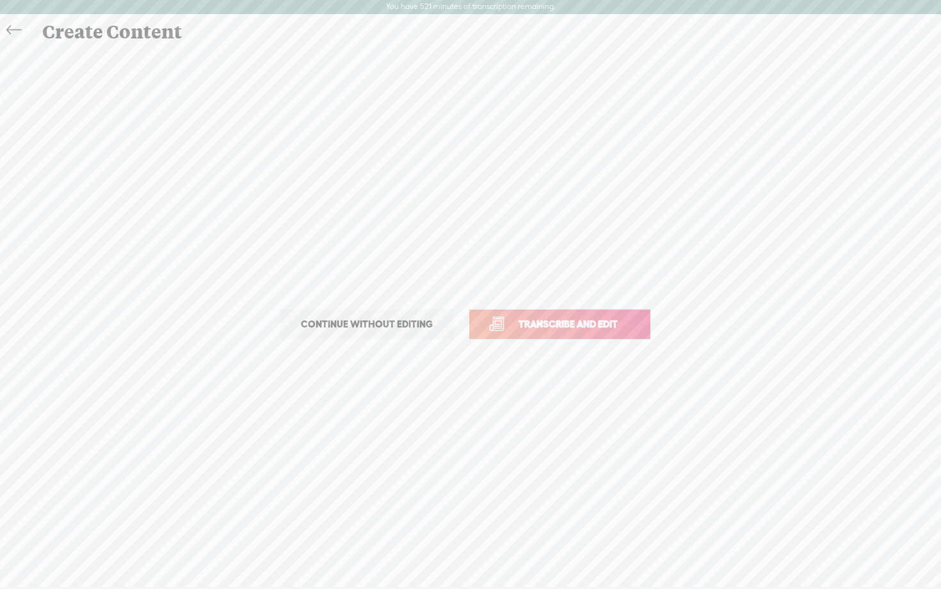
click at [564, 324] on span "Transcribe and edit" at bounding box center [568, 323] width 126 height 15
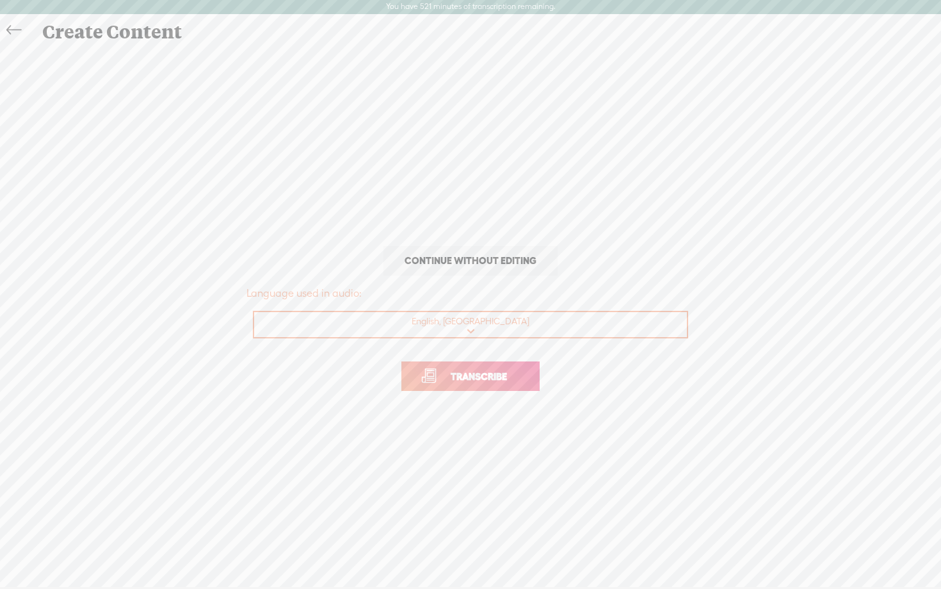
click at [473, 378] on span "Transcribe" at bounding box center [478, 376] width 83 height 15
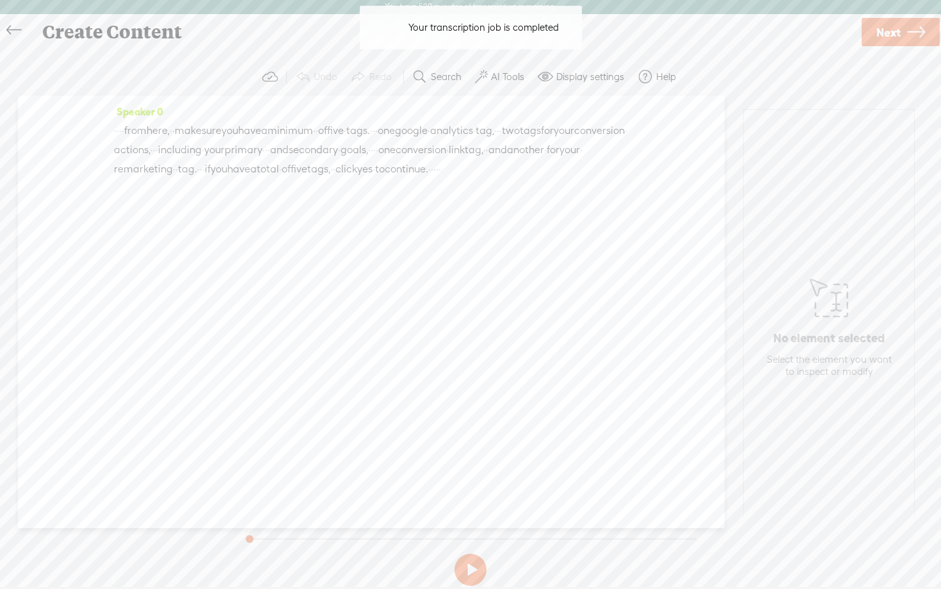
click at [505, 84] on button "AI Tools" at bounding box center [501, 77] width 63 height 26
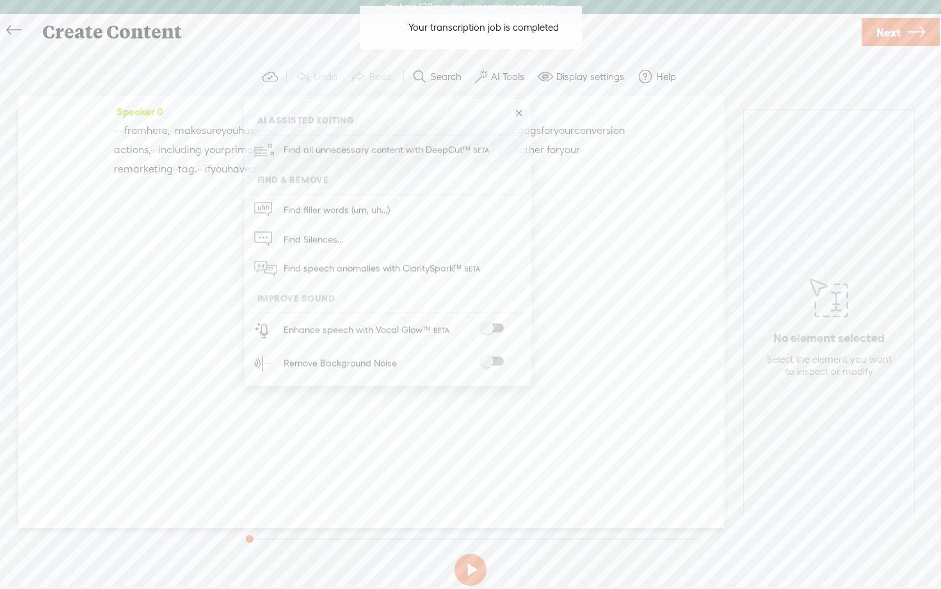
click at [495, 361] on span at bounding box center [492, 361] width 23 height 9
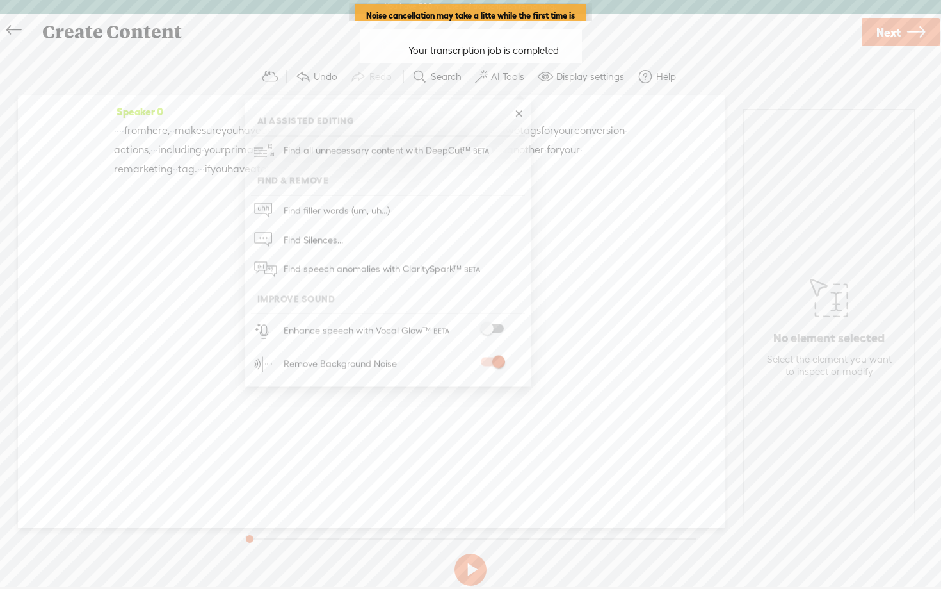
scroll to position [0, 0]
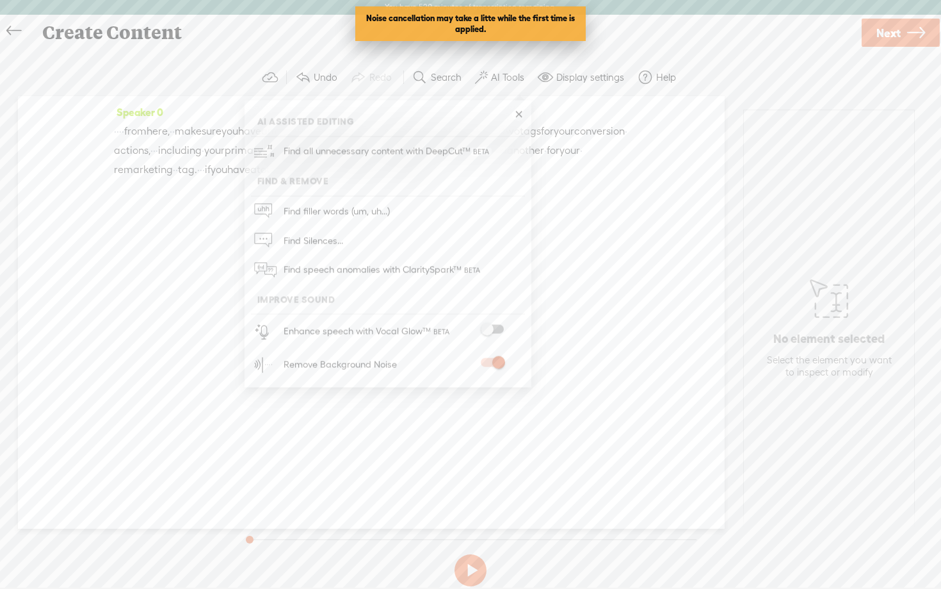
click at [496, 325] on span at bounding box center [492, 329] width 23 height 9
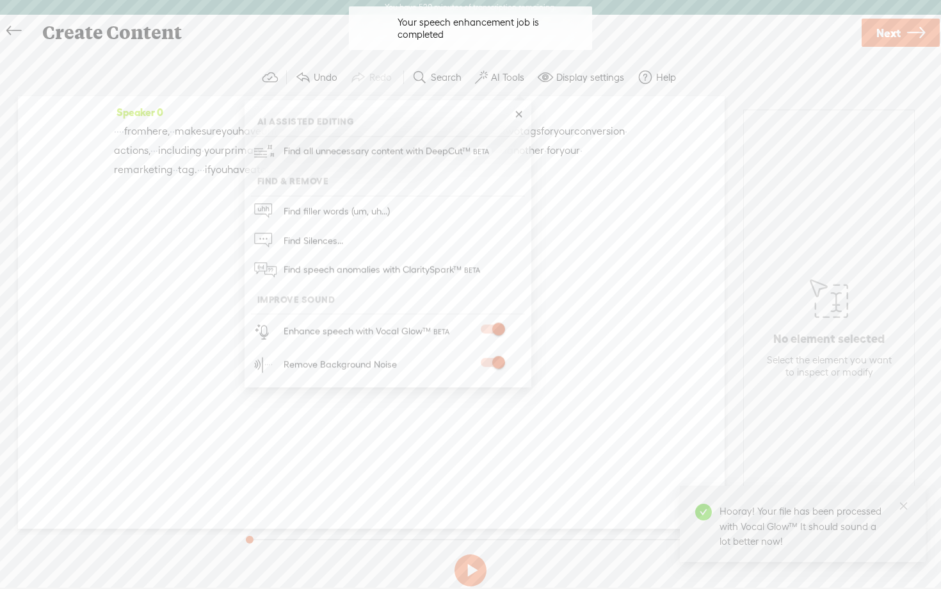
click at [897, 29] on span "Next" at bounding box center [889, 33] width 24 height 33
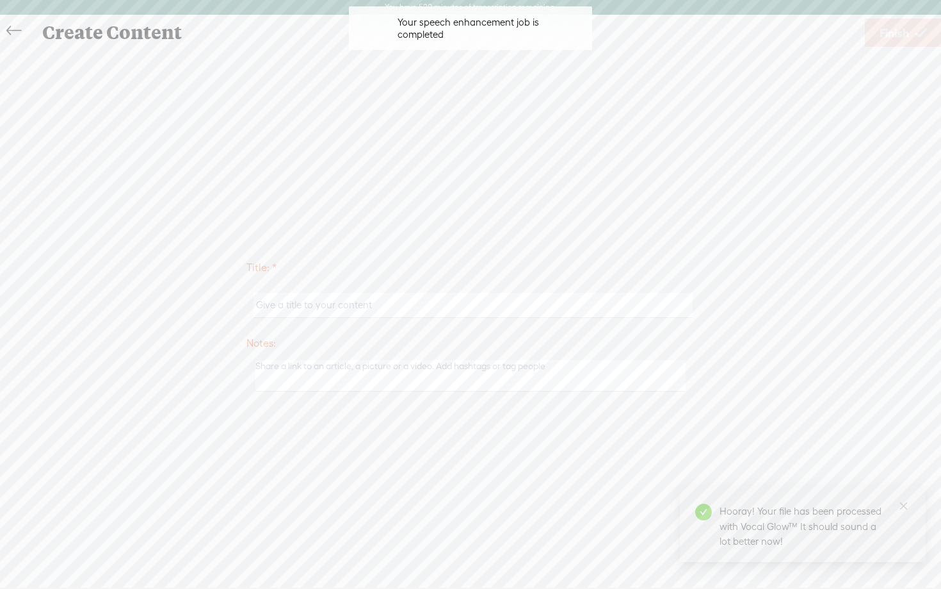
click at [352, 305] on input "text" at bounding box center [473, 305] width 439 height 25
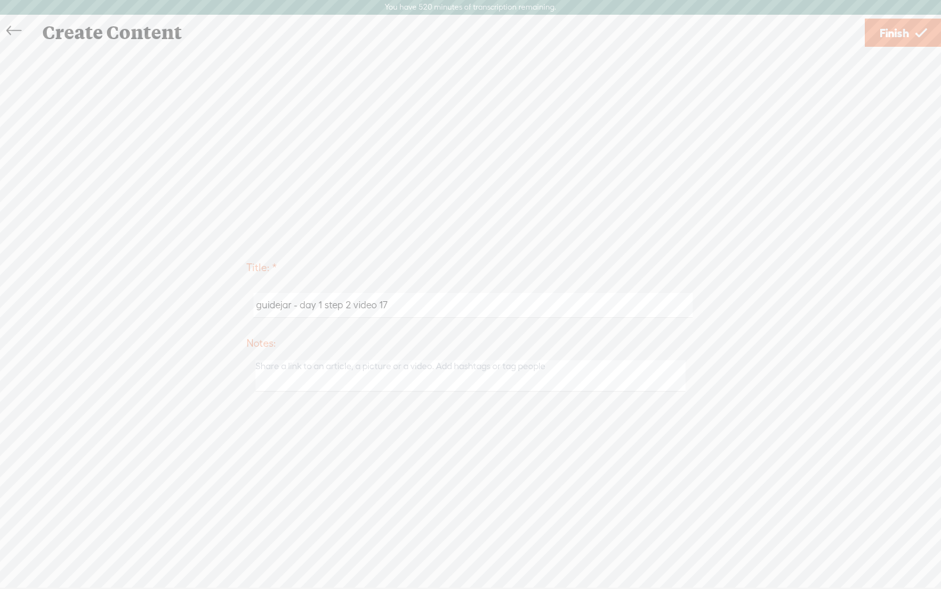
click at [350, 307] on input "guidejar - day 1 step 2 video 17" at bounding box center [473, 305] width 439 height 25
type input "guidejar - day 1 step 3 video 7ee"
click at [881, 40] on span "Finish" at bounding box center [894, 33] width 29 height 33
